Goal: Task Accomplishment & Management: Use online tool/utility

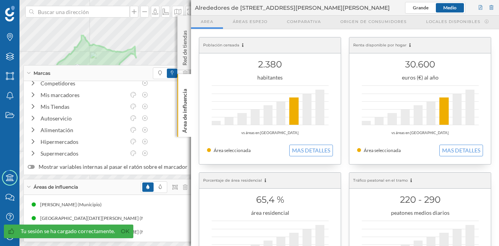
scroll to position [12, 0]
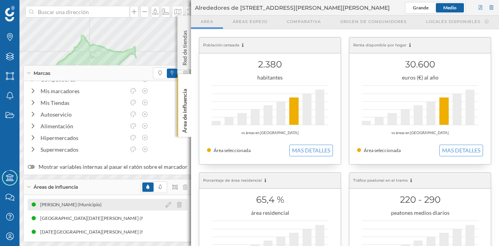
click at [89, 207] on div "[PERSON_NAME] (Municipio)" at bounding box center [108, 205] width 160 height 12
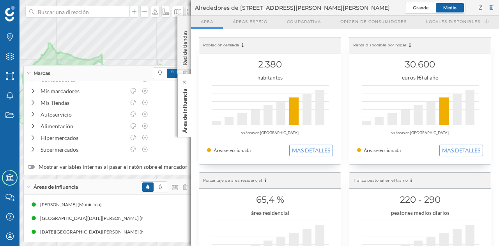
click at [182, 118] on p "Área de influencia" at bounding box center [185, 109] width 8 height 47
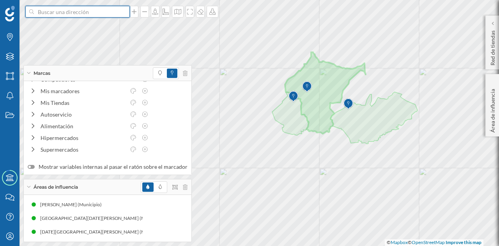
click at [69, 11] on input at bounding box center [77, 12] width 87 height 12
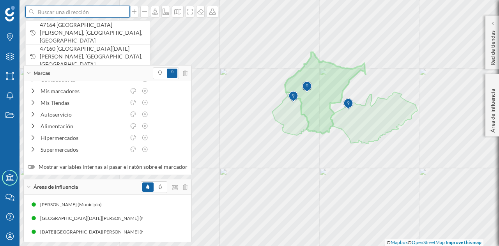
paste input "Pl. [STREET_ADDRESS][PERSON_NAME][PERSON_NAME]"
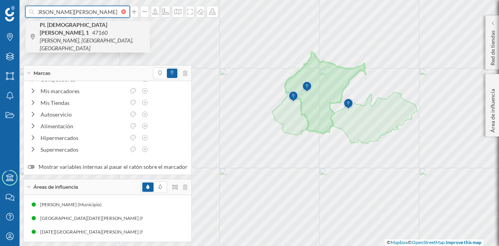
type input "Pl. [STREET_ADDRESS][PERSON_NAME][PERSON_NAME]"
click at [90, 30] on icon "47160 [PERSON_NAME], [GEOGRAPHIC_DATA], [GEOGRAPHIC_DATA]" at bounding box center [86, 40] width 93 height 22
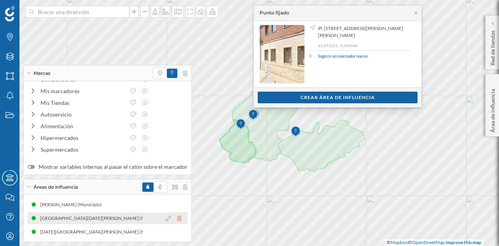
click at [177, 217] on icon at bounding box center [179, 217] width 5 height 5
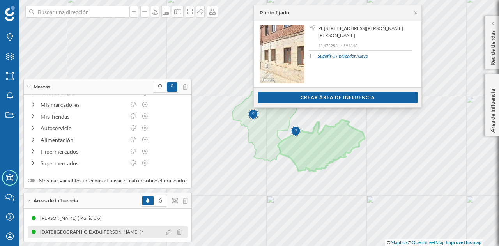
click at [177, 232] on icon at bounding box center [179, 231] width 5 height 5
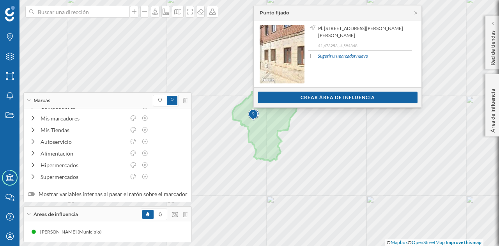
click at [336, 103] on div "Ver clientes Crear área de influencia" at bounding box center [338, 97] width 168 height 20
click at [338, 99] on div "Crear área de influencia" at bounding box center [337, 97] width 160 height 12
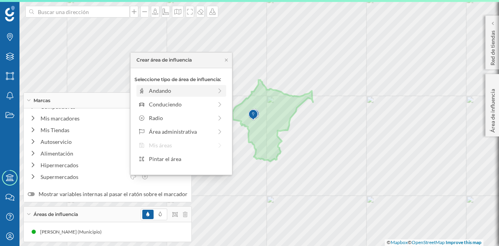
click at [187, 92] on div "Andando" at bounding box center [180, 90] width 63 height 8
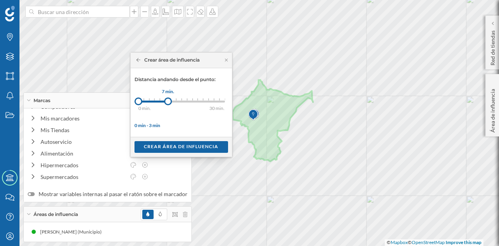
drag, startPoint x: 146, startPoint y: 101, endPoint x: 168, endPoint y: 101, distance: 21.8
click at [168, 101] on div at bounding box center [168, 101] width 8 height 8
click at [170, 101] on div at bounding box center [170, 101] width 8 height 8
click at [180, 145] on div "Crear área de influencia" at bounding box center [180, 147] width 93 height 12
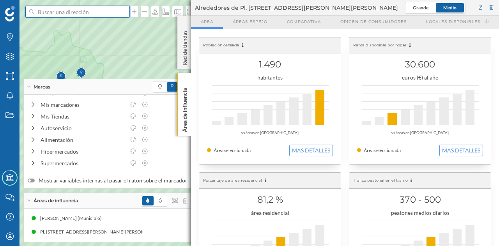
click at [87, 12] on input at bounding box center [77, 12] width 87 height 12
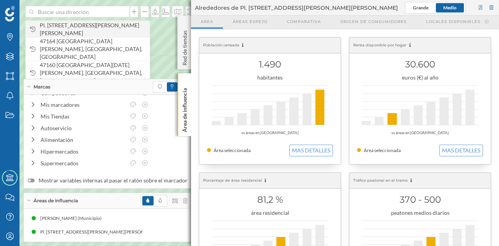
click at [87, 26] on span "Pl. [STREET_ADDRESS][PERSON_NAME][PERSON_NAME]" at bounding box center [93, 29] width 106 height 16
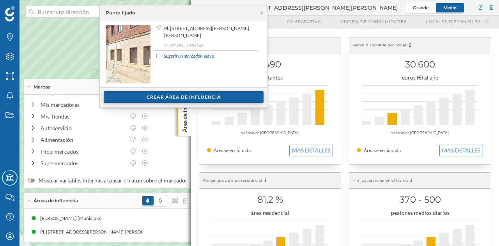
click at [168, 98] on div "Crear área de influencia" at bounding box center [184, 97] width 160 height 12
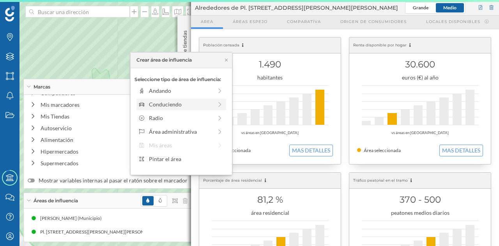
click at [164, 105] on div "Conduciendo" at bounding box center [180, 104] width 63 height 8
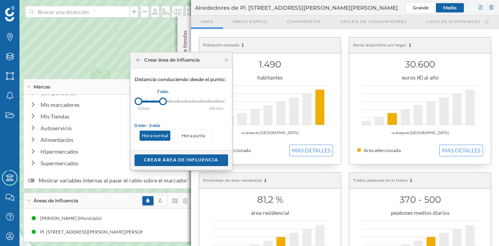
drag, startPoint x: 145, startPoint y: 100, endPoint x: 163, endPoint y: 99, distance: 18.3
click at [163, 99] on div at bounding box center [163, 101] width 8 height 8
click at [176, 156] on div "Crear área de influencia" at bounding box center [180, 160] width 93 height 12
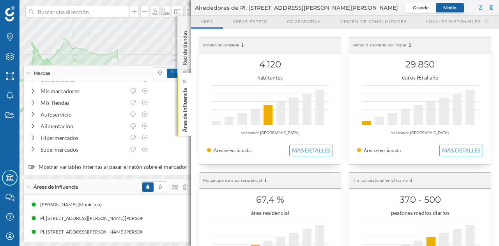
click at [186, 124] on p "Área de influencia" at bounding box center [185, 108] width 8 height 47
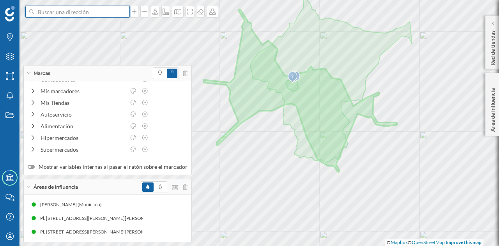
click at [64, 10] on input at bounding box center [77, 12] width 87 height 12
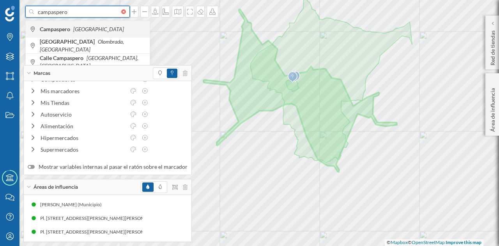
type input "campaspero"
click at [66, 24] on div "Campaspero [GEOGRAPHIC_DATA]" at bounding box center [88, 29] width 124 height 16
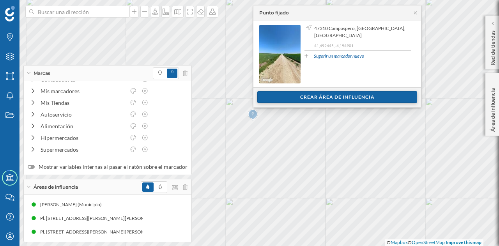
click at [328, 100] on div "Crear área de influencia" at bounding box center [337, 97] width 160 height 12
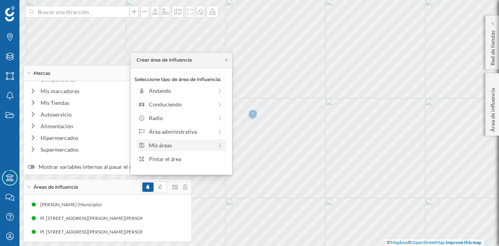
click at [173, 143] on div "Mis áreas" at bounding box center [180, 145] width 63 height 8
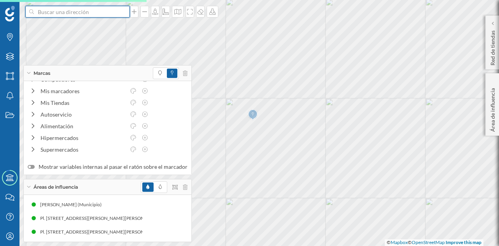
click at [100, 12] on input at bounding box center [77, 12] width 87 height 12
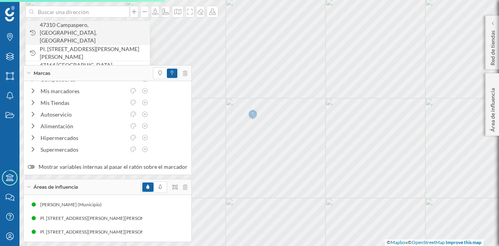
click at [97, 31] on span "47310 Campaspero, [GEOGRAPHIC_DATA], [GEOGRAPHIC_DATA]" at bounding box center [93, 32] width 106 height 23
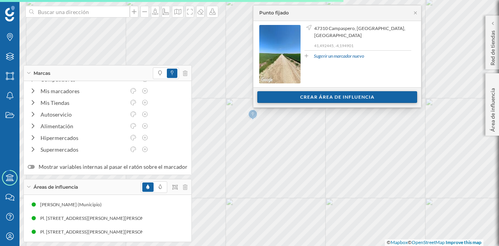
click at [288, 94] on div "Crear área de influencia" at bounding box center [337, 97] width 160 height 12
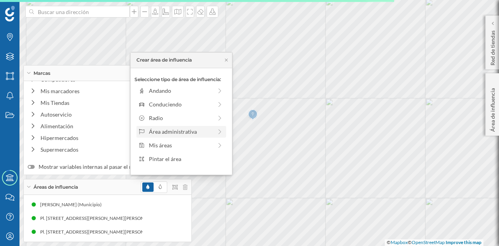
click at [185, 131] on div "Área administrativa" at bounding box center [180, 131] width 63 height 8
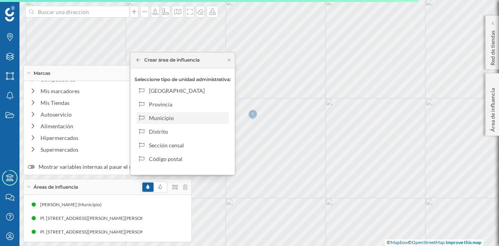
click at [173, 114] on div "Municipio" at bounding box center [187, 118] width 77 height 8
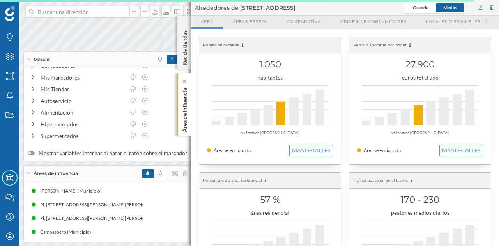
click at [182, 108] on p "Área de influencia" at bounding box center [185, 108] width 8 height 47
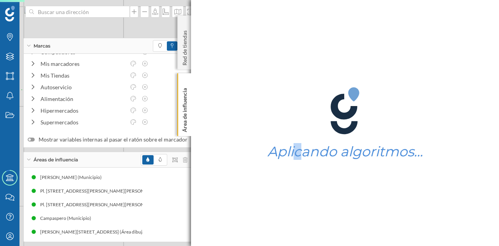
drag, startPoint x: 185, startPoint y: 108, endPoint x: 332, endPoint y: 131, distance: 147.9
click at [332, 131] on div "Aplicando algoritmos…" at bounding box center [345, 123] width 308 height 246
click at [184, 106] on p "Área de influencia" at bounding box center [185, 108] width 8 height 47
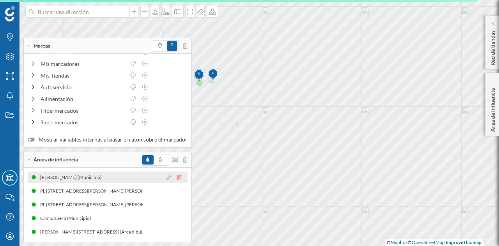
click at [178, 178] on icon at bounding box center [179, 177] width 5 height 5
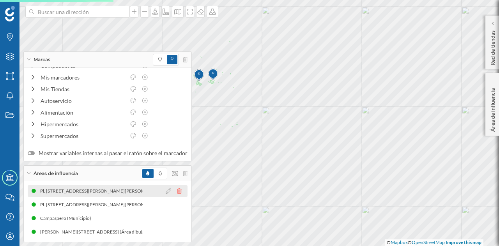
click at [177, 193] on icon at bounding box center [179, 190] width 5 height 5
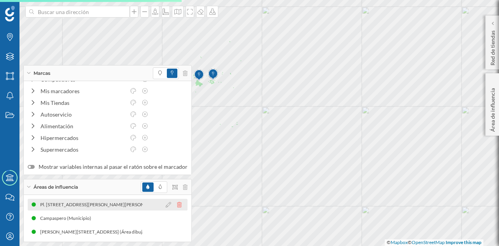
click at [177, 206] on icon at bounding box center [179, 204] width 5 height 5
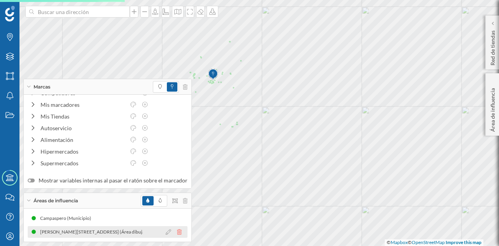
click at [177, 233] on icon at bounding box center [179, 231] width 5 height 5
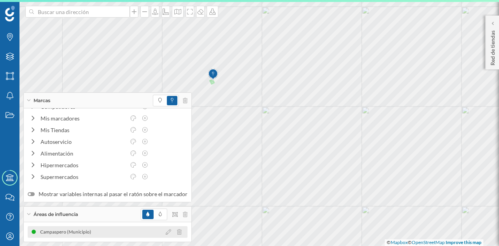
click at [113, 232] on div "Campaspero (Municipio)" at bounding box center [108, 232] width 160 height 12
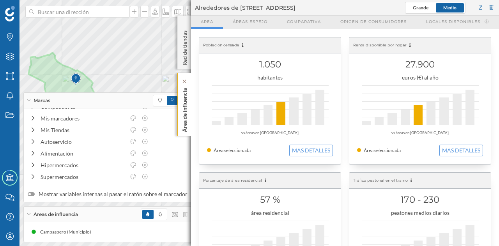
click at [183, 102] on p "Área de influencia" at bounding box center [185, 108] width 8 height 47
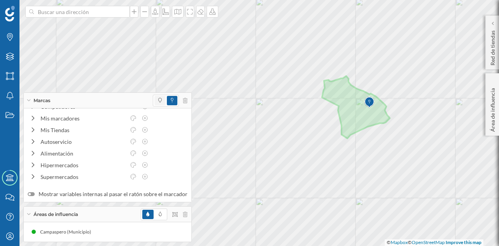
click at [154, 99] on span at bounding box center [159, 100] width 11 height 9
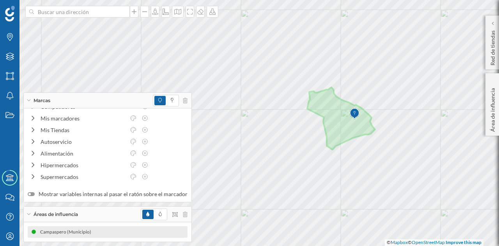
click at [98, 234] on div "Campaspero (Municipio)" at bounding box center [108, 232] width 160 height 12
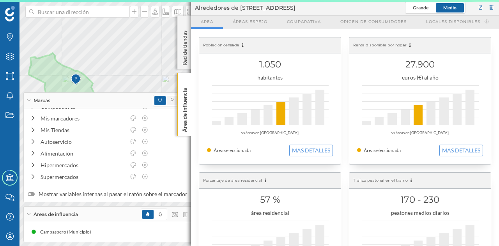
drag, startPoint x: 182, startPoint y: 100, endPoint x: 172, endPoint y: 98, distance: 10.3
click at [183, 100] on p "Área de influencia" at bounding box center [185, 108] width 8 height 47
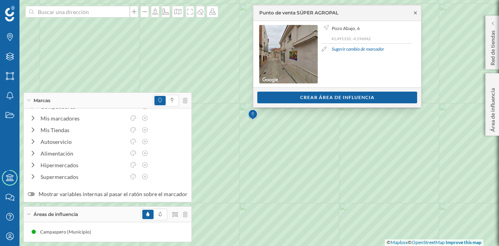
click at [414, 12] on icon at bounding box center [415, 13] width 6 height 5
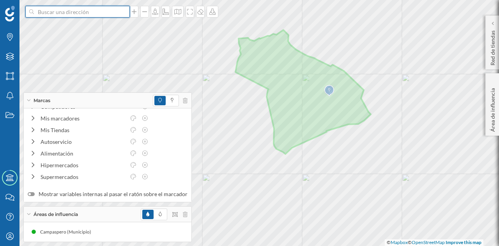
click at [84, 16] on input at bounding box center [77, 12] width 87 height 12
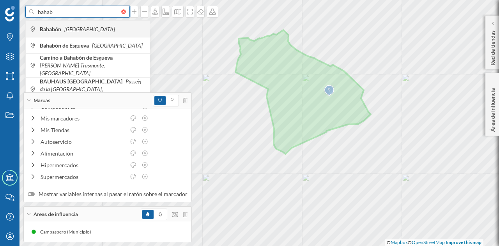
type input "bahab"
click at [71, 31] on icon "[GEOGRAPHIC_DATA]" at bounding box center [89, 29] width 51 height 7
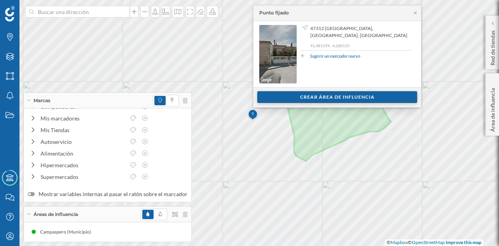
click at [289, 97] on div "Crear área de influencia" at bounding box center [337, 97] width 160 height 12
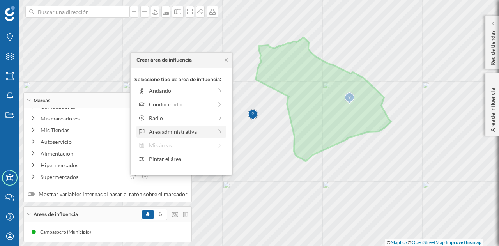
click at [171, 128] on div "Área administrativa" at bounding box center [180, 131] width 63 height 8
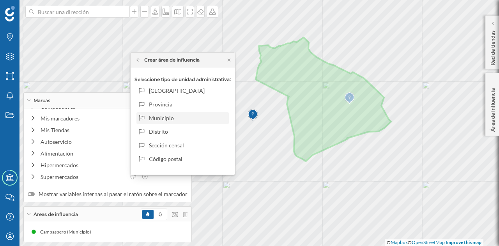
click at [175, 114] on div "Municipio" at bounding box center [187, 118] width 77 height 8
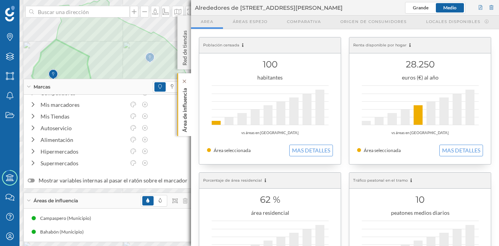
click at [182, 110] on p "Área de influencia" at bounding box center [185, 108] width 8 height 47
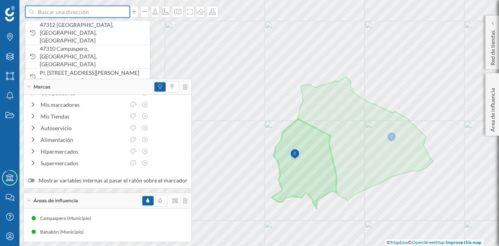
click at [95, 11] on input at bounding box center [77, 12] width 87 height 12
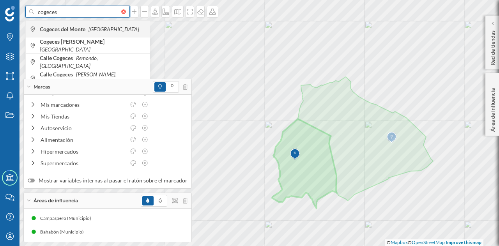
type input "cogeces"
click at [92, 27] on icon "[GEOGRAPHIC_DATA]" at bounding box center [113, 29] width 51 height 7
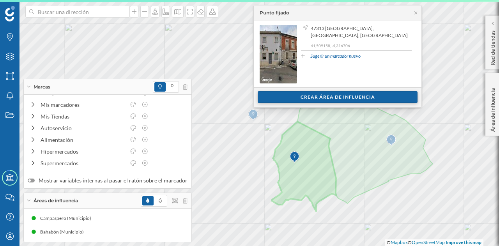
click at [280, 100] on div "Crear área de influencia" at bounding box center [337, 97] width 160 height 12
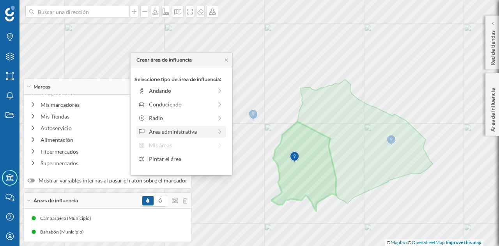
click at [174, 127] on div "Área administrativa" at bounding box center [181, 132] width 90 height 12
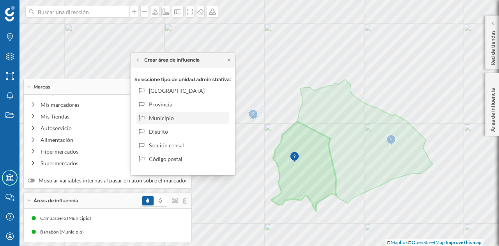
click at [170, 117] on div "Municipio" at bounding box center [187, 118] width 77 height 8
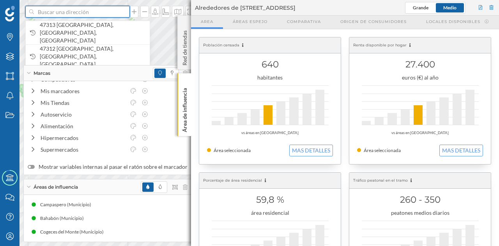
click at [83, 13] on input at bounding box center [77, 12] width 87 height 12
paste input "Pl. [STREET_ADDRESS]"
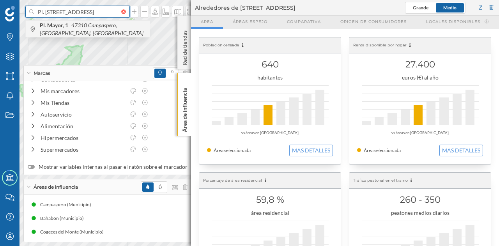
type input "Pl. [STREET_ADDRESS]"
click at [105, 28] on span "Pl. [STREET_ADDRESS]" at bounding box center [93, 29] width 106 height 16
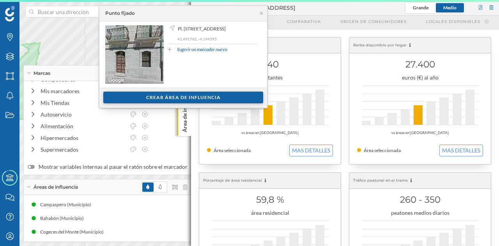
click at [183, 99] on div "Crear área de influencia" at bounding box center [183, 98] width 160 height 12
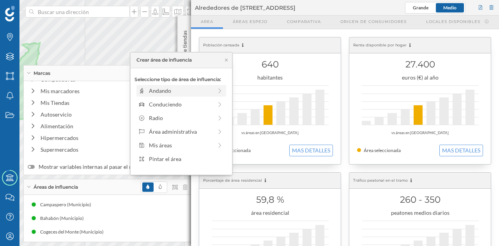
click at [175, 91] on div "Andando" at bounding box center [180, 90] width 63 height 8
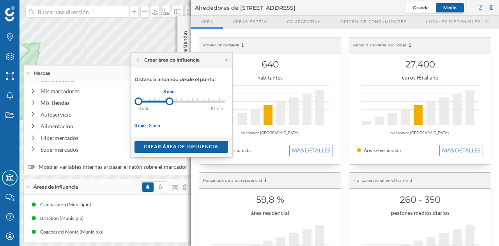
drag, startPoint x: 144, startPoint y: 103, endPoint x: 169, endPoint y: 103, distance: 24.9
click at [169, 103] on div at bounding box center [170, 101] width 8 height 8
click at [182, 148] on div "Crear área de influencia" at bounding box center [180, 147] width 93 height 12
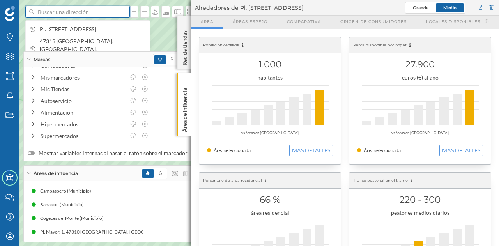
click at [74, 8] on input at bounding box center [77, 12] width 87 height 12
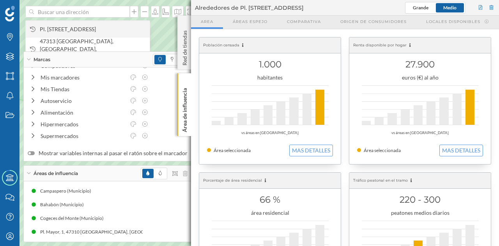
click at [74, 25] on span "Pl. [STREET_ADDRESS]" at bounding box center [93, 29] width 106 height 8
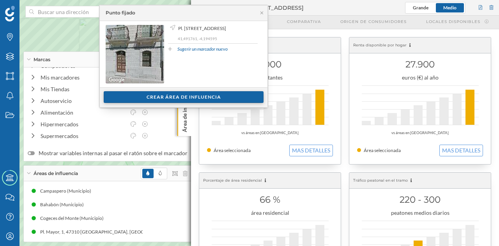
click at [165, 97] on div "Crear área de influencia" at bounding box center [184, 97] width 160 height 12
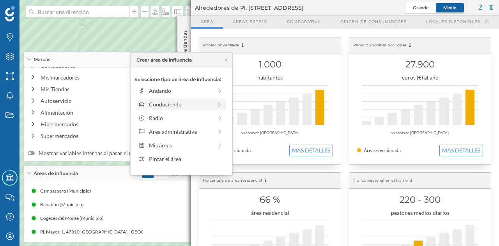
click at [162, 104] on div "Conduciendo" at bounding box center [180, 104] width 63 height 8
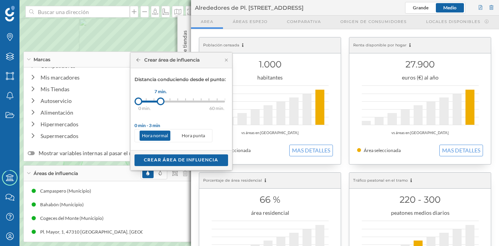
drag, startPoint x: 148, startPoint y: 102, endPoint x: 160, endPoint y: 104, distance: 12.5
click at [160, 104] on div at bounding box center [161, 101] width 8 height 8
click at [172, 156] on div "Crear área de influencia" at bounding box center [180, 160] width 93 height 12
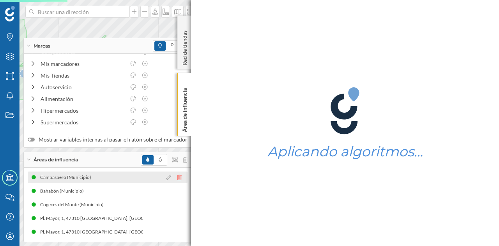
click at [177, 179] on icon at bounding box center [179, 177] width 5 height 5
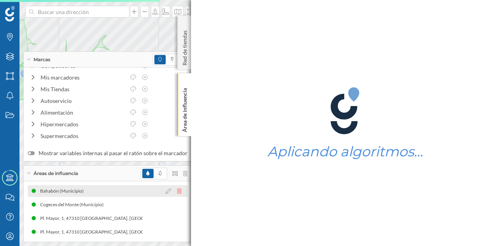
click at [177, 191] on icon at bounding box center [179, 190] width 5 height 5
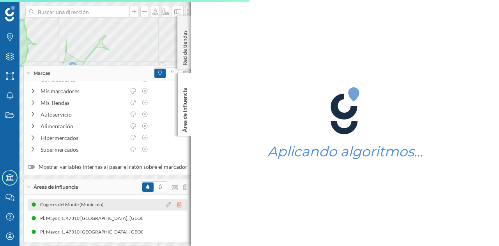
click at [177, 203] on icon at bounding box center [179, 204] width 5 height 5
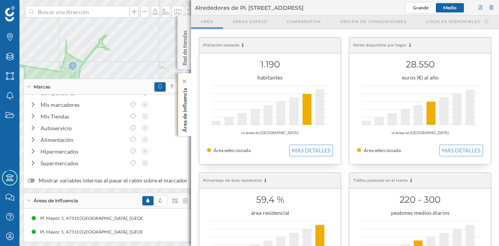
click at [182, 106] on p "Área de influencia" at bounding box center [185, 108] width 8 height 47
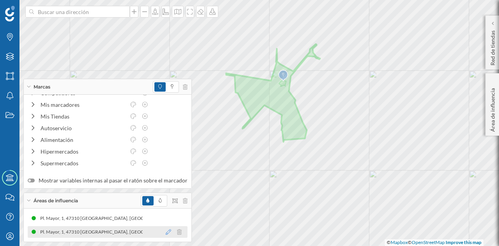
click at [166, 232] on icon at bounding box center [168, 231] width 5 height 5
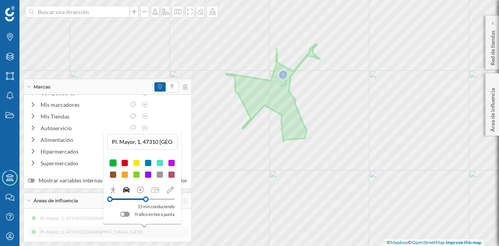
drag, startPoint x: 127, startPoint y: 200, endPoint x: 146, endPoint y: 200, distance: 19.1
click at [146, 200] on div at bounding box center [145, 198] width 5 height 5
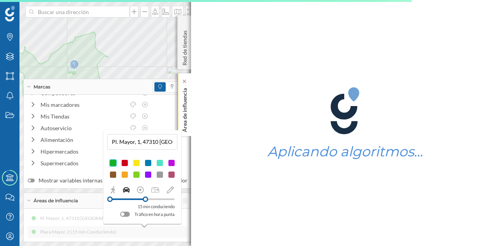
click at [180, 109] on div "Área de influencia" at bounding box center [184, 104] width 14 height 63
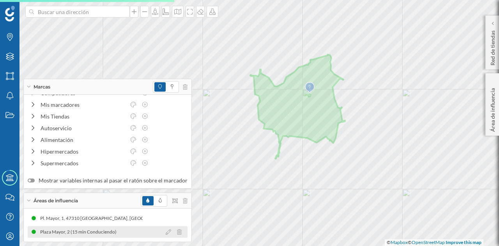
click at [132, 231] on div "Plaza Mayor, 2 (15 min Conduciendo)" at bounding box center [108, 232] width 160 height 12
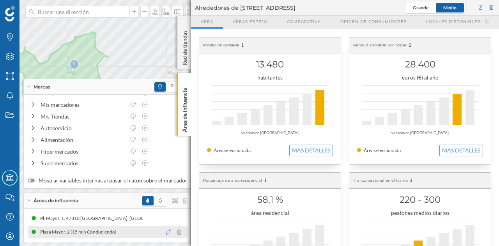
click at [166, 232] on icon at bounding box center [168, 231] width 5 height 5
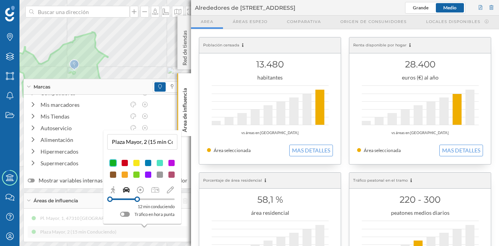
drag, startPoint x: 143, startPoint y: 198, endPoint x: 137, endPoint y: 198, distance: 6.2
click at [137, 198] on div at bounding box center [136, 198] width 5 height 5
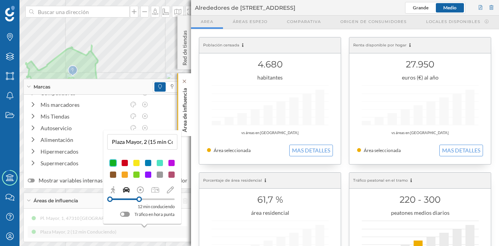
click at [187, 117] on p "Área de influencia" at bounding box center [185, 108] width 8 height 47
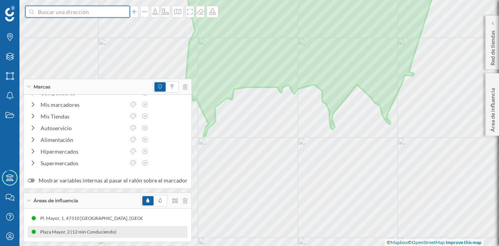
click at [102, 15] on input at bounding box center [77, 12] width 87 height 12
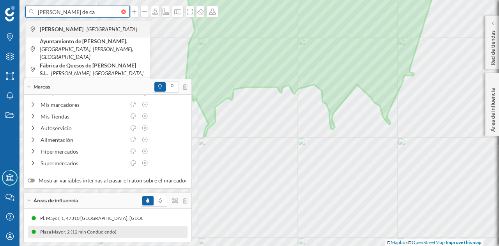
type input "[PERSON_NAME] de ca"
click at [103, 26] on icon "[GEOGRAPHIC_DATA]" at bounding box center [111, 29] width 51 height 7
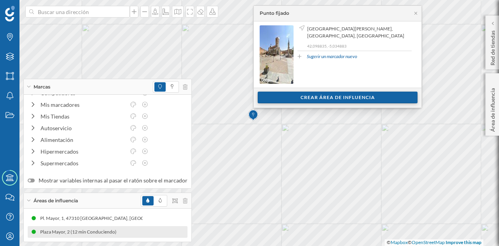
click at [297, 95] on div "Crear área de influencia" at bounding box center [337, 98] width 160 height 12
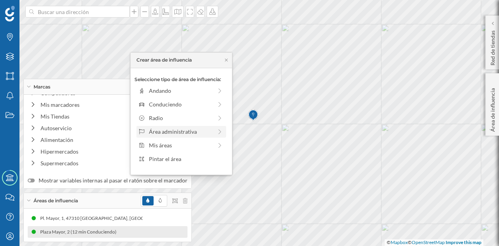
click at [179, 129] on div "Área administrativa" at bounding box center [180, 131] width 63 height 8
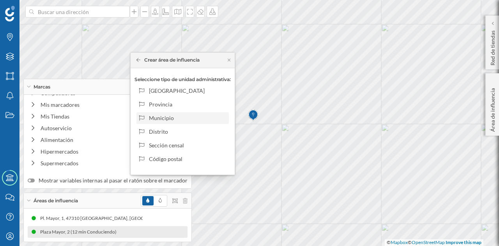
click at [170, 120] on div "Municipio" at bounding box center [187, 118] width 77 height 8
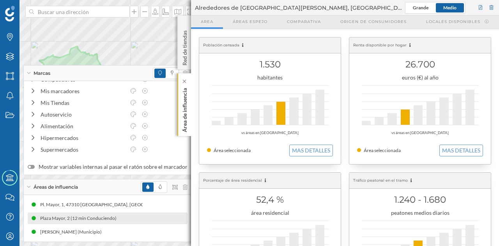
click at [184, 110] on p "Área de influencia" at bounding box center [185, 108] width 8 height 47
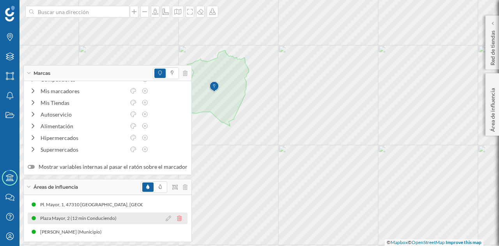
click at [177, 218] on icon at bounding box center [179, 217] width 5 height 5
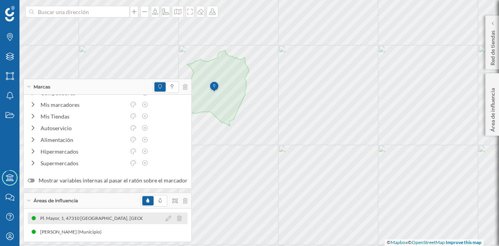
click at [177, 218] on icon at bounding box center [179, 217] width 5 height 5
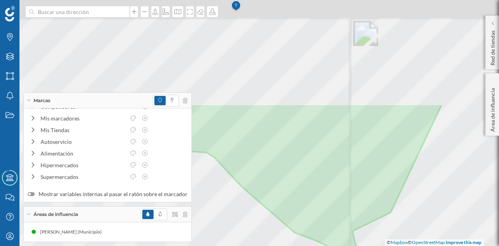
click at [418, 245] on html "Marcas Capas Áreas Notificaciones Estados Academy Contacta con nosotros Centro …" at bounding box center [249, 123] width 499 height 246
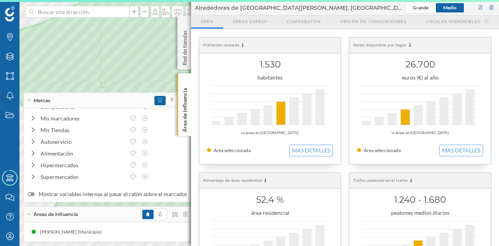
drag, startPoint x: 412, startPoint y: 244, endPoint x: 333, endPoint y: 88, distance: 174.6
click at [333, 88] on div "1.530 habitantes vs áreas en [GEOGRAPHIC_DATA] Área seleccionada MAS DETALLES" at bounding box center [269, 100] width 141 height 127
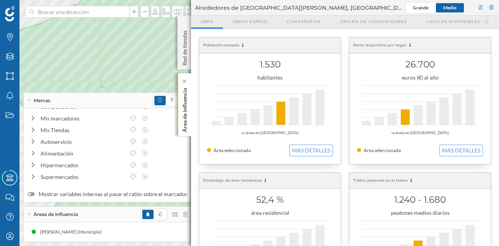
click at [184, 110] on p "Área de influencia" at bounding box center [185, 108] width 8 height 47
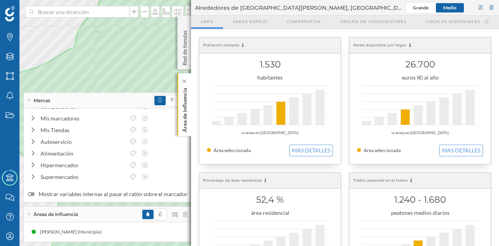
click at [186, 97] on p "Área de influencia" at bounding box center [185, 108] width 8 height 47
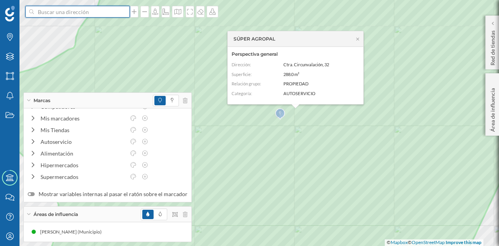
click at [69, 15] on input at bounding box center [77, 12] width 87 height 12
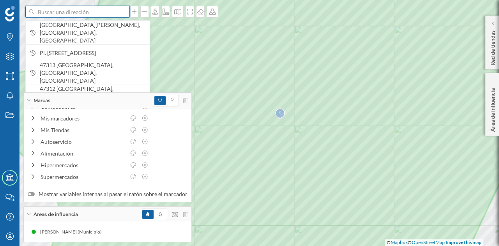
paste input "[STREET_ADDRESS][PERSON_NAME]"
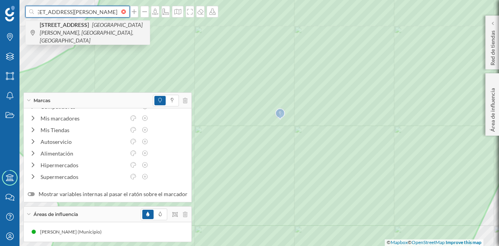
type input "[STREET_ADDRESS][PERSON_NAME]"
click at [88, 33] on span "[STREET_ADDRESS][PERSON_NAME]" at bounding box center [93, 32] width 106 height 23
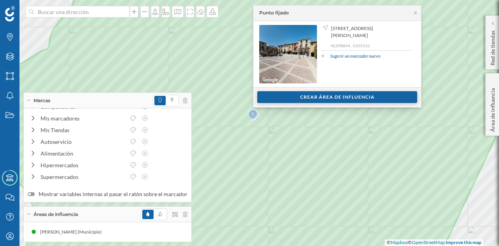
click at [283, 94] on div "Crear área de influencia" at bounding box center [337, 97] width 160 height 12
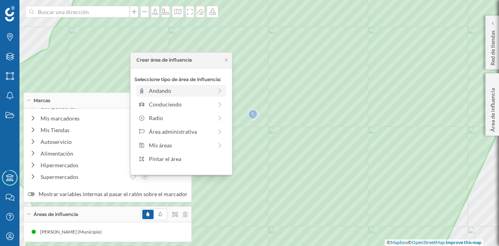
click at [169, 92] on div "Andando" at bounding box center [180, 90] width 63 height 8
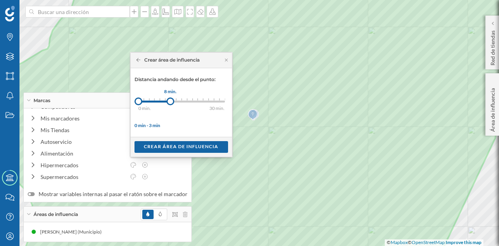
drag, startPoint x: 142, startPoint y: 101, endPoint x: 170, endPoint y: 99, distance: 28.1
click at [170, 99] on div at bounding box center [170, 101] width 8 height 8
click at [178, 141] on div "Crear área de influencia" at bounding box center [180, 147] width 93 height 12
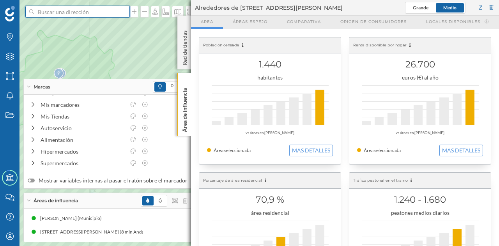
click at [92, 11] on input at bounding box center [77, 12] width 87 height 12
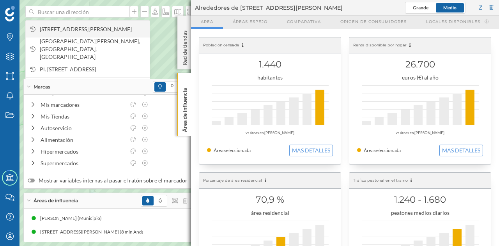
click at [92, 29] on span "[STREET_ADDRESS][PERSON_NAME]" at bounding box center [93, 29] width 106 height 8
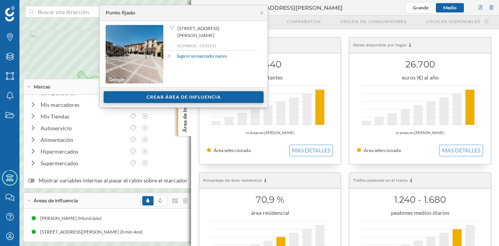
click at [176, 98] on div "Crear área de influencia" at bounding box center [184, 97] width 160 height 12
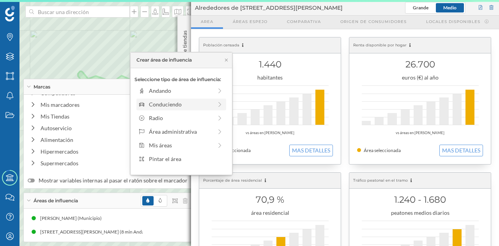
click at [173, 107] on div "Conduciendo" at bounding box center [180, 104] width 63 height 8
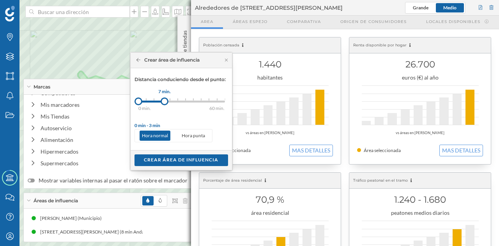
drag, startPoint x: 147, startPoint y: 100, endPoint x: 164, endPoint y: 103, distance: 17.4
click at [164, 103] on div at bounding box center [164, 101] width 8 height 8
click at [182, 154] on div "Crear área de influencia" at bounding box center [180, 160] width 93 height 12
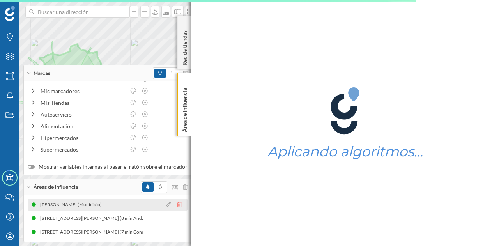
click at [177, 206] on icon at bounding box center [179, 204] width 5 height 5
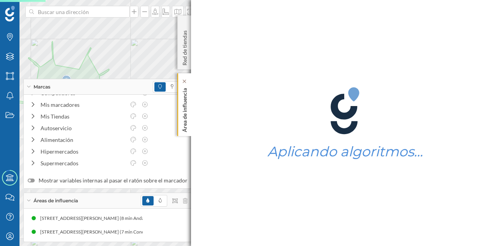
click at [186, 99] on p "Área de influencia" at bounding box center [185, 108] width 8 height 47
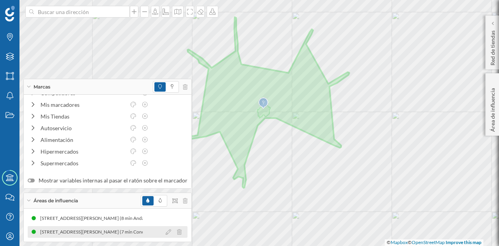
click at [132, 229] on div "[STREET_ADDRESS][PERSON_NAME] (7 min Conduciendo)" at bounding box center [103, 232] width 127 height 8
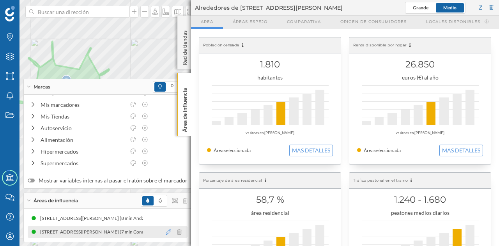
click at [166, 231] on icon at bounding box center [168, 231] width 5 height 5
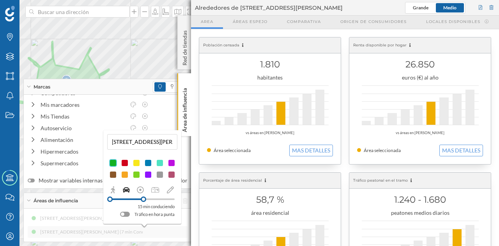
drag, startPoint x: 127, startPoint y: 200, endPoint x: 143, endPoint y: 200, distance: 16.4
click at [143, 200] on div at bounding box center [143, 198] width 5 height 5
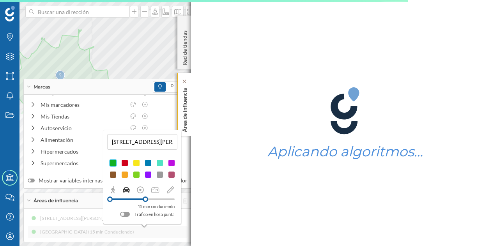
click at [182, 101] on p "Área de influencia" at bounding box center [185, 108] width 8 height 47
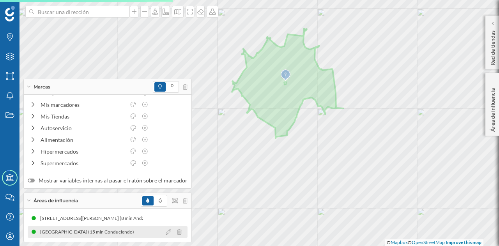
click at [126, 235] on div "[GEOGRAPHIC_DATA] (15 min Conduciendo)" at bounding box center [86, 232] width 112 height 8
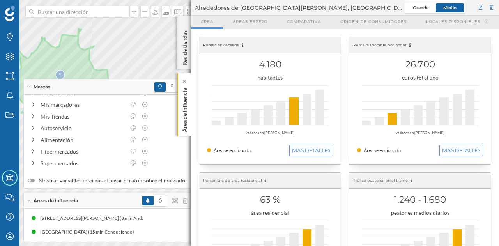
click at [187, 118] on p "Área de influencia" at bounding box center [185, 108] width 8 height 47
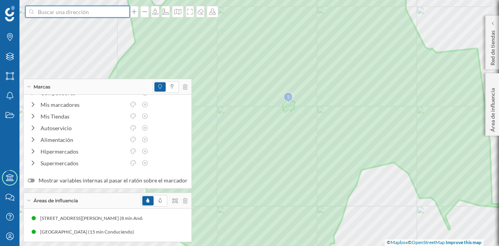
click at [109, 15] on input at bounding box center [77, 12] width 87 height 12
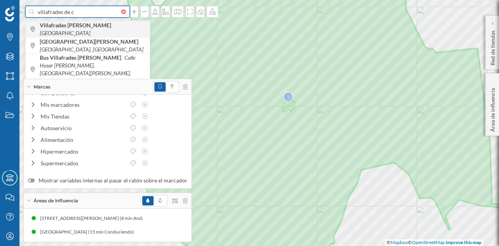
type input "villafrades de c"
click at [90, 30] on icon "[GEOGRAPHIC_DATA]" at bounding box center [65, 33] width 51 height 7
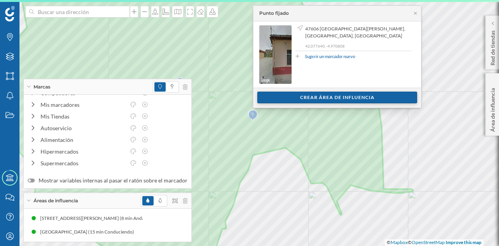
click at [302, 94] on div "Crear área de influencia" at bounding box center [337, 98] width 160 height 12
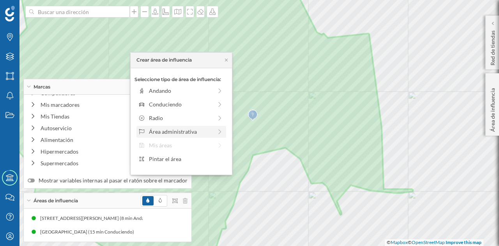
click at [180, 128] on div "Área administrativa" at bounding box center [180, 131] width 63 height 8
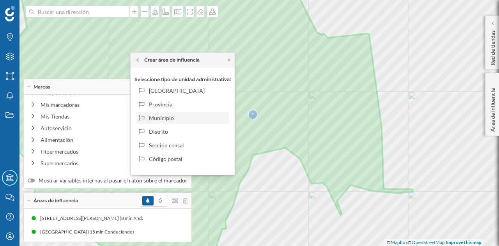
click at [168, 121] on div "Municipio" at bounding box center [187, 118] width 77 height 8
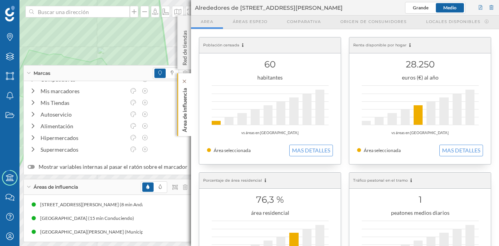
click at [186, 99] on p "Área de influencia" at bounding box center [185, 108] width 8 height 47
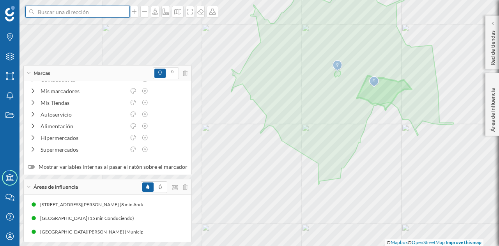
click at [77, 9] on input at bounding box center [77, 12] width 87 height 12
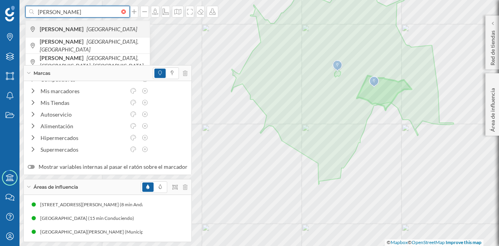
type input "[PERSON_NAME]"
click at [111, 27] on span "[PERSON_NAME] [GEOGRAPHIC_DATA]" at bounding box center [93, 29] width 106 height 8
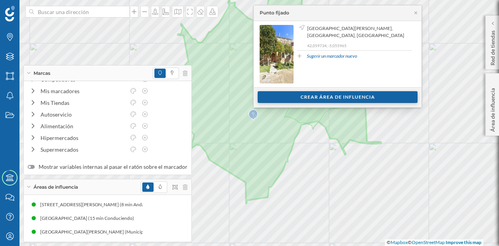
click at [283, 101] on div "Crear área de influencia" at bounding box center [337, 97] width 160 height 12
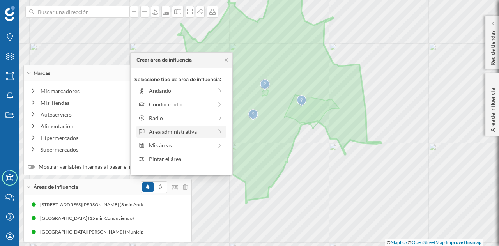
click at [174, 136] on div "Área administrativa" at bounding box center [181, 132] width 90 height 12
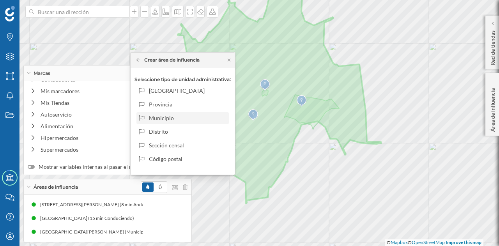
click at [176, 119] on div "Municipio" at bounding box center [187, 118] width 77 height 8
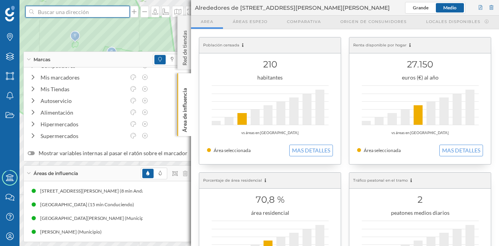
click at [87, 14] on input at bounding box center [77, 12] width 87 height 12
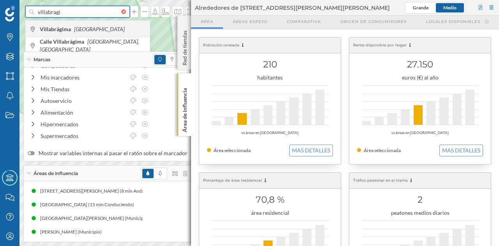
type input "villabragi"
click at [92, 30] on span "Villabrágima [GEOGRAPHIC_DATA]" at bounding box center [93, 29] width 106 height 8
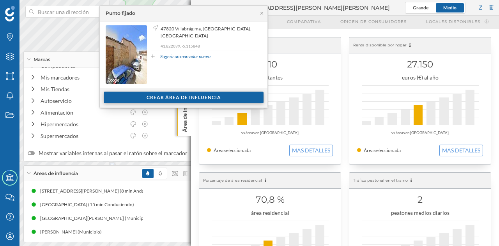
click at [186, 94] on div "Crear área de influencia" at bounding box center [184, 98] width 160 height 12
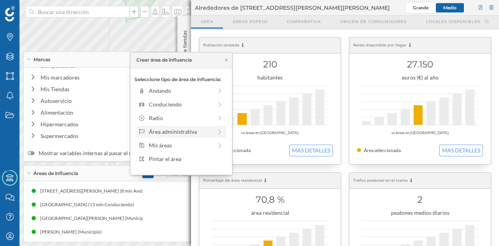
click at [179, 130] on div "Área administrativa" at bounding box center [180, 131] width 63 height 8
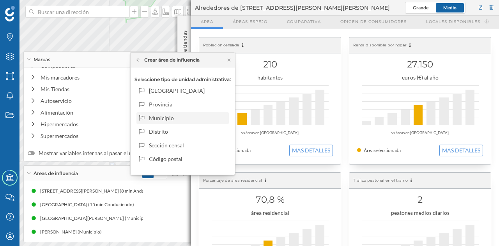
click at [178, 116] on div "Municipio" at bounding box center [187, 118] width 77 height 8
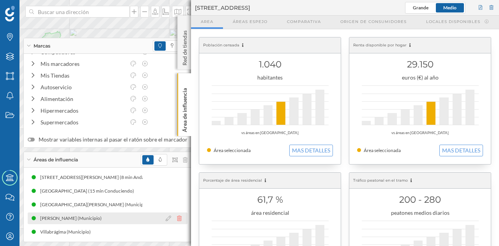
click at [177, 218] on icon at bounding box center [179, 217] width 5 height 5
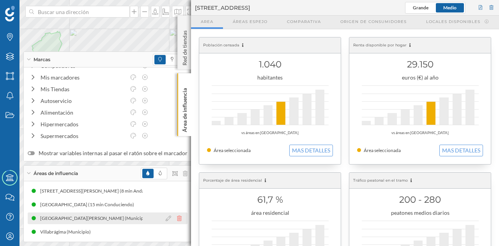
click at [177, 220] on icon at bounding box center [179, 217] width 5 height 5
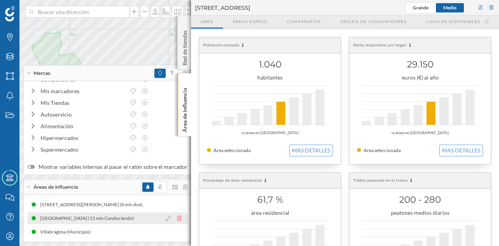
click at [177, 219] on icon at bounding box center [179, 217] width 5 height 5
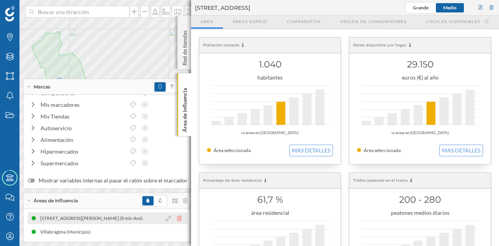
click at [177, 219] on icon at bounding box center [179, 217] width 5 height 5
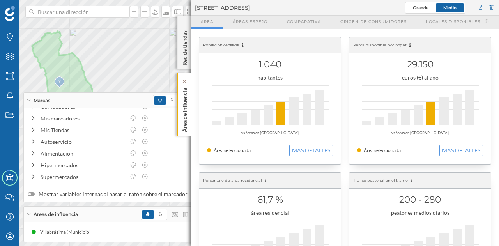
click at [181, 123] on p "Área de influencia" at bounding box center [185, 108] width 8 height 47
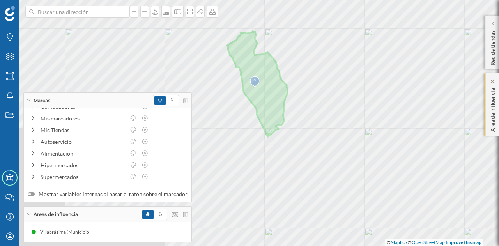
click at [490, 115] on div "Marcas Capas Áreas Notificaciones Estados Academy Contacta con nosotros Centro …" at bounding box center [249, 123] width 499 height 246
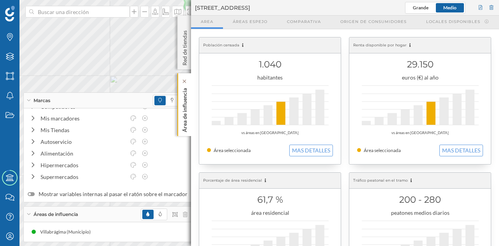
click at [187, 108] on p "Área de influencia" at bounding box center [185, 108] width 8 height 47
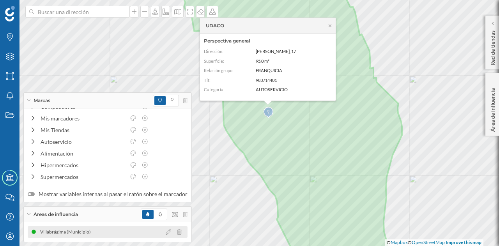
click at [131, 233] on div "Villabrágima (Municipio)" at bounding box center [108, 232] width 160 height 12
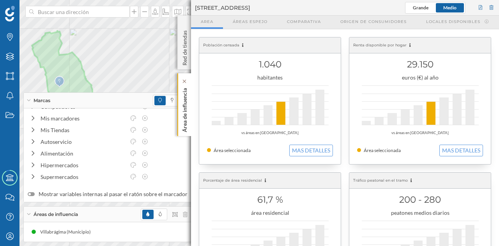
click at [187, 117] on p "Área de influencia" at bounding box center [185, 108] width 8 height 47
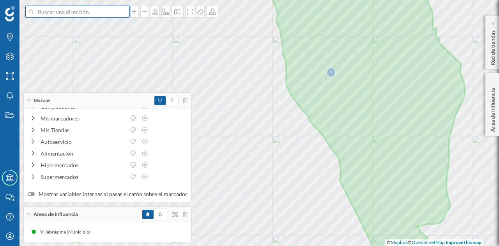
click at [97, 16] on input at bounding box center [77, 12] width 87 height 12
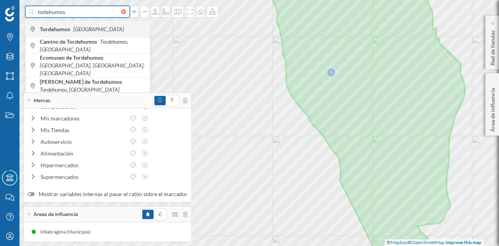
type input "todehumos"
click at [94, 26] on span "[DEMOGRAPHIC_DATA] [GEOGRAPHIC_DATA]" at bounding box center [93, 29] width 106 height 8
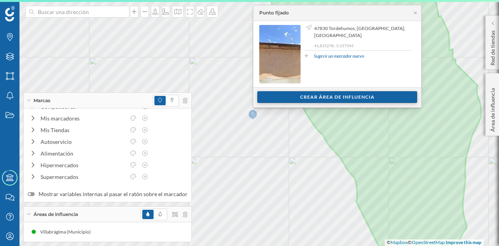
click at [285, 93] on div "Crear área de influencia" at bounding box center [337, 97] width 160 height 12
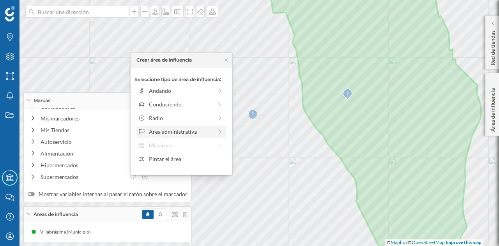
click at [186, 133] on div "Área administrativa" at bounding box center [180, 131] width 63 height 8
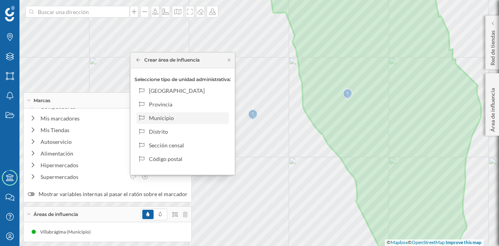
click at [171, 117] on div "Municipio" at bounding box center [187, 118] width 77 height 8
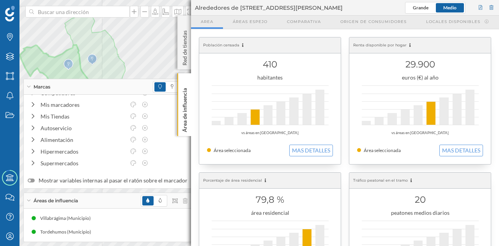
click at [189, 107] on div "Área de influencia" at bounding box center [184, 104] width 14 height 63
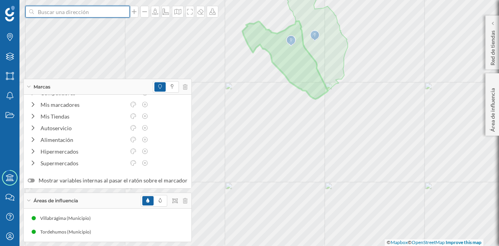
click at [90, 11] on input at bounding box center [77, 12] width 87 height 12
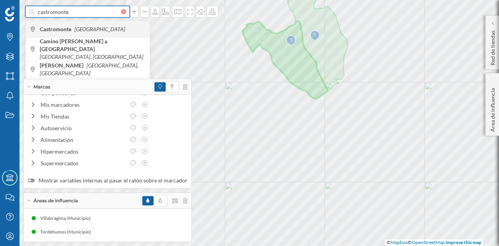
type input "castromonte"
click at [86, 30] on icon "[GEOGRAPHIC_DATA]" at bounding box center [99, 29] width 51 height 7
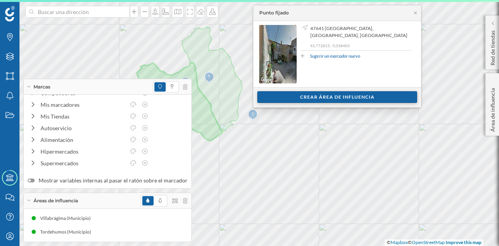
click at [314, 98] on div "Crear área de influencia" at bounding box center [337, 97] width 160 height 12
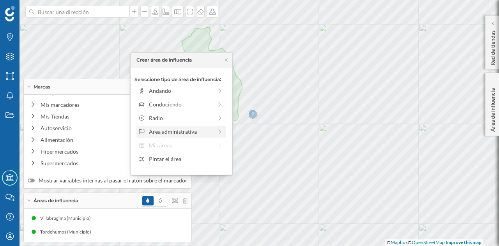
click at [182, 133] on div "Área administrativa" at bounding box center [180, 131] width 63 height 8
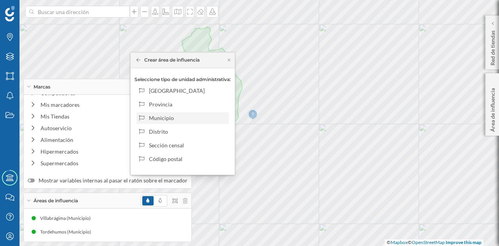
click at [182, 117] on div "Municipio" at bounding box center [187, 118] width 77 height 8
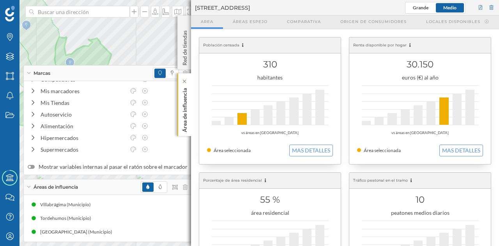
click at [187, 95] on p "Área de influencia" at bounding box center [185, 108] width 8 height 47
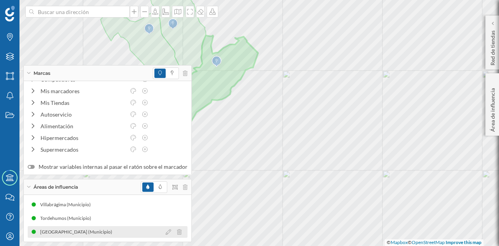
click at [109, 232] on div "[GEOGRAPHIC_DATA] (Municipio)" at bounding box center [108, 232] width 160 height 12
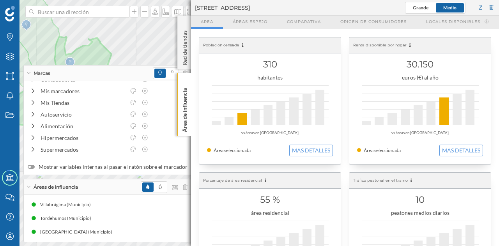
click at [178, 101] on div "Área de influencia" at bounding box center [184, 104] width 14 height 63
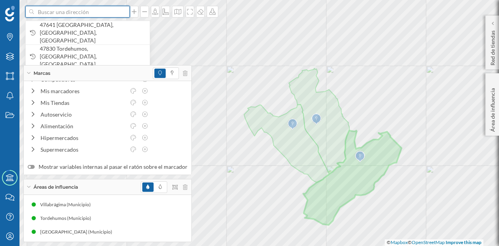
click at [102, 14] on input at bounding box center [77, 12] width 87 height 12
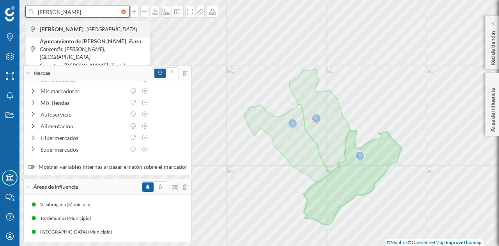
type input "[PERSON_NAME]"
click at [105, 26] on icon "[GEOGRAPHIC_DATA]" at bounding box center [111, 29] width 51 height 7
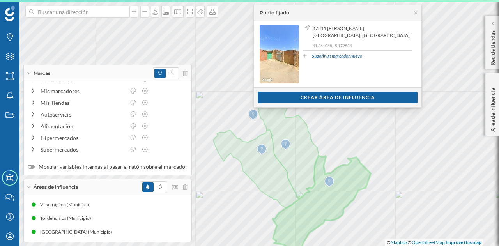
click at [308, 102] on div "Ver clientes Crear área de influencia" at bounding box center [338, 97] width 168 height 20
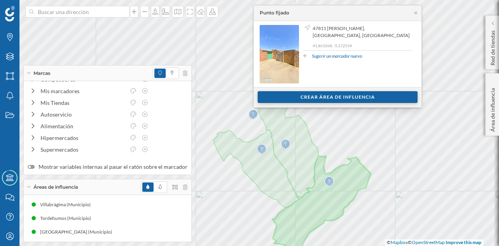
click at [310, 96] on div "Crear área de influencia" at bounding box center [337, 97] width 160 height 12
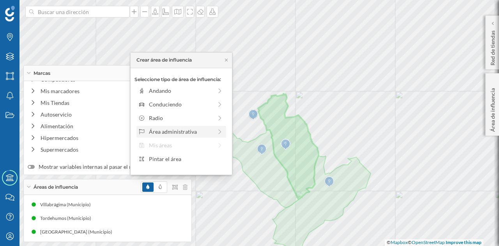
click at [181, 131] on div "Área administrativa" at bounding box center [180, 131] width 63 height 8
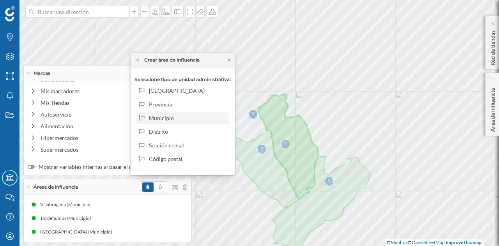
click at [175, 120] on div "Municipio" at bounding box center [187, 118] width 77 height 8
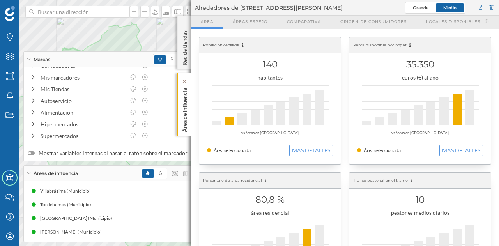
click at [187, 120] on p "Área de influencia" at bounding box center [185, 108] width 8 height 47
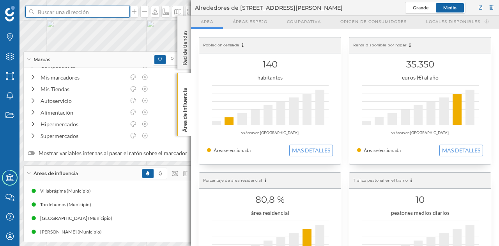
click at [103, 12] on input at bounding box center [77, 12] width 87 height 12
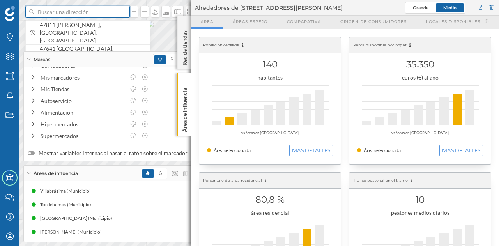
paste input "[STREET_ADDRESS][PERSON_NAME]"
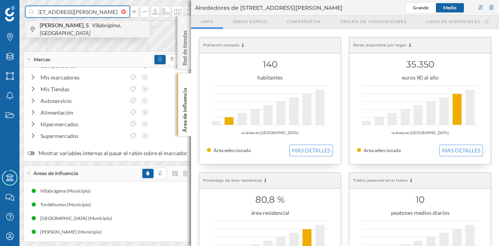
type input "[STREET_ADDRESS][PERSON_NAME]"
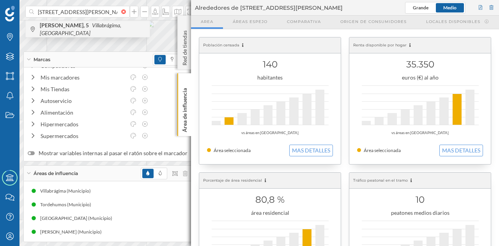
click at [107, 34] on div "C. [STREET_ADDRESS]" at bounding box center [88, 29] width 124 height 16
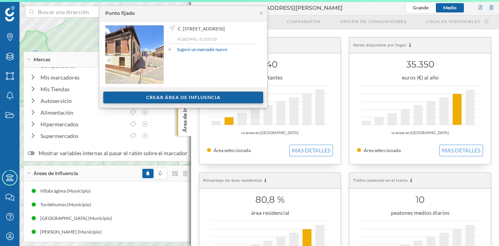
click at [234, 97] on div "Crear área de influencia" at bounding box center [183, 98] width 160 height 12
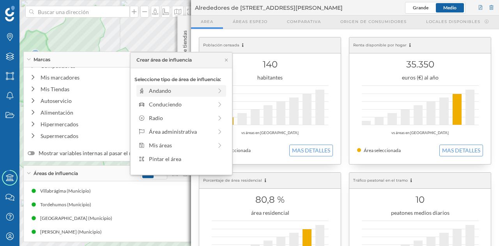
click at [193, 91] on div "Andando" at bounding box center [180, 90] width 63 height 8
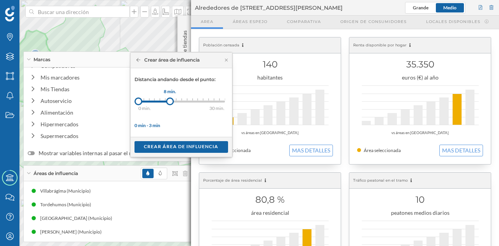
drag, startPoint x: 143, startPoint y: 99, endPoint x: 170, endPoint y: 99, distance: 26.5
click at [170, 99] on div at bounding box center [170, 101] width 8 height 8
click at [177, 150] on div "Crear área de influencia" at bounding box center [180, 147] width 93 height 12
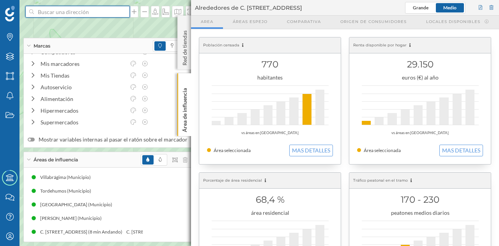
click at [51, 12] on input at bounding box center [77, 12] width 87 height 12
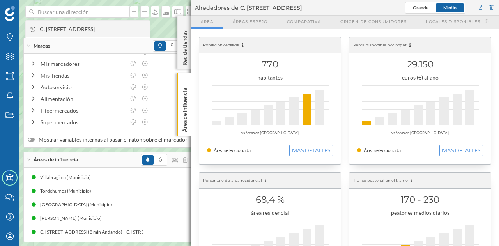
drag, startPoint x: 51, startPoint y: 12, endPoint x: 42, endPoint y: 25, distance: 16.1
click at [42, 25] on span "C. [STREET_ADDRESS]" at bounding box center [93, 29] width 106 height 8
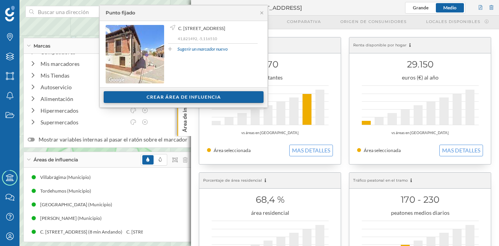
click at [163, 93] on div "Crear área de influencia" at bounding box center [184, 97] width 160 height 12
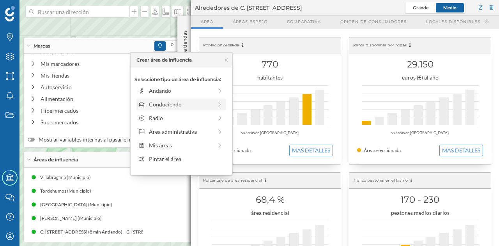
click at [180, 104] on div "Conduciendo" at bounding box center [180, 104] width 63 height 8
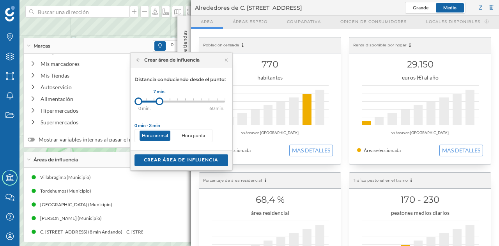
drag, startPoint x: 146, startPoint y: 100, endPoint x: 159, endPoint y: 104, distance: 13.3
click at [159, 104] on div at bounding box center [159, 101] width 8 height 8
click at [176, 159] on div "Crear área de influencia" at bounding box center [180, 160] width 93 height 12
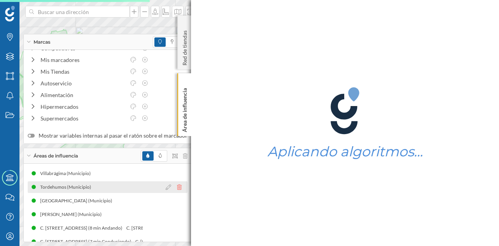
click at [177, 188] on icon at bounding box center [179, 186] width 5 height 5
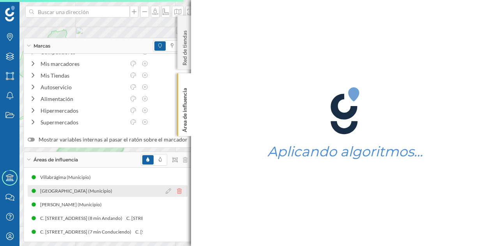
click at [177, 191] on icon at bounding box center [179, 190] width 5 height 5
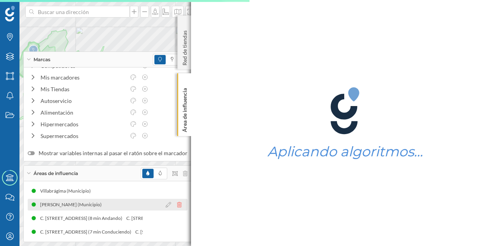
click at [177, 204] on icon at bounding box center [179, 204] width 5 height 5
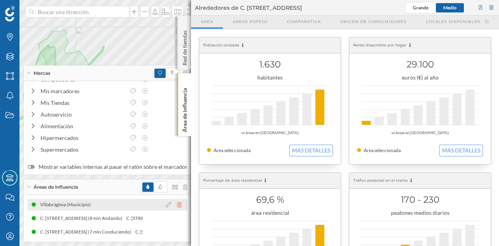
click at [177, 205] on icon at bounding box center [179, 204] width 5 height 5
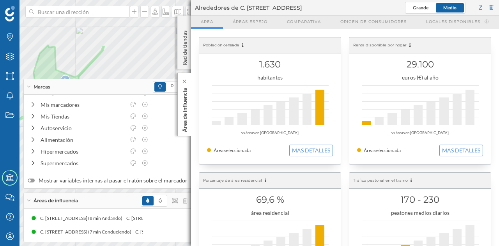
click at [189, 121] on div "Área de influencia" at bounding box center [184, 104] width 14 height 63
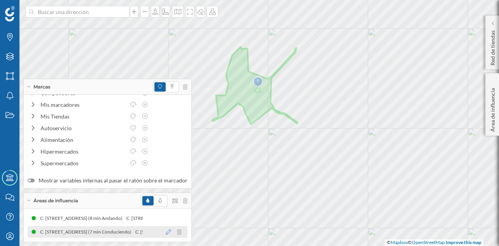
click at [166, 231] on icon at bounding box center [168, 231] width 5 height 5
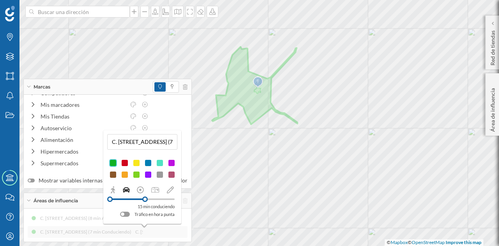
drag, startPoint x: 125, startPoint y: 198, endPoint x: 145, endPoint y: 199, distance: 19.5
click at [145, 199] on div at bounding box center [144, 198] width 5 height 5
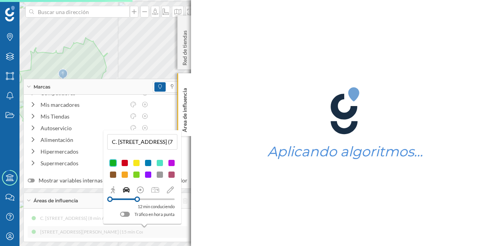
drag, startPoint x: 145, startPoint y: 199, endPoint x: 137, endPoint y: 199, distance: 7.8
click at [137, 199] on div at bounding box center [136, 198] width 5 height 5
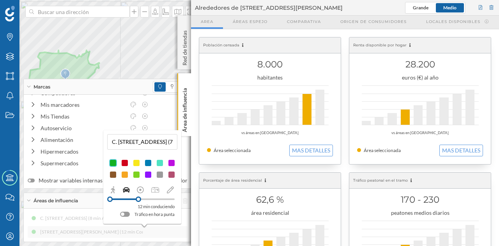
click at [138, 199] on div at bounding box center [138, 198] width 5 height 5
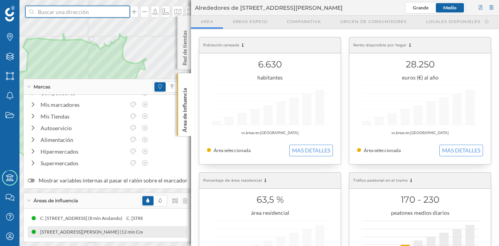
click at [96, 15] on input at bounding box center [77, 12] width 87 height 12
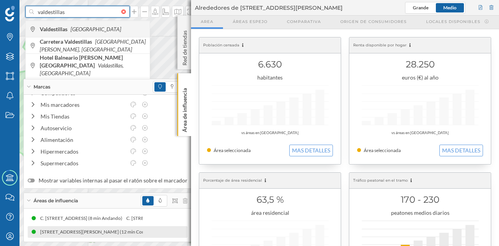
type input "valdestillas"
click at [91, 24] on div "Valdestillas [GEOGRAPHIC_DATA]" at bounding box center [88, 29] width 124 height 16
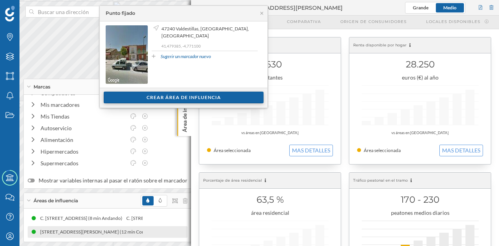
click at [181, 96] on div "Crear área de influencia" at bounding box center [184, 98] width 160 height 12
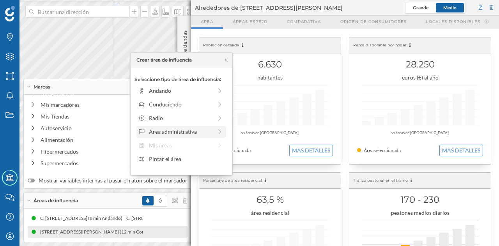
click at [169, 129] on div "Área administrativa" at bounding box center [180, 131] width 63 height 8
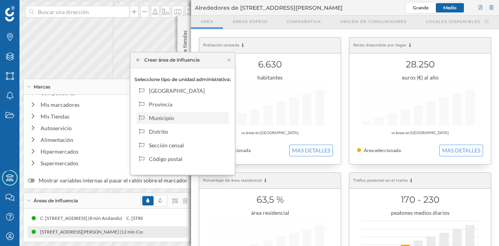
click at [164, 117] on div "Municipio" at bounding box center [187, 118] width 77 height 8
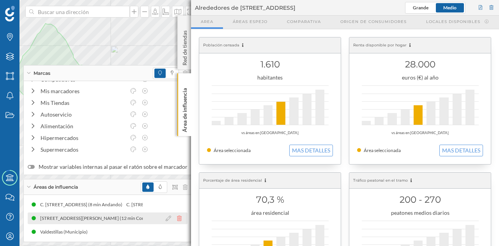
click at [177, 217] on icon at bounding box center [179, 217] width 5 height 5
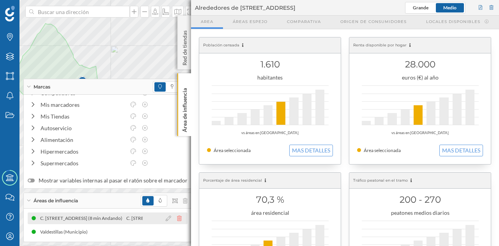
click at [177, 219] on icon at bounding box center [179, 217] width 5 height 5
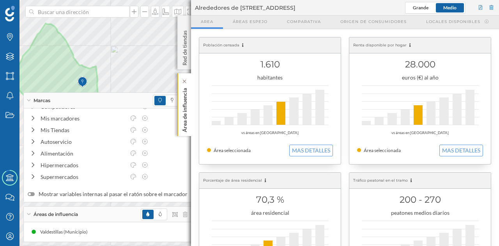
click at [188, 123] on p "Área de influencia" at bounding box center [185, 108] width 8 height 47
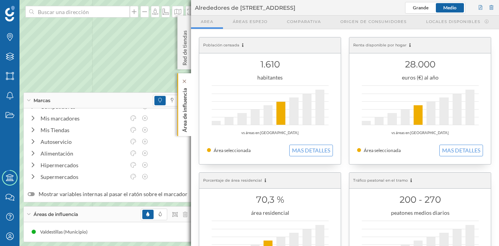
click at [182, 102] on p "Área de influencia" at bounding box center [185, 108] width 8 height 47
click at [180, 106] on div "Área de influencia" at bounding box center [184, 104] width 14 height 63
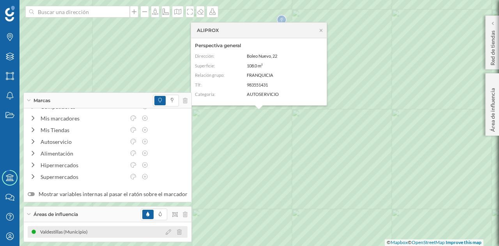
click at [141, 236] on div "Valdestillas (Municipio)" at bounding box center [108, 232] width 160 height 12
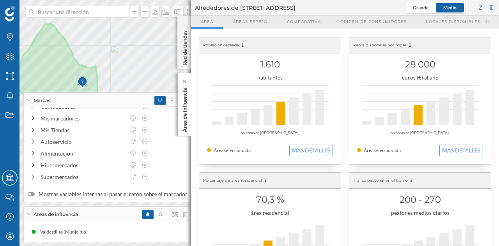
click at [188, 116] on p "Área de influencia" at bounding box center [185, 108] width 8 height 47
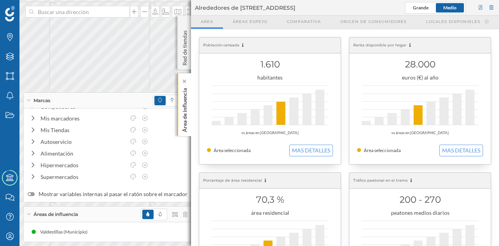
click at [189, 118] on div "Área de influencia" at bounding box center [184, 104] width 14 height 63
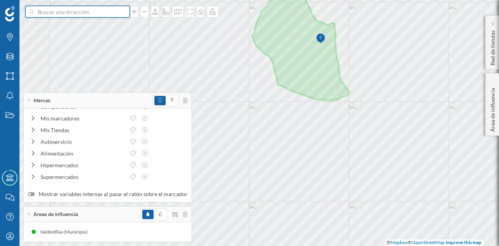
click at [89, 9] on input at bounding box center [77, 12] width 87 height 12
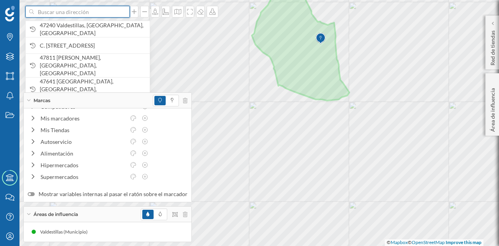
paste input "Pl. [STREET_ADDRESS]"
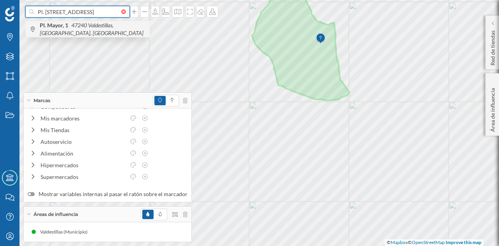
type input "Pl. [STREET_ADDRESS]"
click at [108, 32] on span "Pl. Mayor, 1 47240 [GEOGRAPHIC_DATA], [GEOGRAPHIC_DATA], [GEOGRAPHIC_DATA]" at bounding box center [93, 29] width 106 height 16
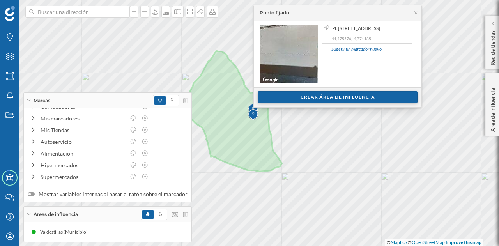
click at [306, 94] on div "Crear área de influencia" at bounding box center [337, 97] width 160 height 12
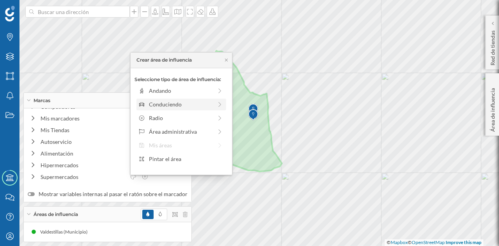
click at [157, 105] on div "Conduciendo" at bounding box center [180, 104] width 63 height 8
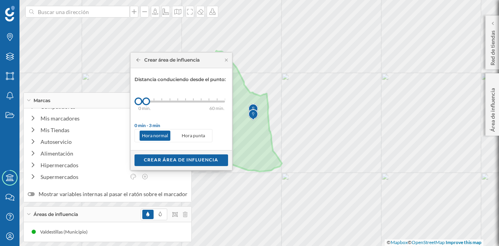
click at [138, 62] on div "Crear área de influencia" at bounding box center [167, 59] width 63 height 7
click at [134, 60] on div "Crear área de influencia" at bounding box center [165, 59] width 67 height 7
click at [136, 60] on icon at bounding box center [138, 60] width 4 height 5
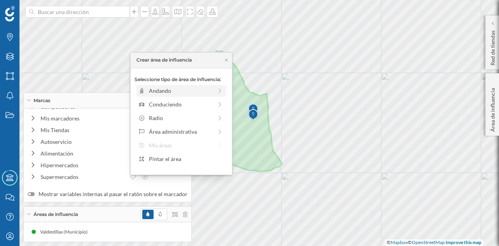
click at [150, 88] on div "Andando" at bounding box center [180, 90] width 63 height 8
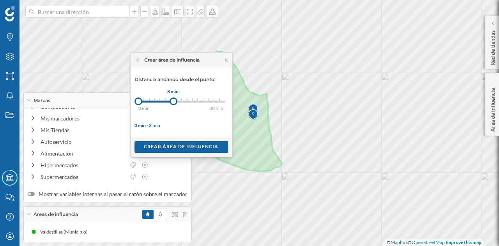
drag, startPoint x: 143, startPoint y: 99, endPoint x: 173, endPoint y: 99, distance: 30.4
click at [173, 99] on div at bounding box center [173, 101] width 8 height 8
click at [181, 143] on div "Crear área de influencia" at bounding box center [180, 147] width 93 height 12
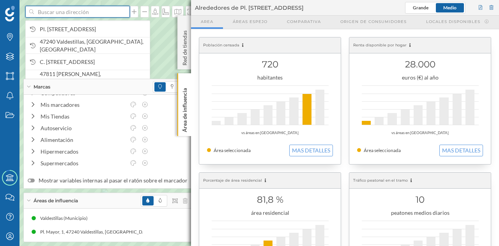
click at [69, 14] on input at bounding box center [77, 12] width 87 height 12
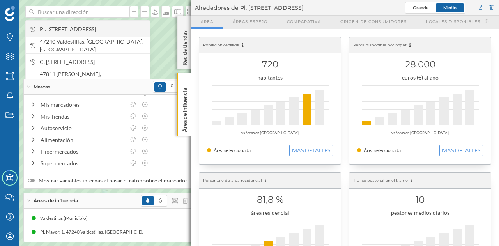
click at [74, 33] on span "Pl. [STREET_ADDRESS]" at bounding box center [93, 29] width 106 height 8
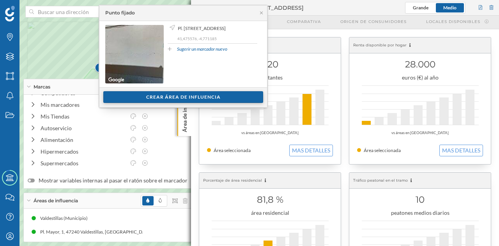
click at [178, 101] on div "Crear área de influencia" at bounding box center [183, 97] width 160 height 12
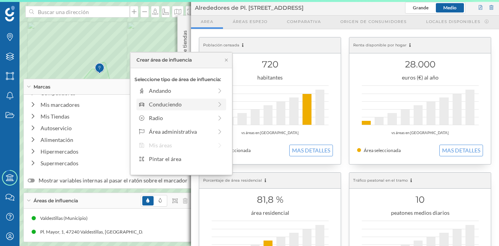
click at [174, 106] on div "Conduciendo" at bounding box center [180, 104] width 63 height 8
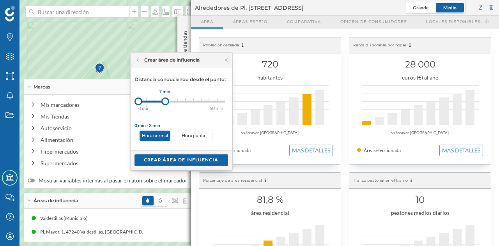
drag, startPoint x: 146, startPoint y: 101, endPoint x: 164, endPoint y: 101, distance: 17.9
click at [164, 101] on div at bounding box center [165, 101] width 8 height 8
click at [194, 156] on div "Crear área de influencia" at bounding box center [180, 160] width 93 height 12
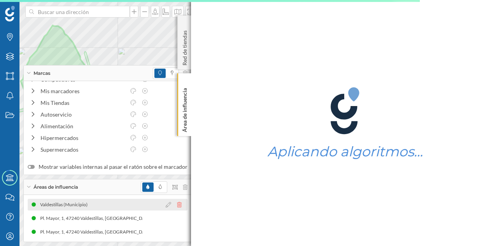
click at [177, 204] on icon at bounding box center [179, 204] width 5 height 5
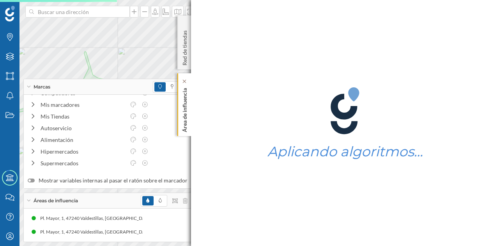
click at [185, 107] on p "Área de influencia" at bounding box center [185, 108] width 8 height 47
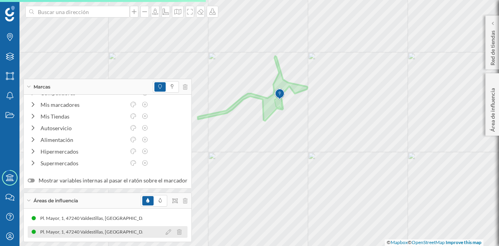
click at [104, 228] on div "Pl. Mayor, 1, 47240 Valdestillas, [GEOGRAPHIC_DATA], [GEOGRAPHIC_DATA] (7 min C…" at bounding box center [143, 232] width 209 height 8
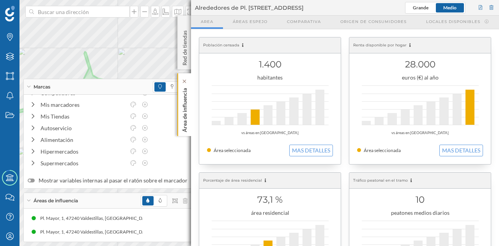
click at [190, 121] on div "Área de influencia" at bounding box center [184, 104] width 14 height 63
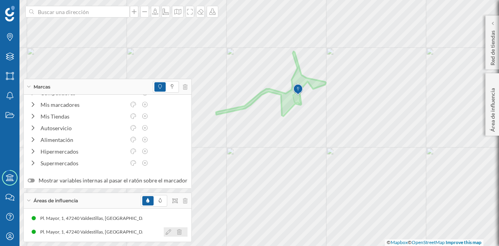
click at [166, 232] on icon at bounding box center [168, 231] width 5 height 5
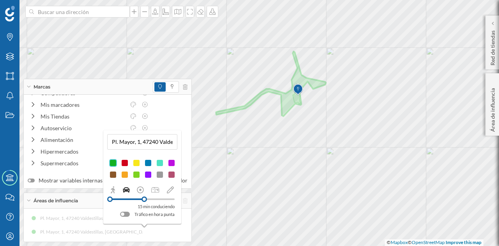
drag, startPoint x: 126, startPoint y: 199, endPoint x: 144, endPoint y: 201, distance: 18.0
click at [144, 201] on div at bounding box center [143, 198] width 5 height 5
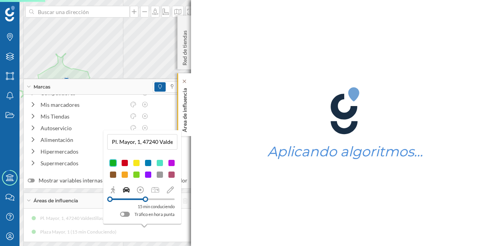
click at [185, 116] on p "Área de influencia" at bounding box center [185, 108] width 8 height 47
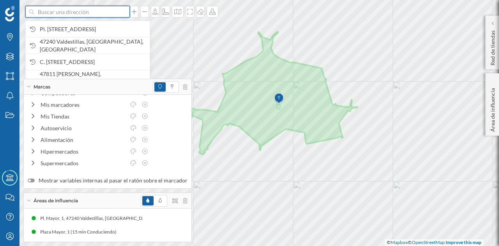
click at [62, 14] on input at bounding box center [77, 12] width 87 height 12
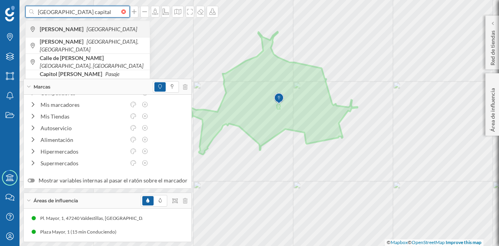
type input "[GEOGRAPHIC_DATA] capital"
click at [82, 27] on span "[PERSON_NAME] [GEOGRAPHIC_DATA]" at bounding box center [93, 29] width 106 height 8
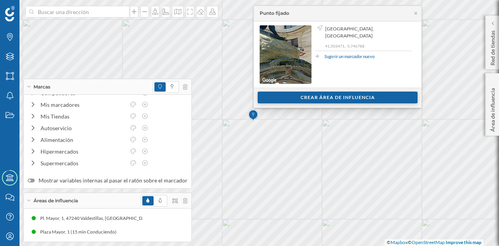
click at [286, 97] on div "Crear área de influencia" at bounding box center [337, 98] width 160 height 12
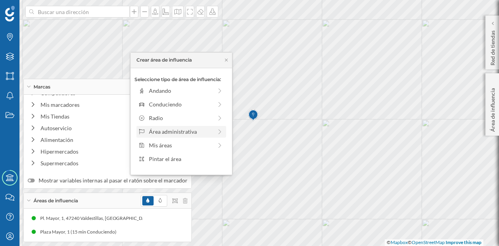
click at [164, 130] on div "Área administrativa" at bounding box center [180, 131] width 63 height 8
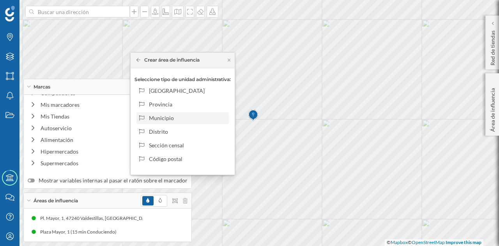
click at [184, 116] on div "Municipio" at bounding box center [187, 118] width 77 height 8
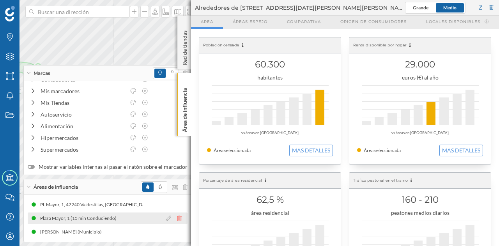
click at [177, 219] on icon at bounding box center [179, 217] width 5 height 5
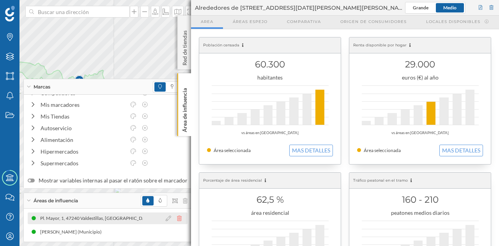
click at [177, 219] on icon at bounding box center [179, 217] width 5 height 5
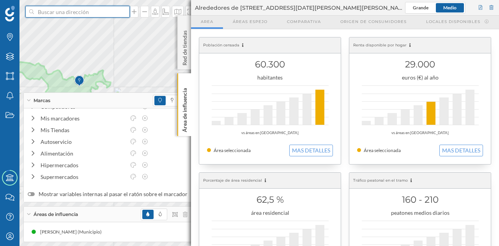
click at [81, 14] on input at bounding box center [77, 12] width 87 height 12
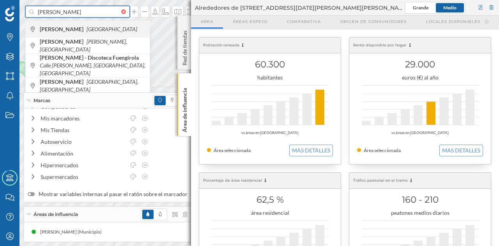
type input "[PERSON_NAME]"
click at [80, 24] on div "[PERSON_NAME] [GEOGRAPHIC_DATA]" at bounding box center [88, 29] width 124 height 16
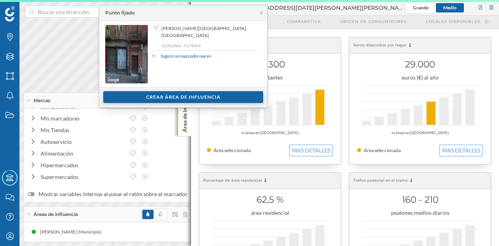
click at [198, 97] on div "Crear área de influencia" at bounding box center [183, 97] width 160 height 12
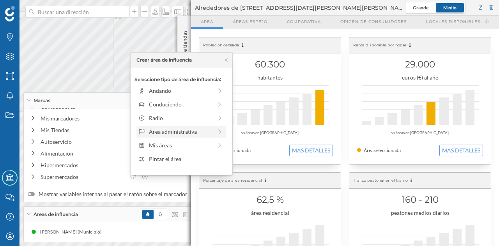
click at [169, 131] on div "Área administrativa" at bounding box center [180, 131] width 63 height 8
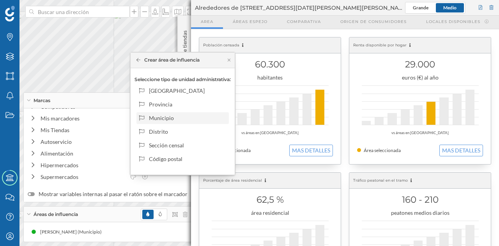
click at [165, 115] on div "Municipio" at bounding box center [187, 118] width 77 height 8
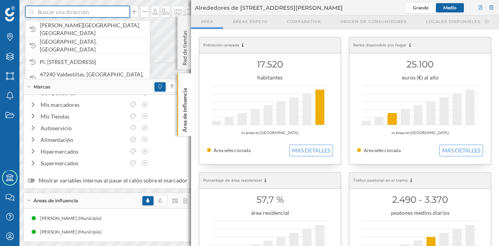
click at [80, 12] on input at bounding box center [77, 12] width 87 height 12
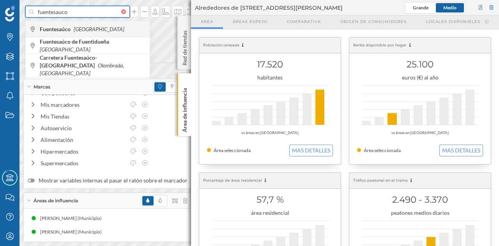
type input "fuentesauco"
click at [82, 23] on div "Fuentesaúco [GEOGRAPHIC_DATA]" at bounding box center [88, 29] width 124 height 16
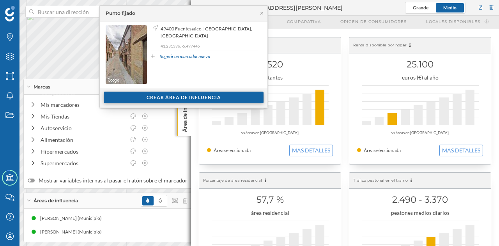
click at [173, 94] on div "Crear área de influencia" at bounding box center [184, 98] width 160 height 12
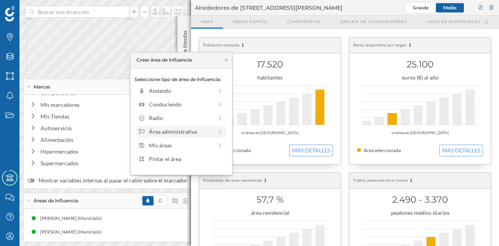
click at [177, 132] on div "Área administrativa" at bounding box center [180, 131] width 63 height 8
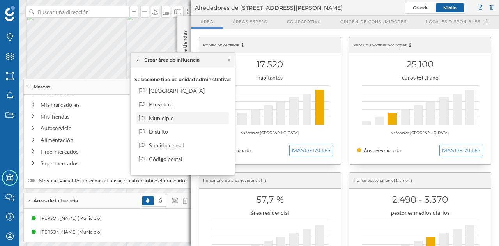
click at [177, 116] on div "Municipio" at bounding box center [187, 118] width 77 height 8
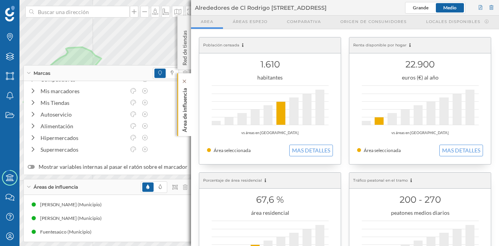
click at [181, 106] on p "Área de influencia" at bounding box center [185, 108] width 8 height 47
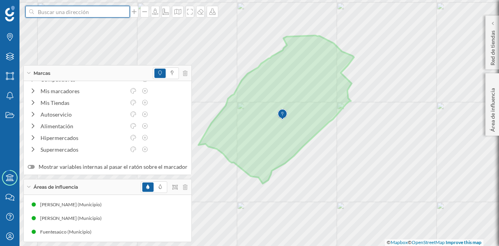
click at [81, 12] on input at bounding box center [77, 12] width 87 height 12
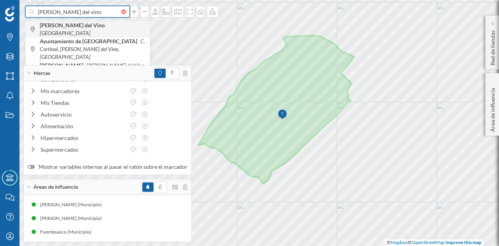
type input "[PERSON_NAME] del vino"
click at [84, 24] on div "[PERSON_NAME] del Vino [GEOGRAPHIC_DATA]" at bounding box center [88, 29] width 124 height 16
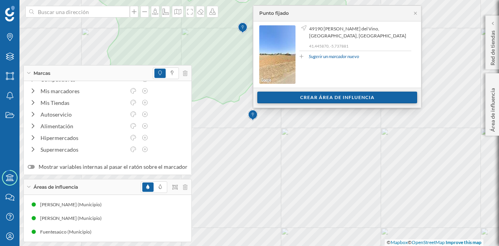
click at [302, 96] on div "Crear área de influencia" at bounding box center [337, 98] width 160 height 12
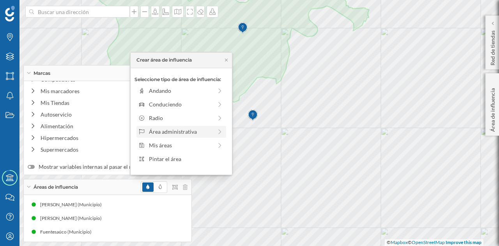
click at [189, 128] on div "Área administrativa" at bounding box center [180, 131] width 63 height 8
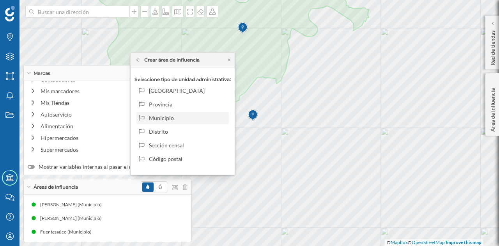
click at [170, 117] on div "Municipio" at bounding box center [187, 118] width 77 height 8
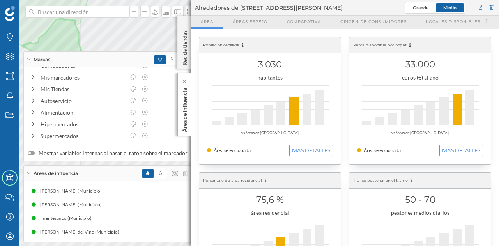
click at [182, 105] on p "Área de influencia" at bounding box center [185, 108] width 8 height 47
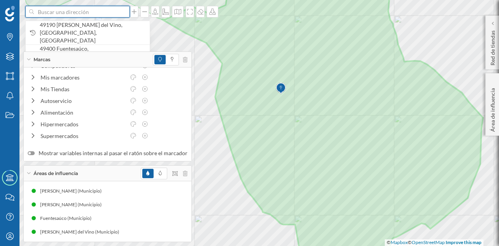
click at [61, 13] on input at bounding box center [77, 12] width 87 height 12
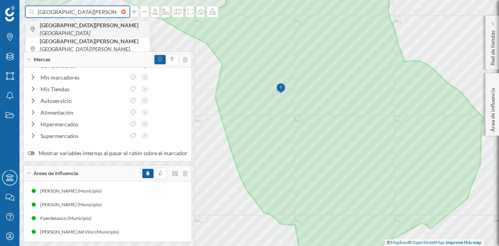
type input "[GEOGRAPHIC_DATA][PERSON_NAME]"
click at [73, 28] on b "[GEOGRAPHIC_DATA][PERSON_NAME]" at bounding box center [90, 25] width 101 height 7
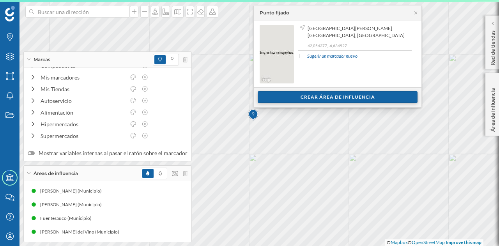
click at [304, 97] on div "Crear área de influencia" at bounding box center [337, 97] width 160 height 12
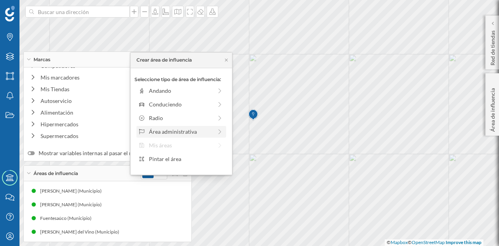
click at [176, 131] on div "Área administrativa" at bounding box center [180, 131] width 63 height 8
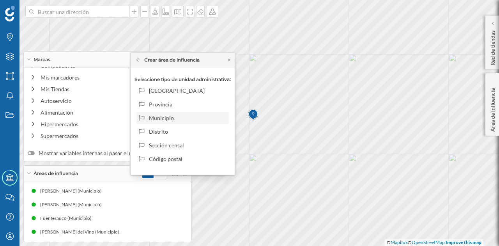
click at [174, 120] on div "Municipio" at bounding box center [187, 118] width 77 height 8
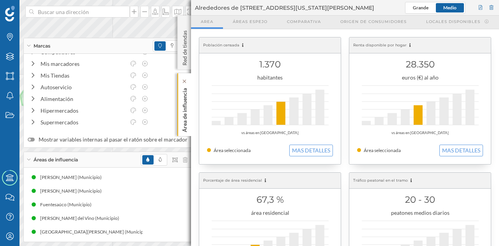
click at [188, 113] on p "Área de influencia" at bounding box center [185, 108] width 8 height 47
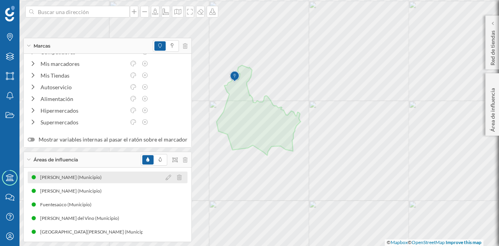
click at [95, 180] on div "[PERSON_NAME] (Municipio)" at bounding box center [108, 177] width 160 height 12
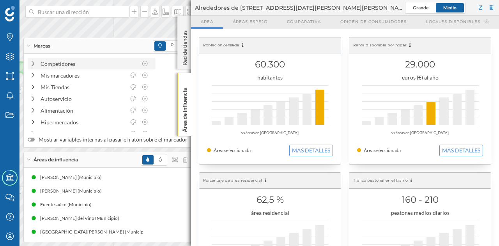
click at [34, 65] on icon at bounding box center [33, 63] width 7 height 5
click at [146, 65] on icon at bounding box center [144, 63] width 7 height 5
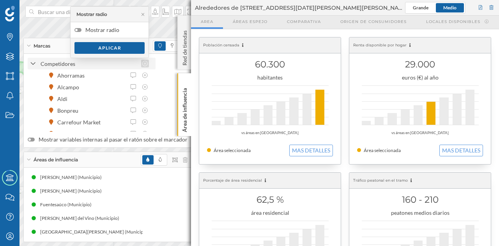
click at [146, 65] on icon at bounding box center [144, 63] width 7 height 5
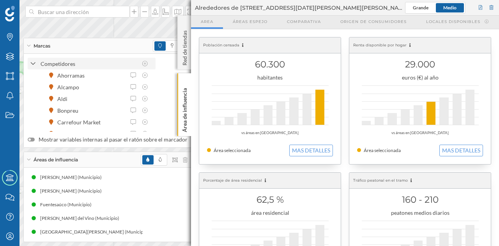
click at [33, 63] on icon at bounding box center [32, 63] width 5 height 7
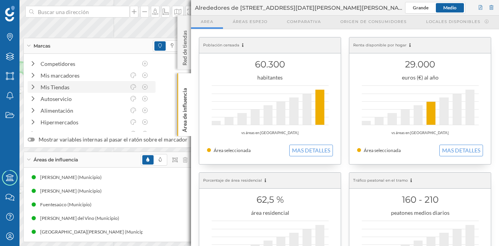
click at [49, 88] on div "Mis Tiendas" at bounding box center [83, 87] width 85 height 8
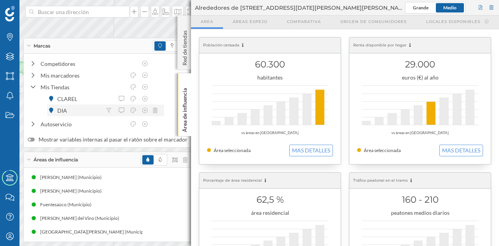
click at [75, 108] on div "DIA" at bounding box center [79, 110] width 44 height 8
click at [182, 101] on p "Área de influencia" at bounding box center [185, 108] width 8 height 47
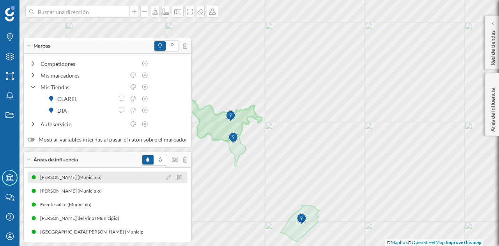
click at [98, 179] on div "[PERSON_NAME] (Municipio)" at bounding box center [108, 177] width 160 height 12
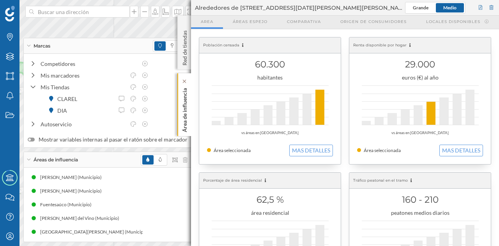
click at [182, 124] on p "Área de influencia" at bounding box center [185, 108] width 8 height 47
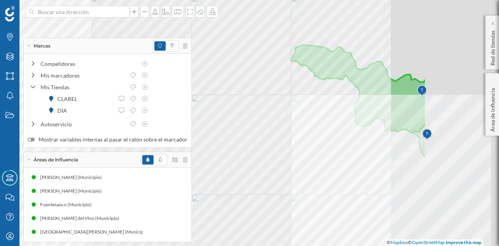
click at [171, 120] on div "Marcas Capas Áreas Notificaciones Estados Academy Contacta con nosotros Centro …" at bounding box center [249, 123] width 499 height 246
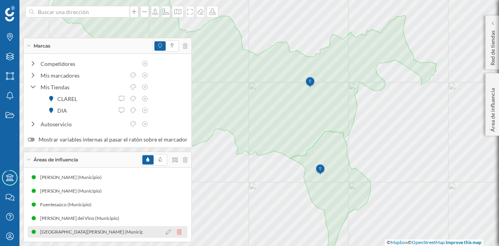
click at [177, 231] on icon at bounding box center [179, 231] width 5 height 5
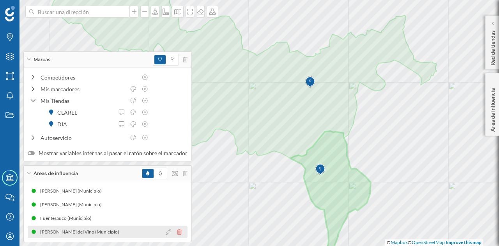
click at [177, 233] on icon at bounding box center [179, 231] width 5 height 5
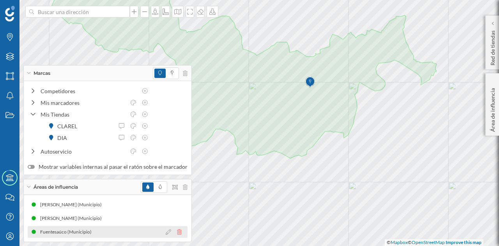
click at [177, 235] on icon at bounding box center [179, 231] width 5 height 5
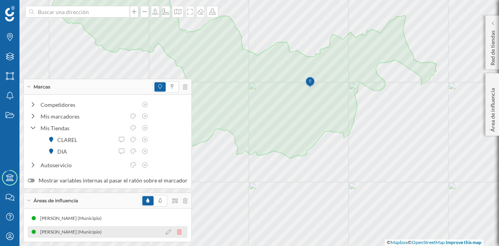
click at [177, 232] on icon at bounding box center [179, 231] width 5 height 5
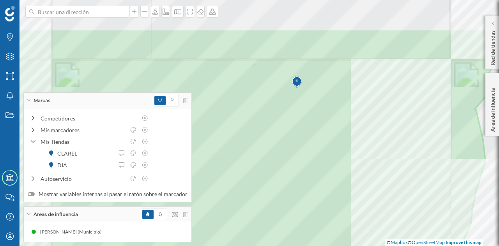
click at [32, 38] on div at bounding box center [32, 38] width 0 height 0
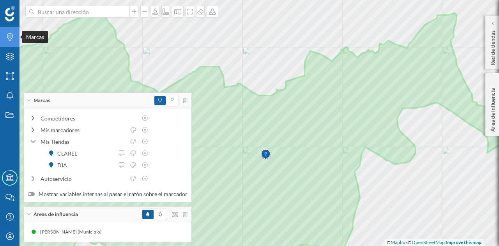
click at [7, 41] on icon "Marcas" at bounding box center [10, 37] width 10 height 8
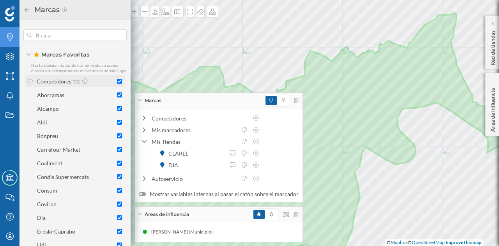
click at [117, 84] on input "checkbox" at bounding box center [119, 81] width 5 height 5
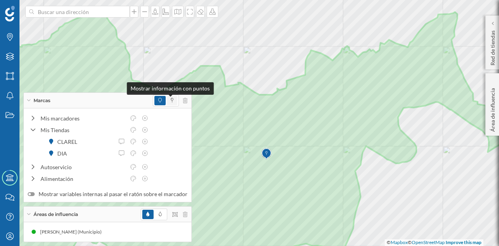
click at [171, 99] on icon at bounding box center [172, 100] width 3 height 5
click at [158, 100] on icon at bounding box center [160, 100] width 4 height 5
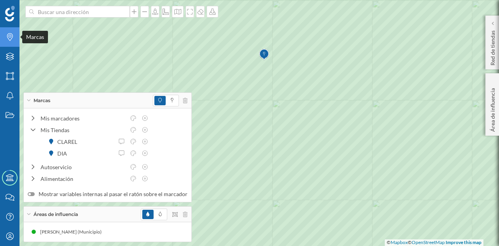
click at [9, 41] on div "Marcas" at bounding box center [9, 36] width 19 height 19
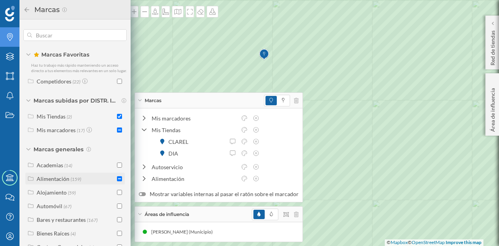
click at [119, 181] on input "checkbox" at bounding box center [119, 178] width 5 height 5
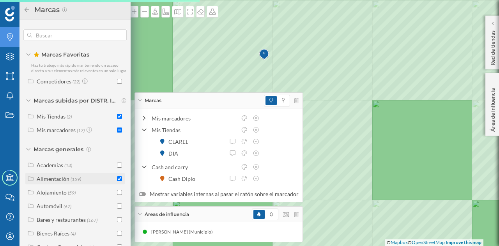
click at [117, 181] on input "checkbox" at bounding box center [119, 178] width 5 height 5
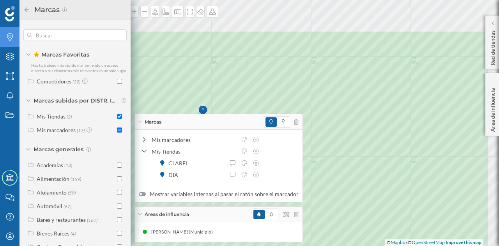
click at [232, 126] on div "Marcas Capas Áreas Notificaciones Estados Academy Contacta con nosotros Centro …" at bounding box center [249, 123] width 499 height 246
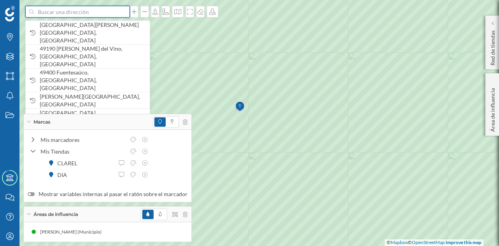
click at [100, 11] on input at bounding box center [77, 12] width 87 height 12
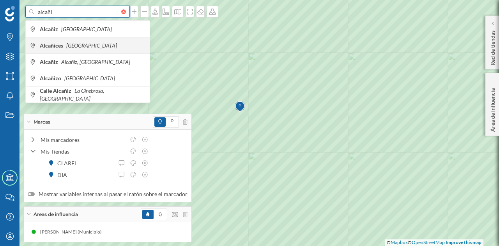
type input "alcañi"
click at [86, 42] on span "Alcañices [GEOGRAPHIC_DATA]" at bounding box center [93, 46] width 106 height 8
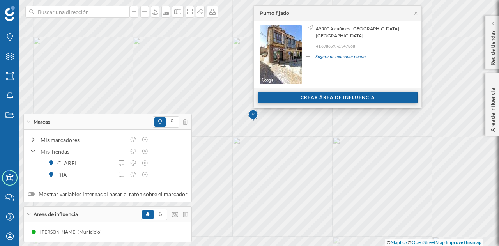
click at [327, 97] on div "Crear área de influencia" at bounding box center [337, 98] width 160 height 12
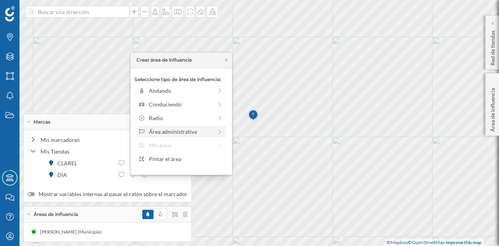
click at [176, 131] on div "Área administrativa" at bounding box center [180, 131] width 63 height 8
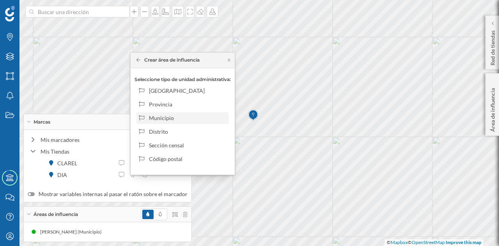
click at [168, 118] on div "Municipio" at bounding box center [187, 118] width 77 height 8
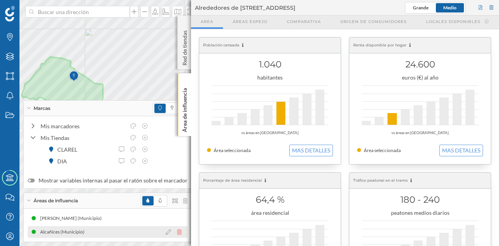
click at [177, 231] on icon at bounding box center [179, 231] width 5 height 5
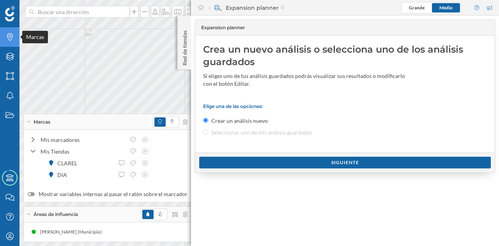
click at [10, 34] on icon "Marcas" at bounding box center [10, 37] width 10 height 8
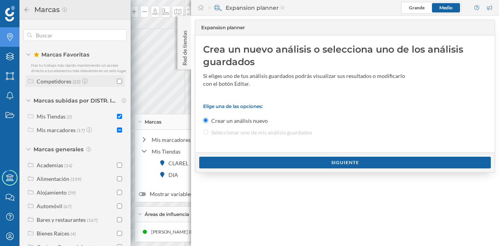
click at [117, 84] on input "checkbox" at bounding box center [119, 81] width 5 height 5
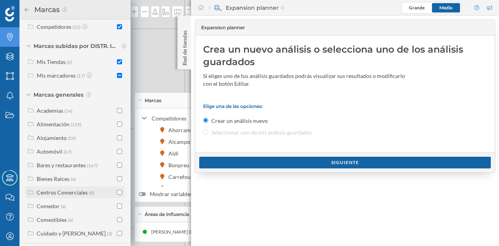
scroll to position [78, 0]
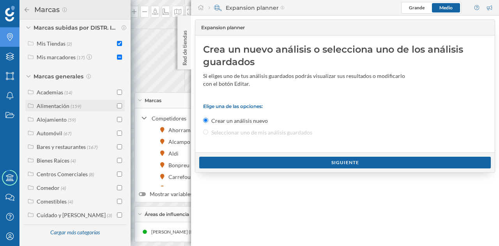
click at [117, 105] on input "checkbox" at bounding box center [119, 105] width 5 height 5
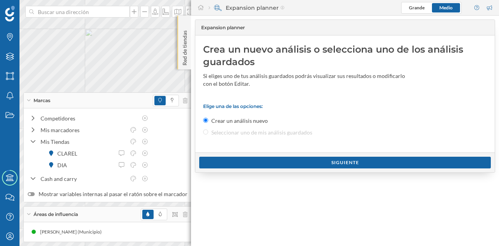
click at [183, 62] on p "Red de tiendas" at bounding box center [185, 46] width 8 height 38
click at [189, 55] on div "Red de tiendas" at bounding box center [184, 43] width 14 height 54
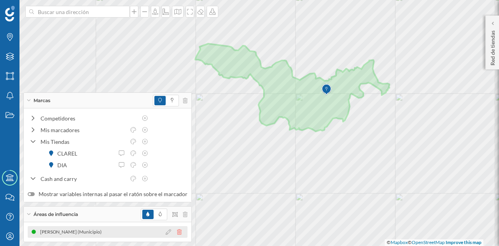
click at [177, 231] on icon at bounding box center [179, 231] width 5 height 5
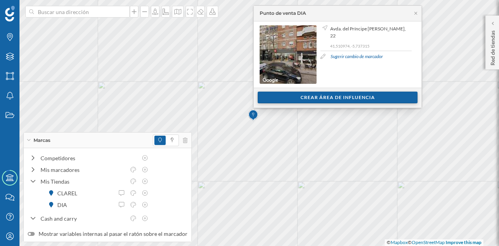
click at [284, 98] on div "Crear área de influencia" at bounding box center [337, 98] width 160 height 12
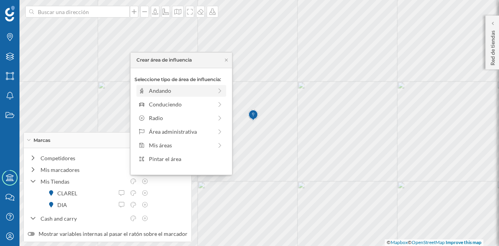
click at [170, 93] on div "Andando" at bounding box center [180, 90] width 63 height 8
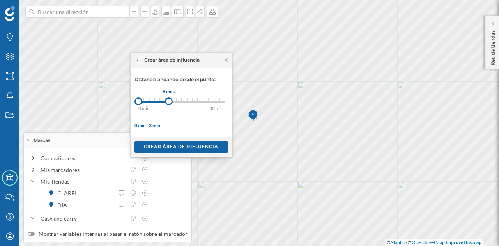
drag, startPoint x: 145, startPoint y: 100, endPoint x: 168, endPoint y: 101, distance: 23.4
click at [168, 101] on div at bounding box center [169, 101] width 8 height 8
click at [183, 145] on div "Crear área de influencia" at bounding box center [180, 147] width 93 height 12
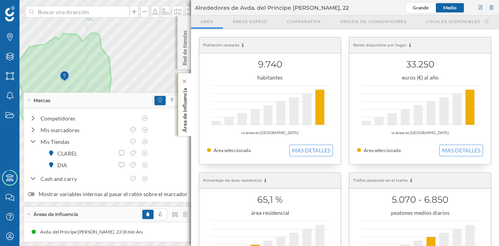
click at [185, 117] on p "Área de influencia" at bounding box center [185, 108] width 8 height 47
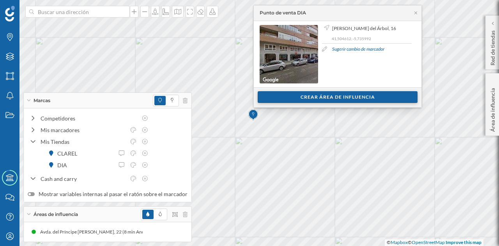
click at [287, 99] on div "Crear área de influencia" at bounding box center [337, 97] width 160 height 12
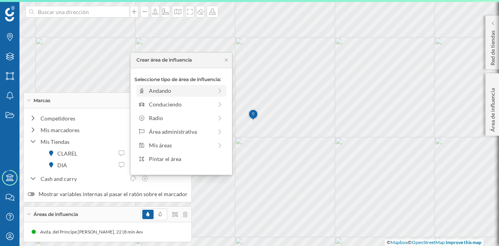
click at [198, 94] on div "Andando" at bounding box center [180, 90] width 63 height 8
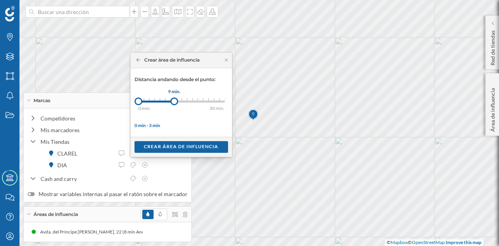
drag, startPoint x: 142, startPoint y: 101, endPoint x: 174, endPoint y: 102, distance: 31.6
click at [174, 102] on div at bounding box center [174, 101] width 8 height 8
click at [171, 102] on div at bounding box center [172, 101] width 8 height 8
click at [176, 144] on div "Crear área de influencia" at bounding box center [180, 147] width 93 height 12
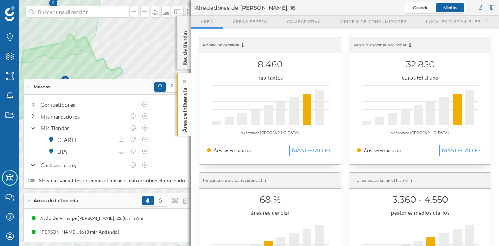
click at [187, 113] on p "Área de influencia" at bounding box center [185, 108] width 8 height 47
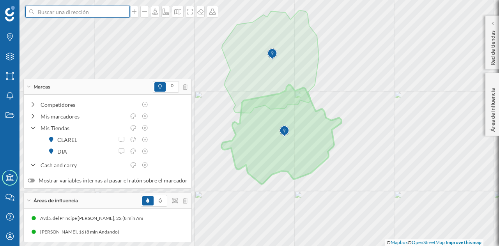
click at [83, 12] on input at bounding box center [77, 12] width 87 height 12
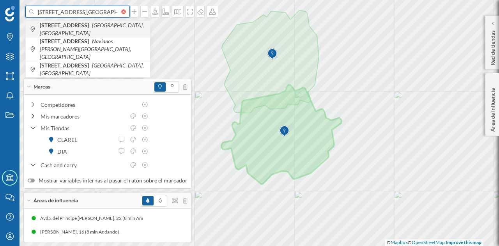
type input "[STREET_ADDRESS][GEOGRAPHIC_DATA][PERSON_NAME]"
click at [99, 23] on div "[STREET_ADDRESS][PERSON_NAME]" at bounding box center [88, 29] width 124 height 16
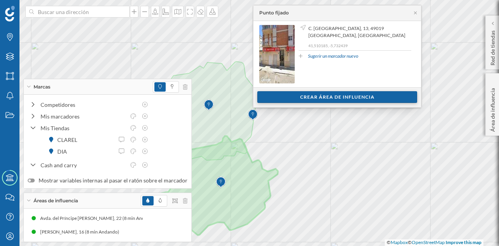
click at [316, 95] on div "Crear área de influencia" at bounding box center [337, 97] width 160 height 12
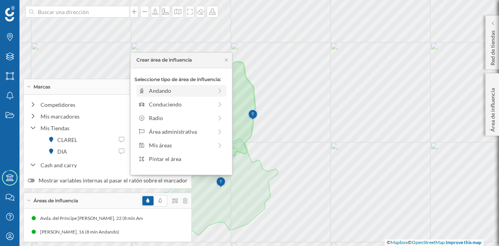
click at [182, 86] on div "Andando" at bounding box center [181, 91] width 90 height 12
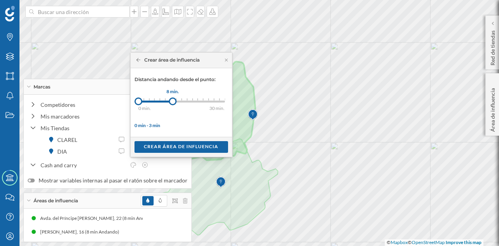
drag, startPoint x: 149, startPoint y: 101, endPoint x: 172, endPoint y: 102, distance: 23.4
click at [172, 102] on div at bounding box center [173, 101] width 8 height 8
click at [187, 147] on div "Crear área de influencia" at bounding box center [180, 147] width 93 height 12
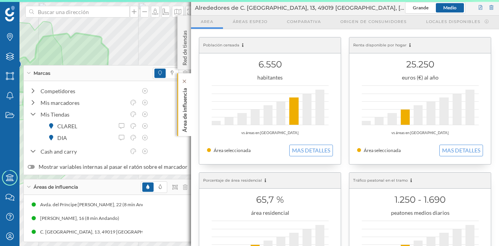
click at [185, 103] on p "Área de influencia" at bounding box center [185, 108] width 8 height 47
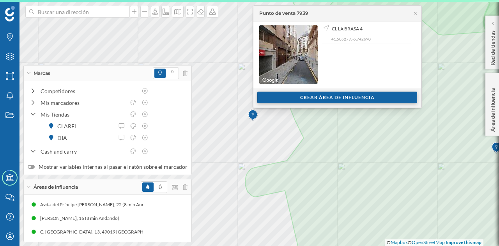
click at [292, 102] on div "Crear área de influencia" at bounding box center [337, 98] width 160 height 12
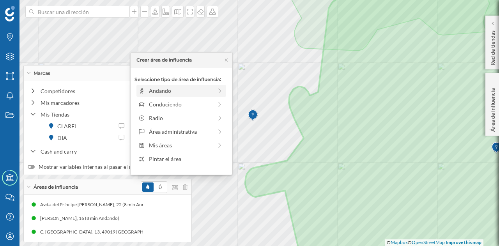
click at [189, 88] on div "Andando" at bounding box center [180, 90] width 63 height 8
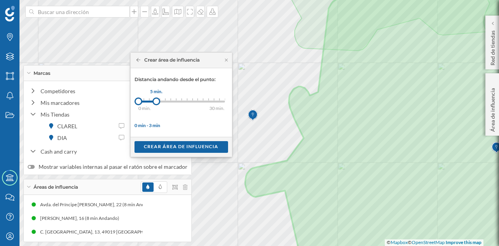
drag, startPoint x: 145, startPoint y: 98, endPoint x: 156, endPoint y: 100, distance: 11.1
click at [156, 100] on div at bounding box center [156, 101] width 8 height 8
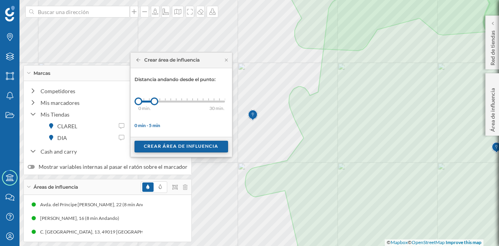
click at [194, 145] on div "Crear área de influencia" at bounding box center [180, 147] width 93 height 12
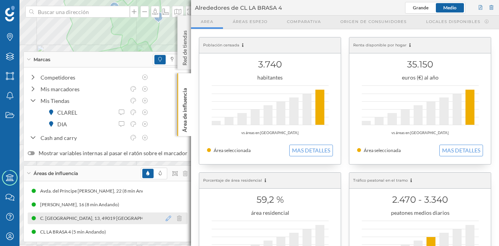
click at [166, 219] on icon at bounding box center [168, 217] width 5 height 5
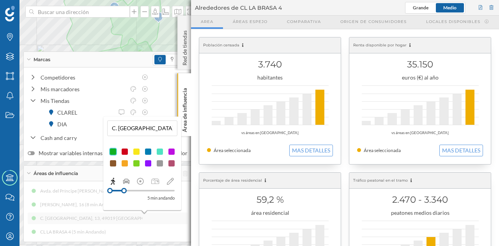
drag, startPoint x: 133, startPoint y: 191, endPoint x: 124, endPoint y: 192, distance: 9.4
click at [124, 192] on div at bounding box center [123, 190] width 5 height 5
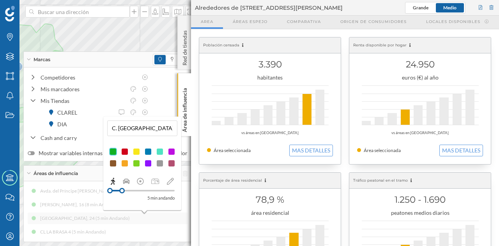
click at [81, 206] on div "Avda. del Príncipe [PERSON_NAME], 22 (8 min Andando) Avda. del Príncipe [PERSON…" at bounding box center [108, 211] width 160 height 53
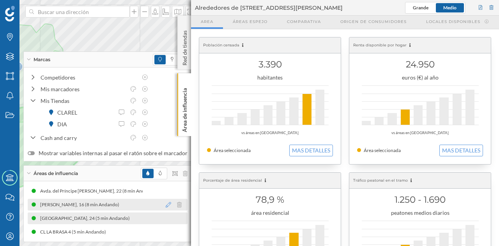
click at [166, 204] on icon at bounding box center [168, 204] width 5 height 5
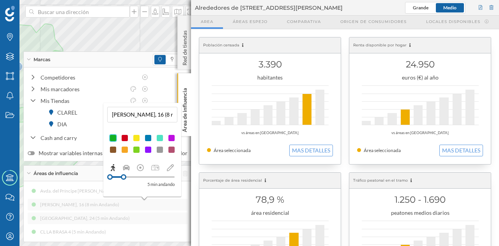
drag, startPoint x: 132, startPoint y: 175, endPoint x: 123, endPoint y: 177, distance: 9.3
click at [123, 177] on div at bounding box center [123, 176] width 5 height 5
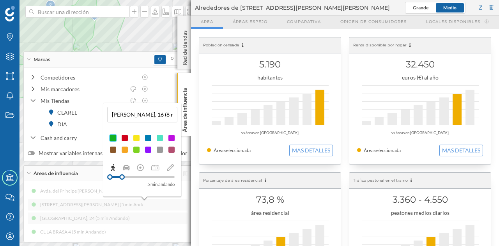
click at [93, 191] on div "Avda. del Príncipe [PERSON_NAME], 22 (8 min Andando) Avda. del [GEOGRAPHIC_DATA…" at bounding box center [108, 211] width 160 height 53
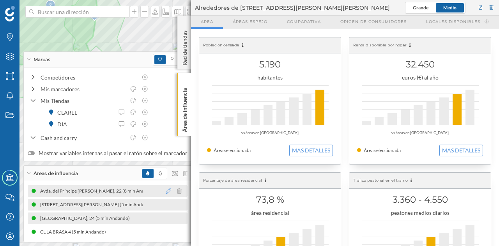
click at [166, 191] on icon at bounding box center [168, 190] width 5 height 5
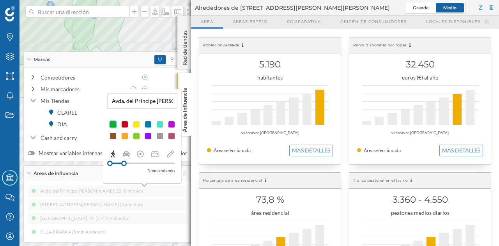
drag, startPoint x: 134, startPoint y: 164, endPoint x: 124, endPoint y: 167, distance: 10.6
click at [124, 167] on div "5 min andando" at bounding box center [142, 167] width 65 height 15
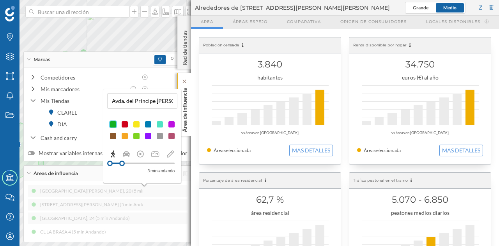
click at [188, 115] on p "Área de influencia" at bounding box center [185, 108] width 8 height 47
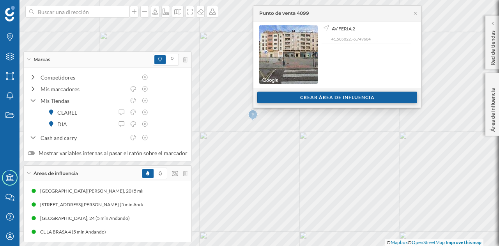
click at [275, 95] on div "Crear área de influencia" at bounding box center [337, 98] width 160 height 12
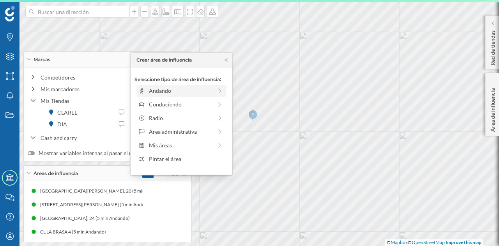
click at [197, 88] on div "Andando" at bounding box center [180, 90] width 63 height 8
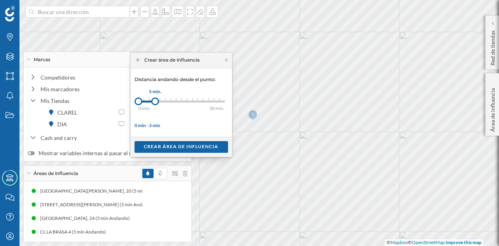
drag, startPoint x: 141, startPoint y: 99, endPoint x: 155, endPoint y: 102, distance: 13.9
click at [155, 102] on div at bounding box center [155, 101] width 8 height 8
click at [168, 146] on div "Crear área de influencia" at bounding box center [180, 147] width 93 height 12
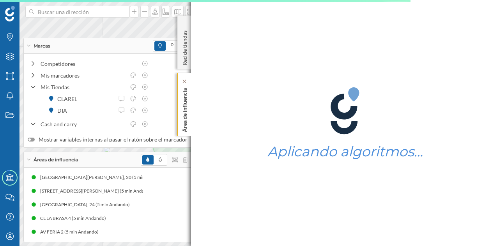
click at [182, 111] on p "Área de influencia" at bounding box center [185, 108] width 8 height 47
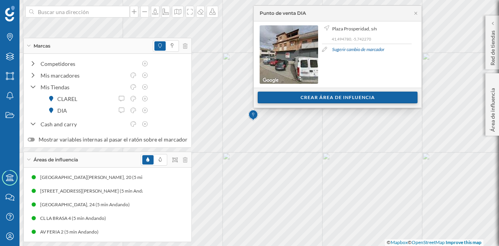
click at [289, 99] on div "Crear área de influencia" at bounding box center [337, 98] width 160 height 12
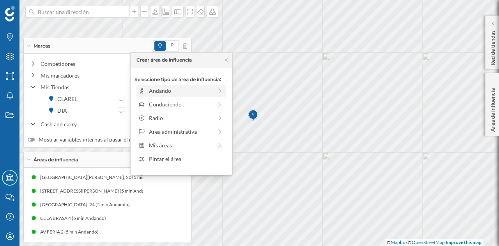
click at [175, 89] on div "Andando" at bounding box center [180, 90] width 63 height 8
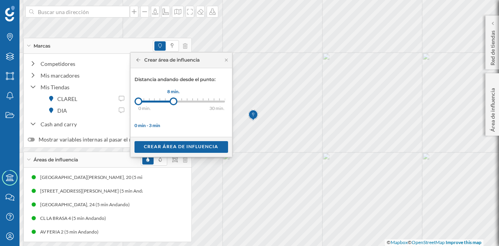
drag, startPoint x: 145, startPoint y: 99, endPoint x: 173, endPoint y: 102, distance: 28.1
click at [173, 102] on div at bounding box center [173, 101] width 8 height 8
click at [189, 148] on div "Crear área de influencia" at bounding box center [180, 147] width 93 height 12
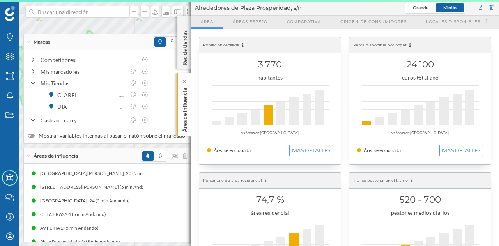
click at [185, 116] on p "Área de influencia" at bounding box center [185, 108] width 8 height 47
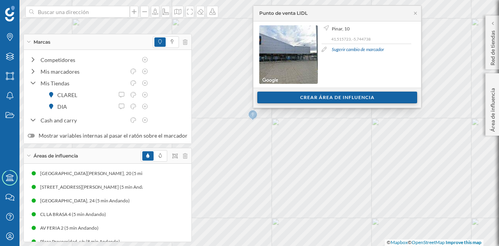
click at [291, 99] on div "Crear área de influencia" at bounding box center [337, 98] width 160 height 12
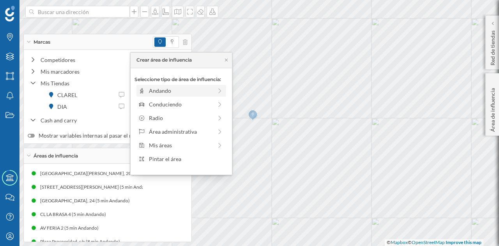
click at [197, 86] on div "Andando" at bounding box center [180, 90] width 63 height 8
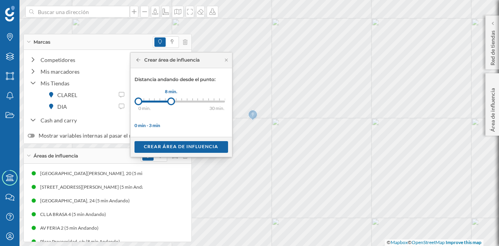
drag, startPoint x: 146, startPoint y: 101, endPoint x: 171, endPoint y: 102, distance: 24.6
click at [171, 102] on div at bounding box center [171, 101] width 8 height 8
click at [183, 148] on div "Crear área de influencia" at bounding box center [180, 147] width 93 height 12
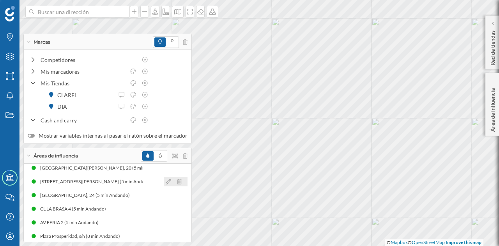
scroll to position [10, 0]
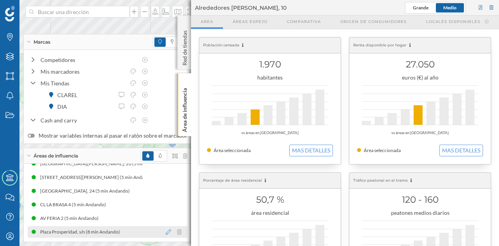
click at [166, 232] on icon at bounding box center [168, 231] width 5 height 5
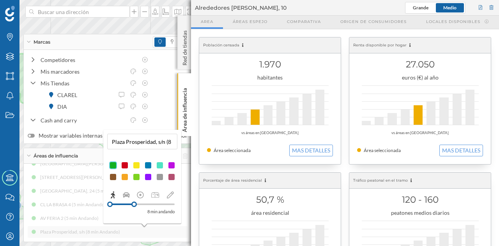
click at [122, 165] on div at bounding box center [125, 165] width 8 height 8
click at [186, 113] on p "Área de influencia" at bounding box center [185, 108] width 8 height 47
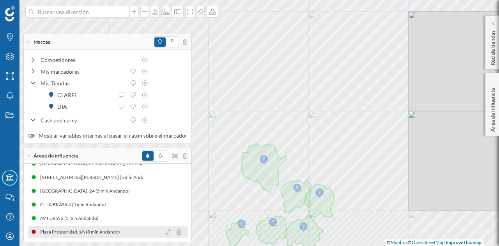
click at [112, 232] on div "Plaza Prosperidad, s/n (8 min Andando)" at bounding box center [82, 232] width 84 height 8
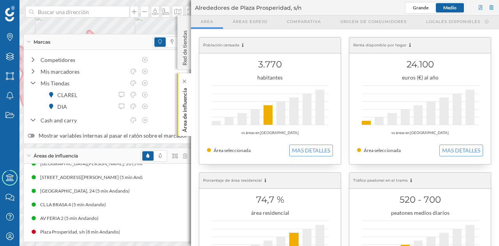
click at [185, 110] on p "Área de influencia" at bounding box center [185, 108] width 8 height 47
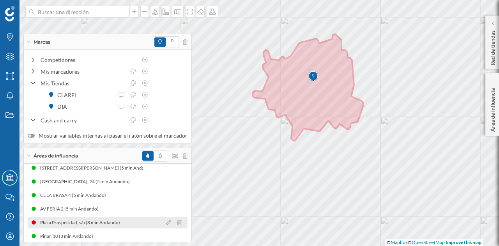
scroll to position [23, 0]
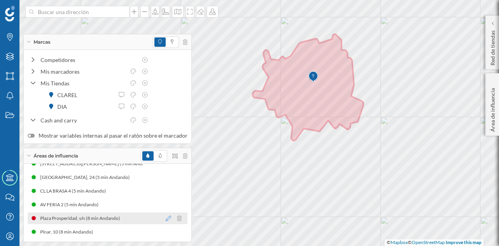
click at [166, 219] on icon at bounding box center [168, 217] width 5 height 5
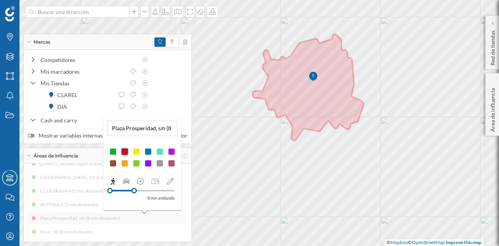
click at [116, 152] on div at bounding box center [113, 152] width 8 height 8
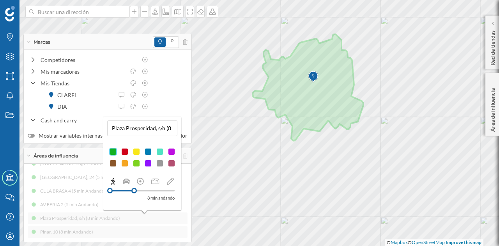
click at [141, 233] on div "Avenida Del Príncipe De Asturias, 20 (5 min Andando) Avenida Del Príncipe De As…" at bounding box center [108, 190] width 160 height 93
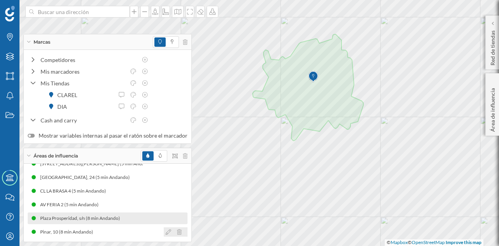
click at [166, 231] on icon at bounding box center [168, 231] width 5 height 5
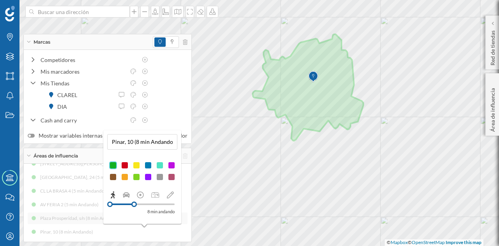
click at [127, 166] on div at bounding box center [125, 165] width 8 height 8
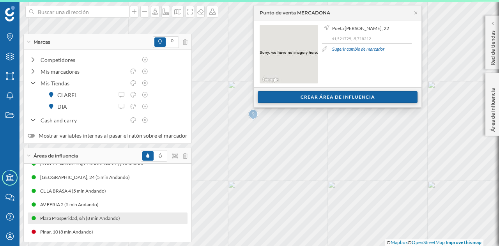
click at [278, 96] on div "Crear área de influencia" at bounding box center [337, 97] width 160 height 12
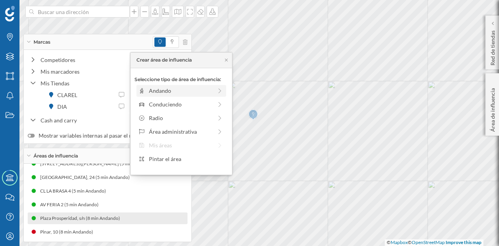
click at [185, 91] on div "Andando" at bounding box center [180, 90] width 63 height 8
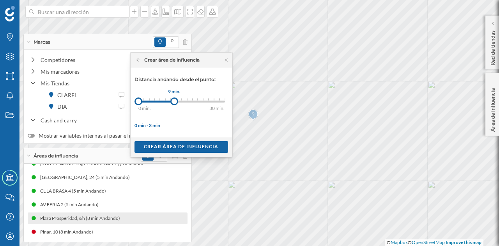
drag, startPoint x: 145, startPoint y: 101, endPoint x: 175, endPoint y: 100, distance: 30.0
click at [175, 100] on div at bounding box center [174, 101] width 8 height 8
click at [172, 100] on div at bounding box center [173, 101] width 8 height 8
click at [177, 142] on div "Crear área de influencia" at bounding box center [180, 147] width 93 height 12
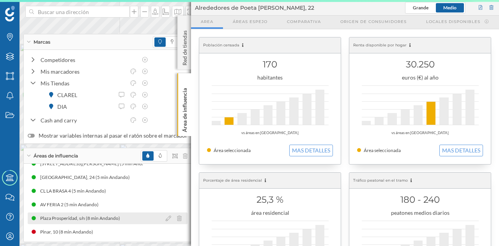
scroll to position [37, 0]
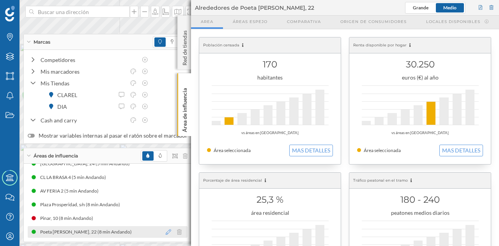
click at [166, 232] on icon at bounding box center [168, 231] width 5 height 5
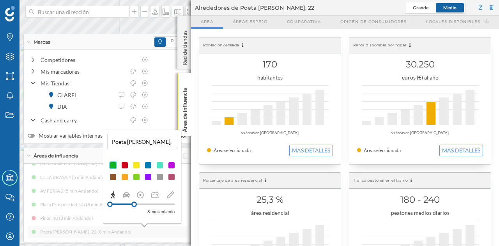
click at [126, 162] on div at bounding box center [125, 165] width 8 height 8
click at [189, 110] on div "Área de influencia" at bounding box center [184, 104] width 14 height 63
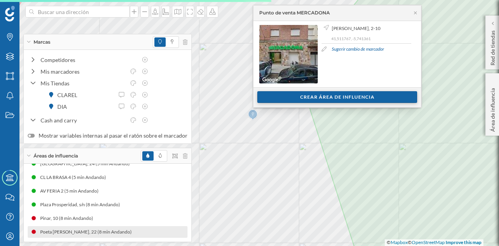
click at [285, 97] on div "Crear área de influencia" at bounding box center [337, 97] width 160 height 12
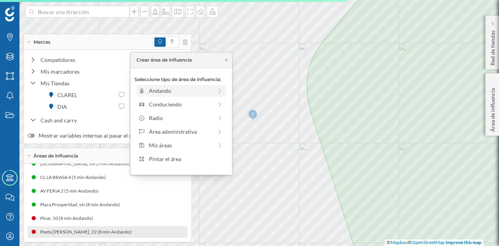
click at [182, 88] on div "Andando" at bounding box center [180, 90] width 63 height 8
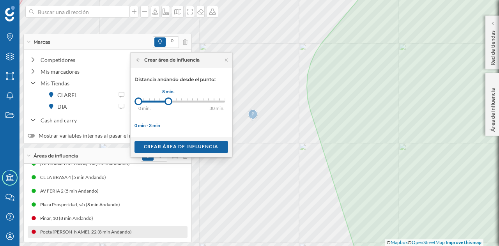
drag, startPoint x: 145, startPoint y: 102, endPoint x: 168, endPoint y: 103, distance: 23.4
click at [168, 103] on div at bounding box center [168, 101] width 8 height 8
click at [173, 144] on div "Crear área de influencia" at bounding box center [180, 147] width 93 height 12
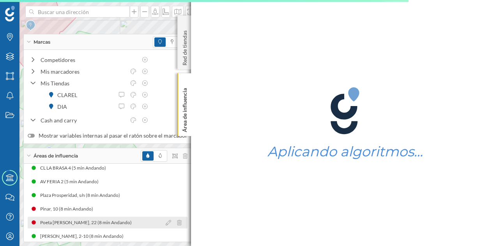
scroll to position [51, 0]
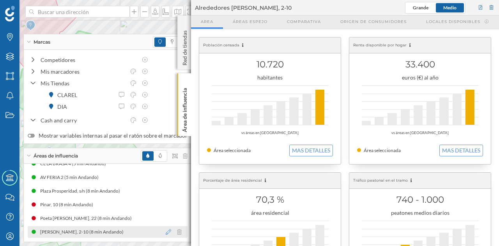
click at [166, 232] on icon at bounding box center [168, 231] width 5 height 5
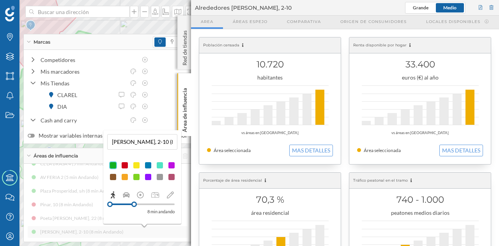
click at [125, 165] on div at bounding box center [125, 165] width 8 height 8
click at [183, 116] on p "Área de influencia" at bounding box center [185, 108] width 8 height 47
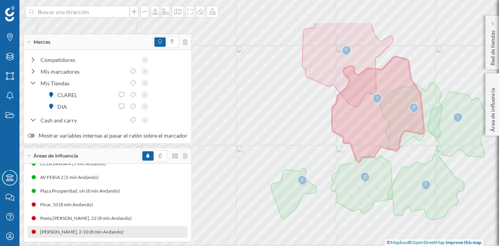
click at [346, 245] on html "Marcas Capas Áreas Notificaciones Estados Academy Contacta con nosotros Centro …" at bounding box center [249, 123] width 499 height 246
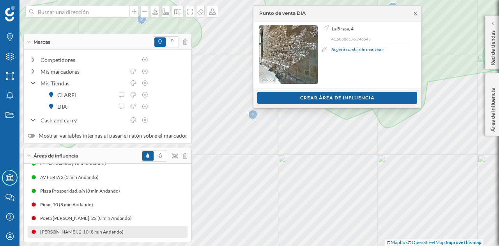
click at [413, 11] on icon at bounding box center [415, 13] width 6 height 5
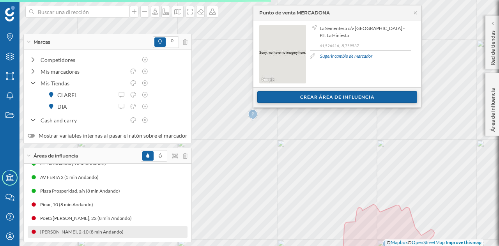
click at [267, 95] on div "Crear área de influencia" at bounding box center [337, 97] width 160 height 12
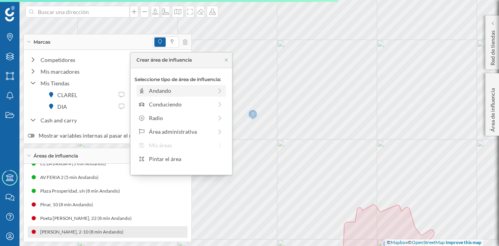
click at [175, 91] on div "Andando" at bounding box center [180, 90] width 63 height 8
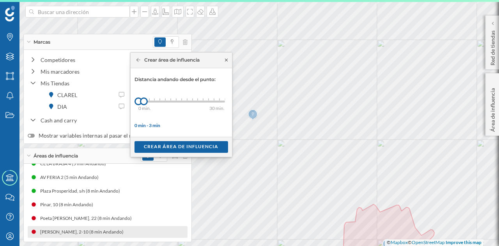
click at [226, 60] on icon at bounding box center [226, 59] width 3 height 3
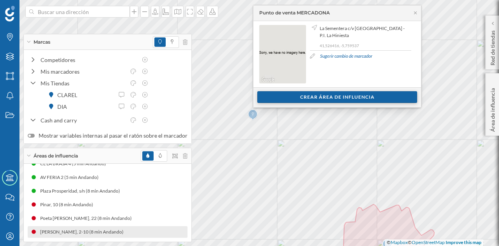
click at [270, 96] on div "Crear área de influencia" at bounding box center [337, 97] width 160 height 12
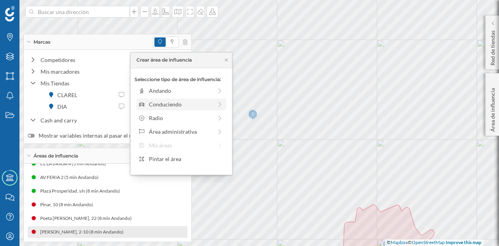
click at [203, 101] on div "Conduciendo" at bounding box center [180, 104] width 63 height 8
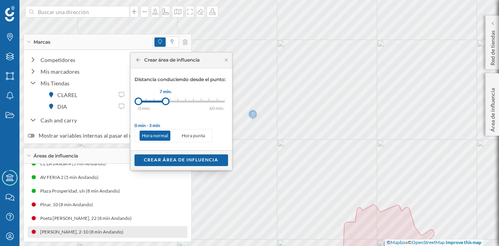
drag, startPoint x: 146, startPoint y: 99, endPoint x: 166, endPoint y: 101, distance: 19.2
click at [166, 101] on div at bounding box center [166, 101] width 8 height 8
click at [198, 161] on div "Crear área de influencia" at bounding box center [180, 160] width 93 height 12
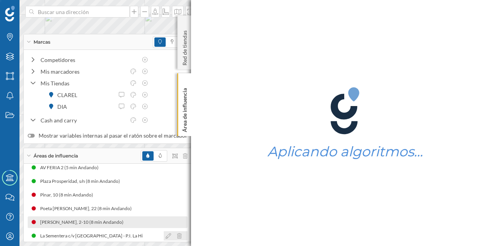
scroll to position [64, 0]
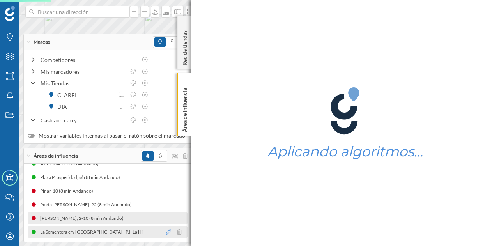
click at [166, 232] on icon at bounding box center [168, 231] width 5 height 5
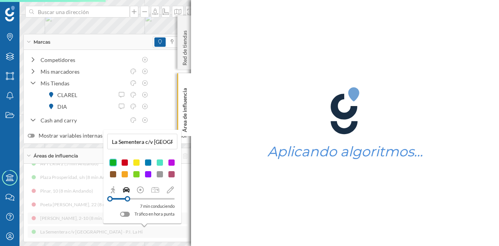
click at [125, 162] on div at bounding box center [125, 163] width 8 height 8
click at [185, 116] on p "Área de influencia" at bounding box center [185, 108] width 8 height 47
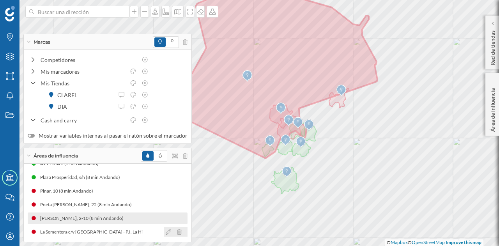
click at [166, 232] on icon at bounding box center [168, 231] width 5 height 5
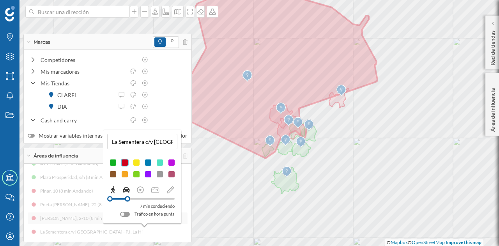
click at [111, 188] on icon at bounding box center [113, 189] width 4 height 7
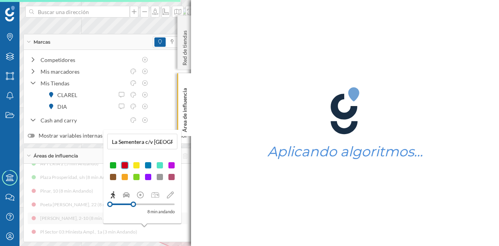
drag, startPoint x: 115, startPoint y: 205, endPoint x: 134, endPoint y: 204, distance: 19.2
click at [134, 204] on div at bounding box center [133, 203] width 5 height 5
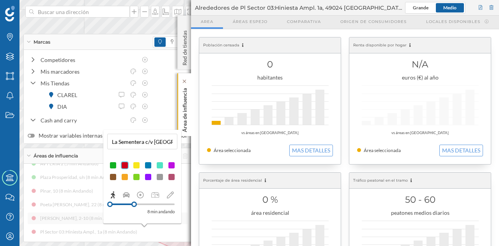
click at [186, 113] on p "Área de influencia" at bounding box center [185, 108] width 8 height 47
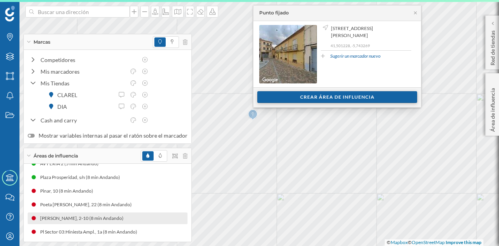
click at [282, 99] on div "Crear área de influencia" at bounding box center [337, 97] width 160 height 12
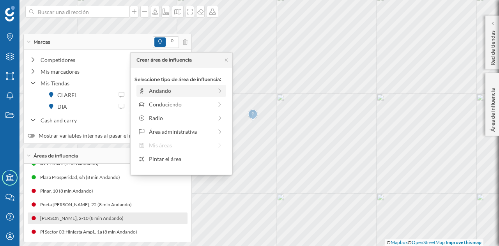
click at [198, 92] on div "Andando" at bounding box center [180, 90] width 63 height 8
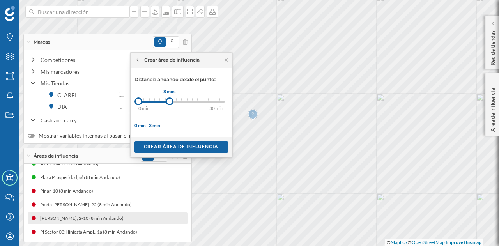
drag, startPoint x: 143, startPoint y: 99, endPoint x: 169, endPoint y: 103, distance: 26.4
click at [169, 103] on div at bounding box center [170, 101] width 8 height 8
click at [174, 142] on div "Crear área de influencia" at bounding box center [180, 147] width 93 height 12
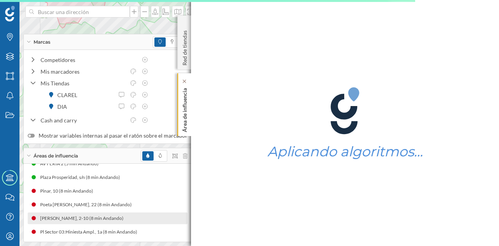
click at [183, 109] on p "Área de influencia" at bounding box center [185, 108] width 8 height 47
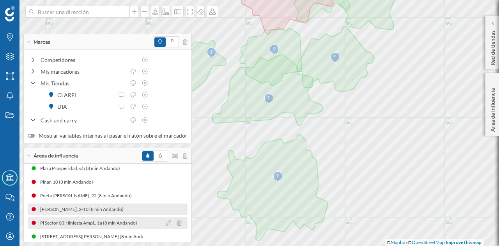
scroll to position [78, 0]
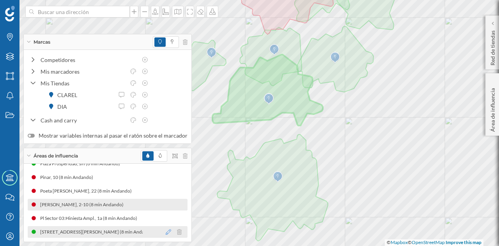
click at [166, 232] on icon at bounding box center [168, 231] width 5 height 5
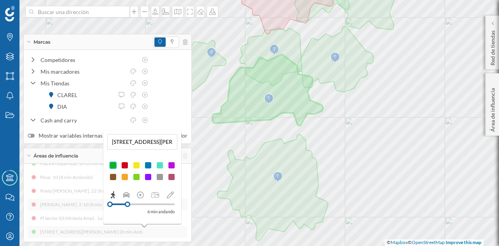
drag, startPoint x: 135, startPoint y: 205, endPoint x: 127, endPoint y: 206, distance: 7.6
click at [127, 206] on div at bounding box center [127, 203] width 5 height 5
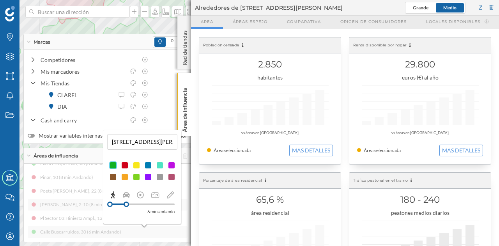
click at [135, 163] on div at bounding box center [136, 165] width 8 height 8
click at [182, 108] on p "Área de influencia" at bounding box center [185, 108] width 8 height 47
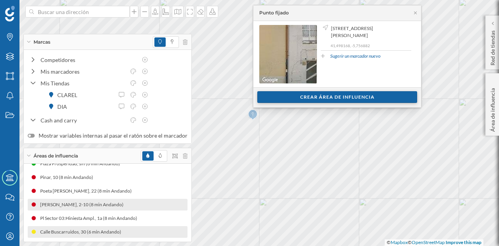
click at [272, 99] on div "Crear área de influencia" at bounding box center [337, 97] width 160 height 12
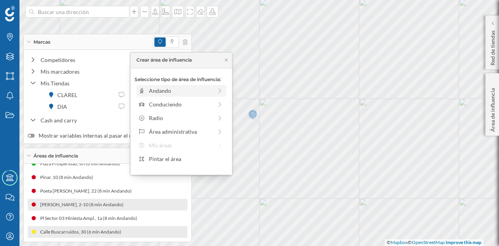
click at [175, 93] on div "Andando" at bounding box center [180, 90] width 63 height 8
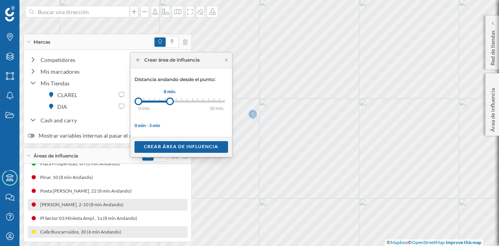
drag, startPoint x: 145, startPoint y: 102, endPoint x: 169, endPoint y: 104, distance: 24.7
click at [169, 104] on div at bounding box center [170, 101] width 8 height 8
click at [181, 142] on div "Crear área de influencia" at bounding box center [180, 147] width 93 height 12
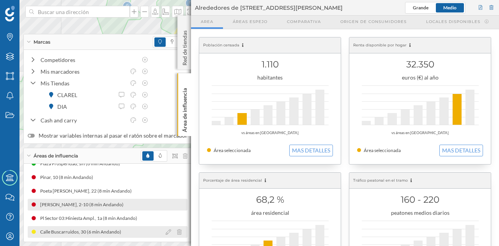
scroll to position [92, 0]
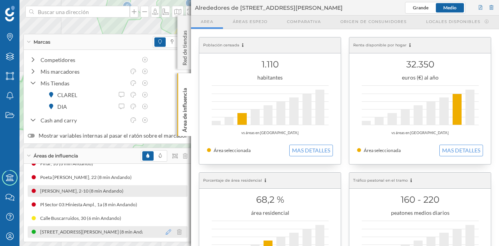
click at [166, 231] on icon at bounding box center [168, 231] width 5 height 5
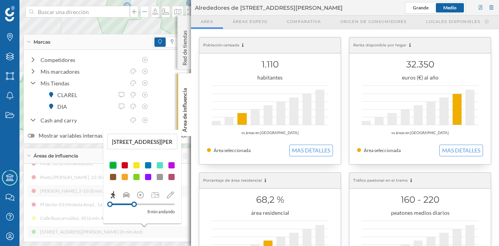
click at [135, 167] on div at bounding box center [136, 165] width 8 height 8
click at [183, 99] on p "Área de influencia" at bounding box center [185, 108] width 8 height 47
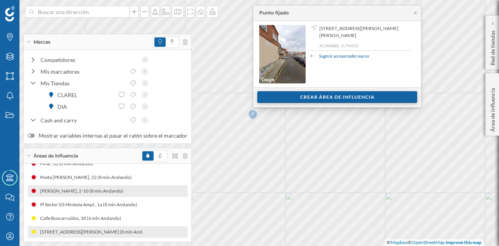
click at [280, 98] on div "Crear área de influencia" at bounding box center [337, 97] width 160 height 12
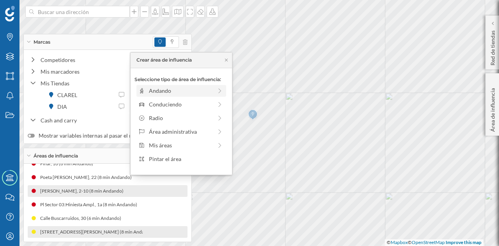
click at [175, 88] on div "Andando" at bounding box center [180, 90] width 63 height 8
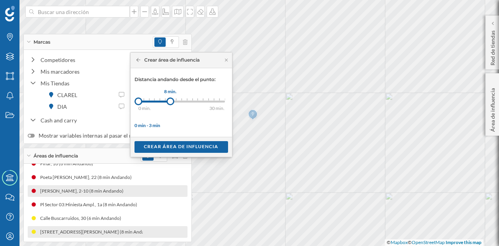
drag, startPoint x: 142, startPoint y: 99, endPoint x: 170, endPoint y: 104, distance: 28.4
click at [170, 104] on div at bounding box center [170, 101] width 8 height 8
click at [185, 148] on div "Crear área de influencia" at bounding box center [180, 147] width 93 height 12
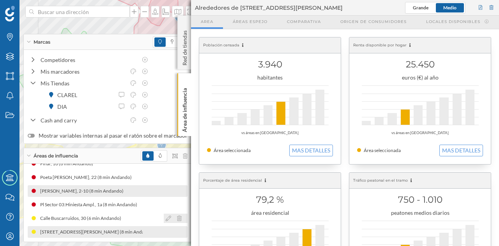
scroll to position [105, 0]
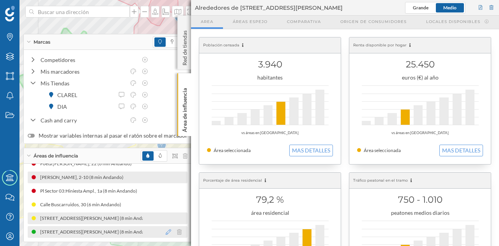
click at [166, 231] on icon at bounding box center [168, 231] width 5 height 5
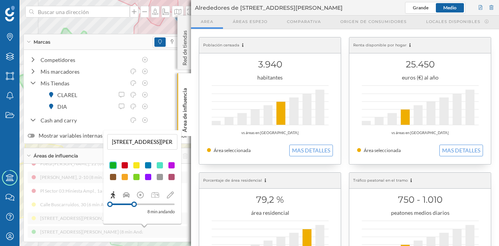
click at [135, 164] on div at bounding box center [136, 165] width 8 height 8
click at [186, 97] on p "Área de influencia" at bounding box center [185, 108] width 8 height 47
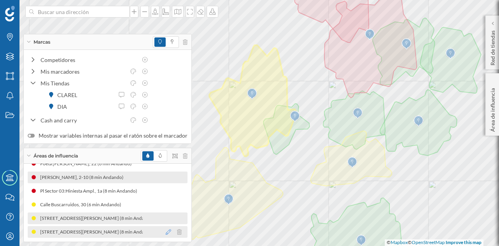
click at [166, 231] on icon at bounding box center [168, 231] width 5 height 5
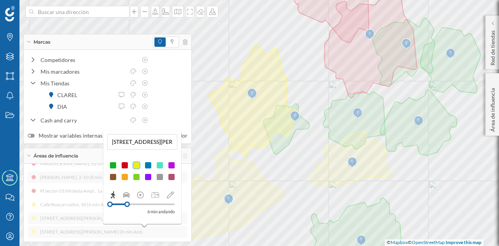
drag, startPoint x: 133, startPoint y: 205, endPoint x: 127, endPoint y: 205, distance: 5.9
click at [127, 205] on div at bounding box center [126, 203] width 5 height 5
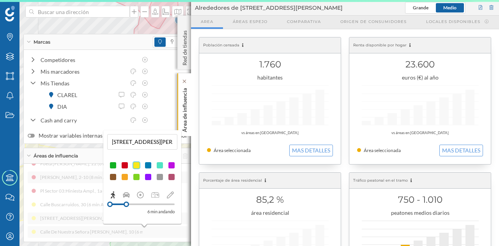
click at [185, 118] on p "Área de influencia" at bounding box center [185, 108] width 8 height 47
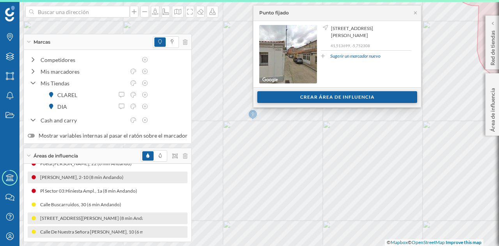
click at [286, 97] on div "Crear área de influencia" at bounding box center [337, 97] width 160 height 12
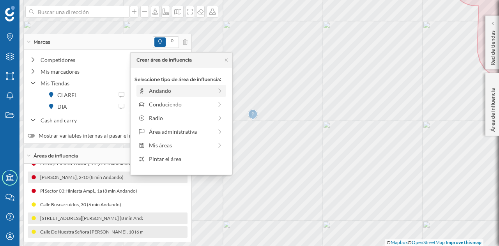
click at [189, 86] on div "Andando" at bounding box center [180, 90] width 63 height 8
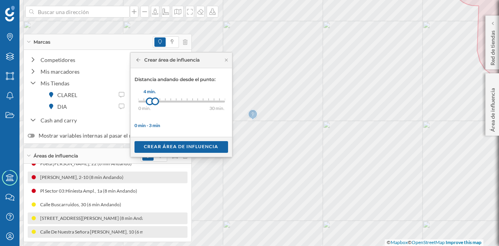
drag, startPoint x: 139, startPoint y: 100, endPoint x: 149, endPoint y: 100, distance: 10.1
click at [149, 100] on div at bounding box center [150, 101] width 8 height 8
drag, startPoint x: 148, startPoint y: 100, endPoint x: 126, endPoint y: 102, distance: 22.0
click at [126, 102] on div "Marcas Capas Áreas Notificaciones Estados Academy Contacta con nosotros Centro …" at bounding box center [249, 123] width 499 height 246
drag, startPoint x: 157, startPoint y: 100, endPoint x: 170, endPoint y: 101, distance: 12.9
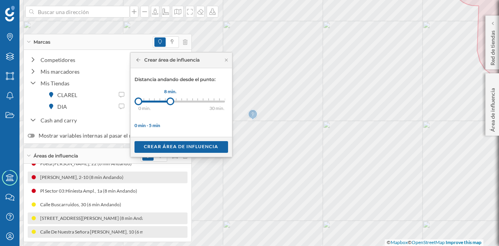
click at [170, 101] on div at bounding box center [170, 101] width 8 height 8
click at [168, 142] on div "Crear área de influencia" at bounding box center [180, 147] width 93 height 12
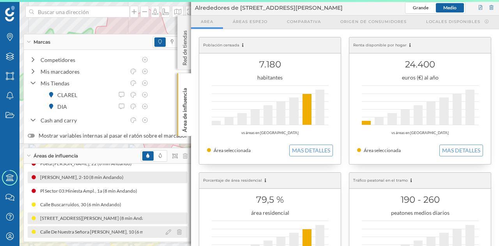
scroll to position [119, 0]
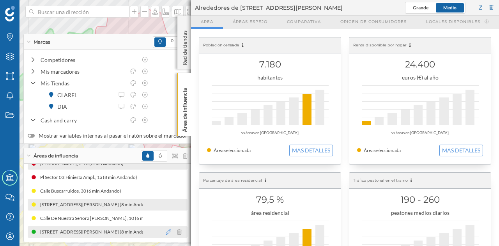
click at [166, 229] on icon at bounding box center [168, 231] width 5 height 5
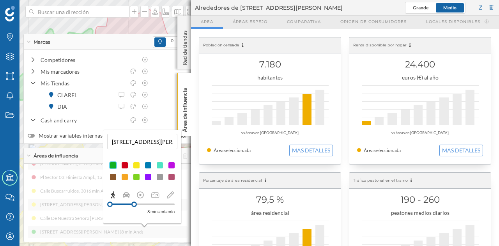
click at [137, 168] on div at bounding box center [136, 165] width 8 height 8
click at [187, 109] on p "Área de influencia" at bounding box center [185, 108] width 8 height 47
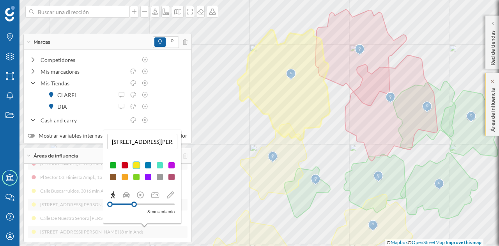
click at [498, 97] on div "Marcas Capas Áreas Notificaciones Estados Academy Contacta con nosotros Centro …" at bounding box center [249, 123] width 499 height 246
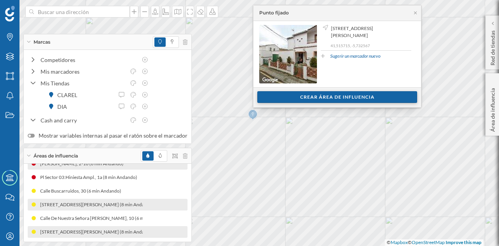
click at [314, 93] on div "Crear área de influencia" at bounding box center [337, 97] width 160 height 12
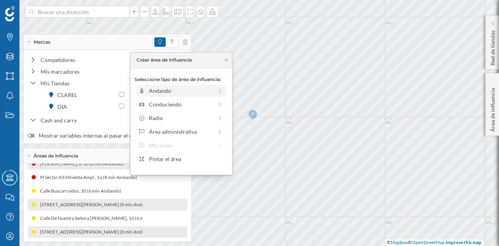
click at [156, 88] on div "Andando" at bounding box center [180, 90] width 63 height 8
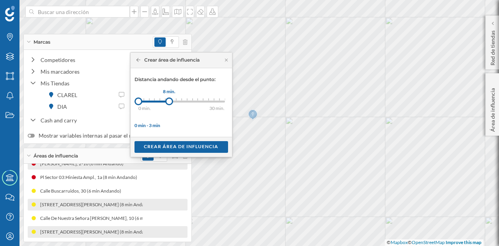
drag, startPoint x: 145, startPoint y: 98, endPoint x: 169, endPoint y: 100, distance: 23.9
click at [169, 100] on div at bounding box center [169, 101] width 8 height 8
click at [175, 143] on div "Crear área de influencia" at bounding box center [180, 147] width 93 height 12
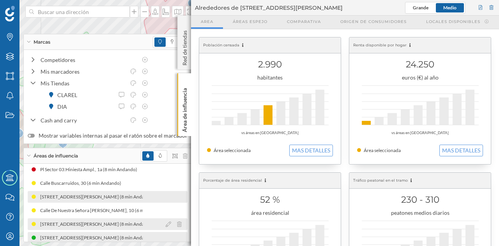
scroll to position [132, 0]
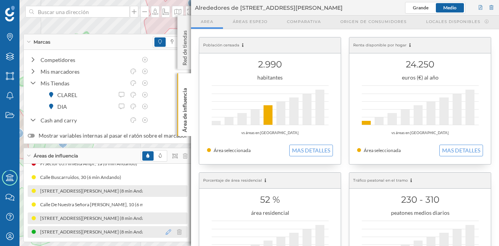
click at [166, 233] on icon at bounding box center [168, 231] width 5 height 5
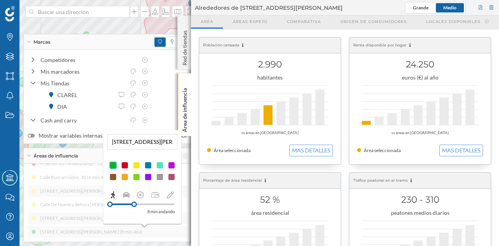
click at [134, 167] on div at bounding box center [136, 165] width 8 height 8
click at [187, 108] on p "Área de influencia" at bounding box center [185, 108] width 8 height 47
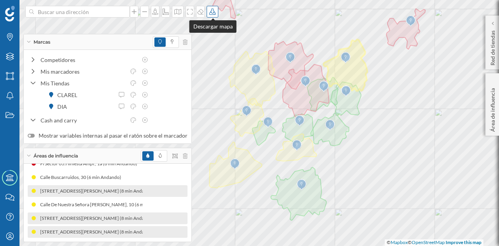
click at [211, 9] on icon at bounding box center [212, 12] width 8 height 6
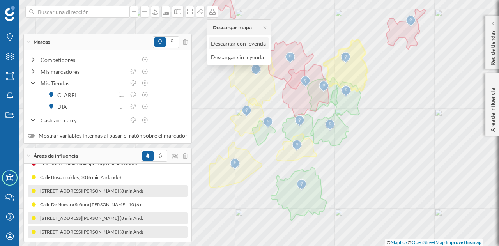
click at [224, 42] on div "Descargar con leyenda" at bounding box center [238, 43] width 55 height 8
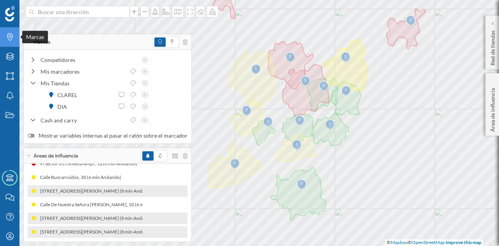
click at [9, 33] on div "Marcas" at bounding box center [9, 36] width 19 height 19
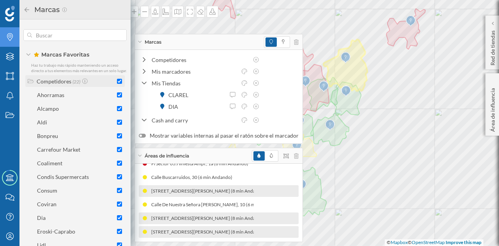
click at [117, 84] on input "checkbox" at bounding box center [119, 81] width 5 height 5
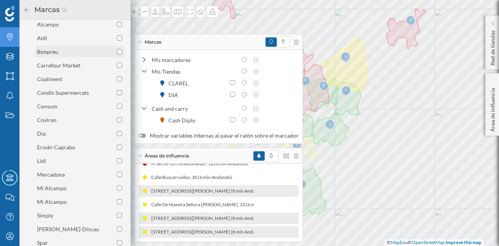
scroll to position [39, 0]
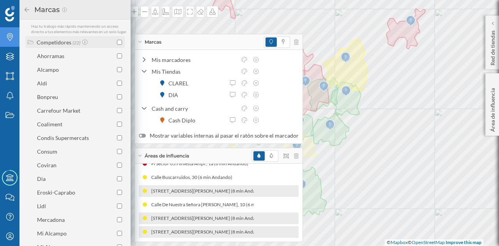
click at [119, 45] on input "checkbox" at bounding box center [119, 42] width 5 height 5
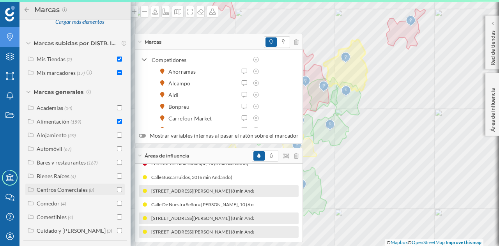
scroll to position [369, 0]
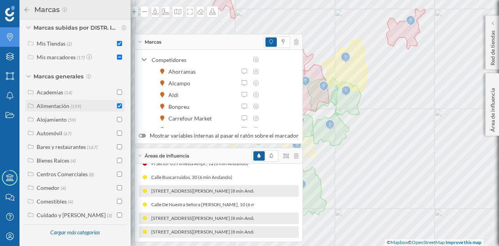
click at [118, 105] on input "checkbox" at bounding box center [119, 105] width 5 height 5
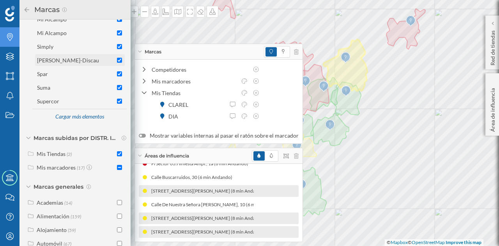
scroll to position [252, 0]
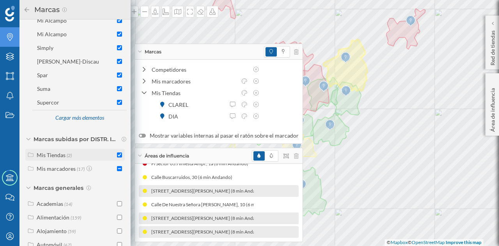
click at [118, 157] on input "checkbox" at bounding box center [119, 154] width 5 height 5
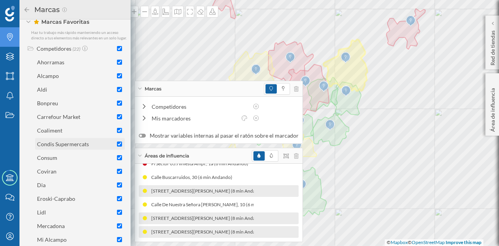
scroll to position [0, 0]
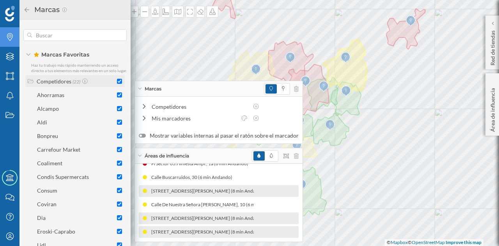
click at [118, 84] on input "checkbox" at bounding box center [119, 81] width 5 height 5
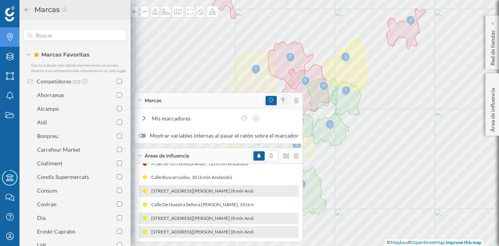
click at [278, 101] on span at bounding box center [283, 100] width 11 height 9
click at [138, 154] on div "Áreas de influencia" at bounding box center [219, 156] width 168 height 16
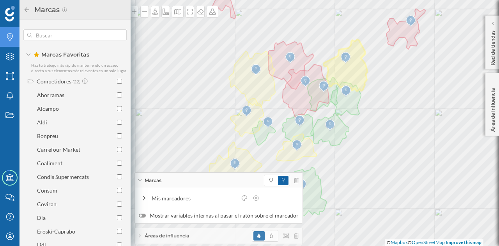
click at [7, 38] on icon "Marcas" at bounding box center [10, 37] width 10 height 8
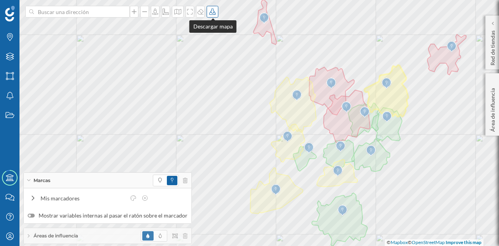
click at [211, 14] on icon at bounding box center [212, 12] width 6 height 6
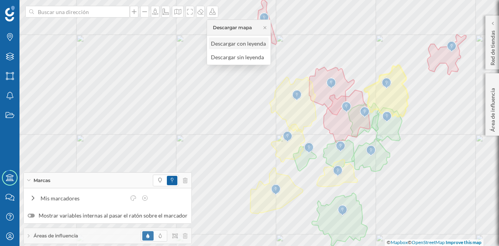
click at [226, 43] on div "Descargar con leyenda" at bounding box center [238, 43] width 55 height 8
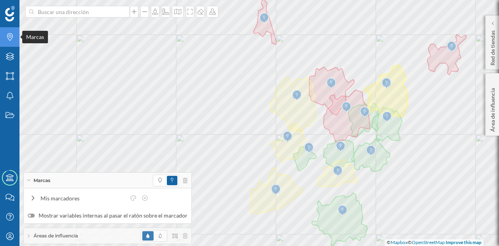
click at [2, 34] on div "Marcas" at bounding box center [9, 36] width 19 height 19
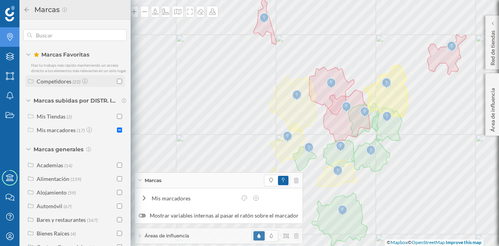
click at [117, 84] on input "checkbox" at bounding box center [119, 81] width 5 height 5
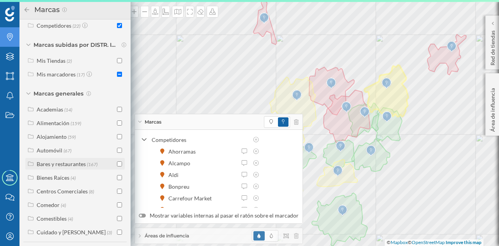
scroll to position [78, 0]
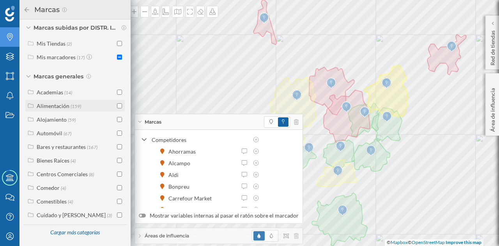
click at [118, 109] on div at bounding box center [119, 106] width 5 height 8
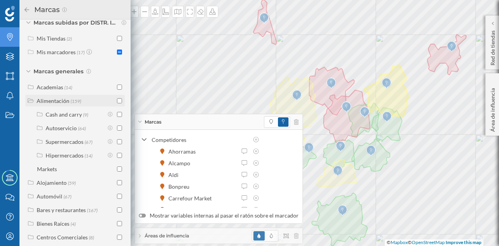
click at [117, 103] on input "checkbox" at bounding box center [119, 100] width 5 height 5
click at [28, 7] on icon at bounding box center [26, 9] width 7 height 5
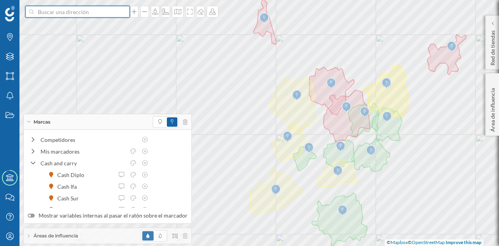
click at [65, 14] on input at bounding box center [77, 12] width 87 height 12
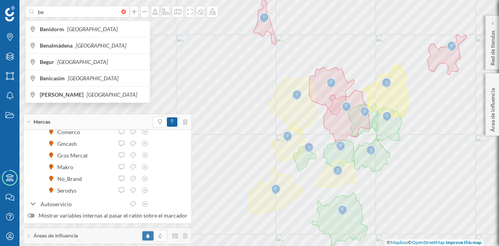
click at [30, 120] on div "Marcas" at bounding box center [108, 122] width 168 height 16
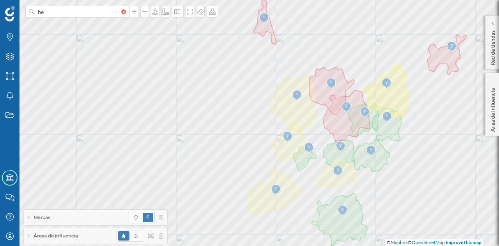
click at [30, 234] on div "Áreas de influencia" at bounding box center [95, 236] width 143 height 16
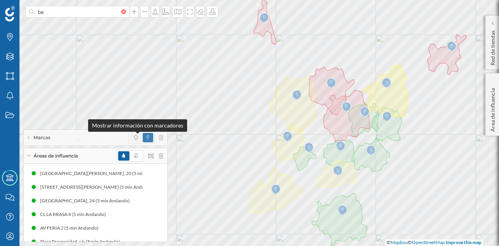
click at [135, 140] on icon at bounding box center [136, 137] width 4 height 5
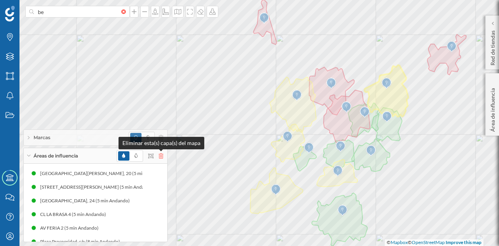
click at [160, 157] on icon at bounding box center [161, 155] width 5 height 5
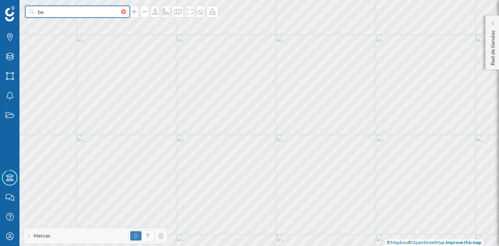
click at [64, 14] on input "be" at bounding box center [77, 12] width 87 height 12
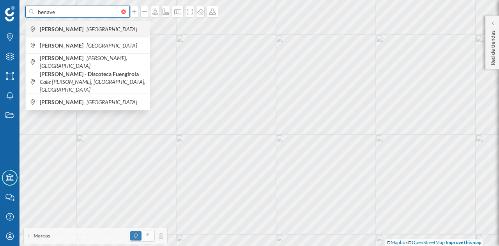
type input "benave"
click at [59, 28] on b "[PERSON_NAME]" at bounding box center [63, 29] width 46 height 7
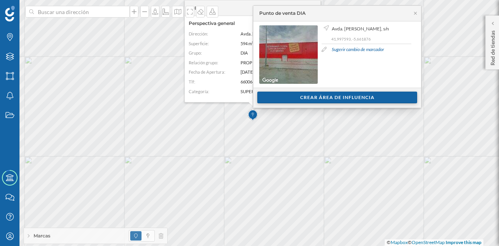
click at [281, 94] on div "Crear área de influencia" at bounding box center [337, 98] width 160 height 12
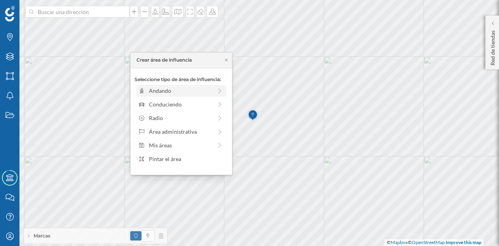
click at [201, 92] on div "Andando" at bounding box center [180, 90] width 63 height 8
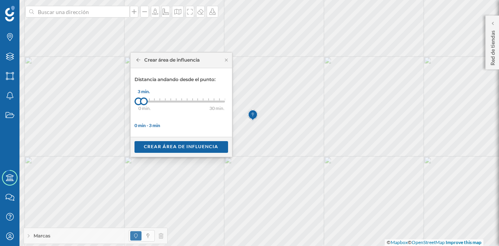
drag, startPoint x: 145, startPoint y: 102, endPoint x: 157, endPoint y: 101, distance: 11.4
click at [148, 101] on div at bounding box center [144, 101] width 8 height 8
click at [171, 99] on div "0 min. 3 min. 4 min. 5 min. 6 min. 7 min. 8 min. 9 min. 10 min. 11 min. 12 min.…" at bounding box center [181, 102] width 86 height 10
click at [176, 146] on div "Crear área de influencia" at bounding box center [180, 147] width 93 height 12
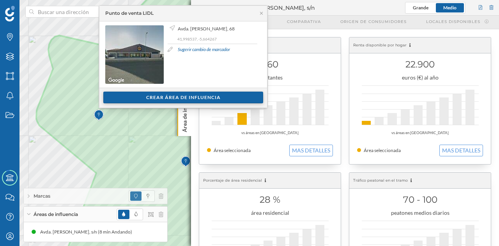
click at [118, 95] on div "Crear área de influencia" at bounding box center [183, 98] width 160 height 12
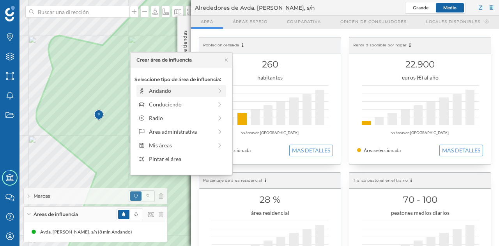
click at [158, 88] on div "Andando" at bounding box center [180, 90] width 63 height 8
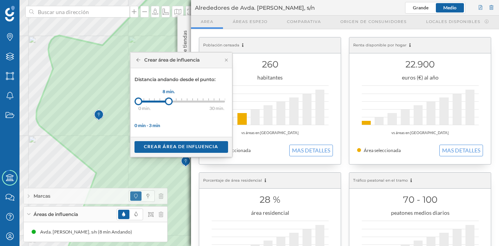
drag, startPoint x: 141, startPoint y: 102, endPoint x: 169, endPoint y: 101, distance: 28.1
click at [169, 101] on div at bounding box center [169, 101] width 8 height 8
click at [167, 146] on div "Crear área de influencia" at bounding box center [180, 147] width 93 height 12
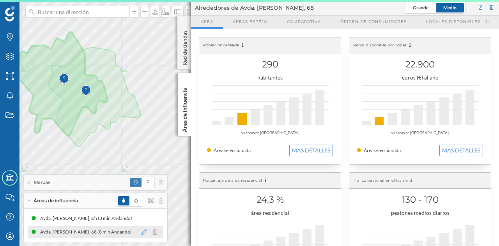
click at [145, 230] on icon at bounding box center [143, 231] width 5 height 5
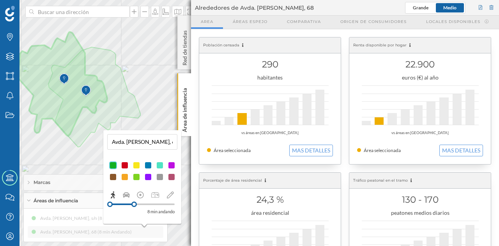
click at [125, 166] on div at bounding box center [125, 165] width 8 height 8
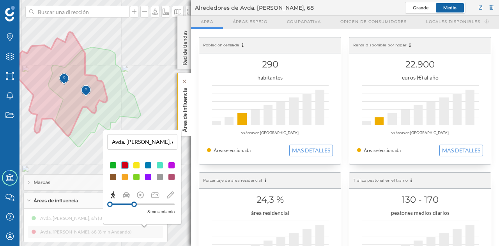
click at [186, 108] on p "Área de influencia" at bounding box center [185, 108] width 8 height 47
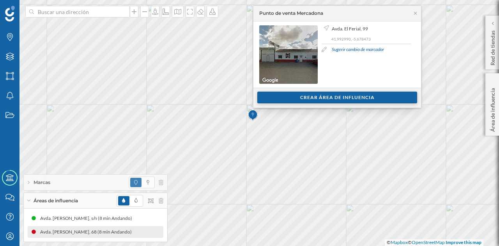
click at [299, 97] on div "Crear área de influencia" at bounding box center [337, 98] width 160 height 12
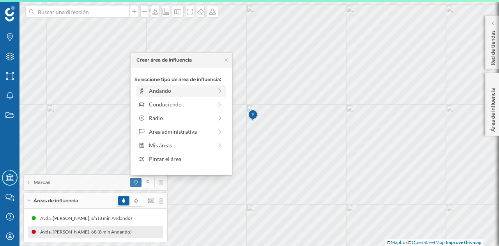
click at [160, 90] on div "Andando" at bounding box center [180, 90] width 63 height 8
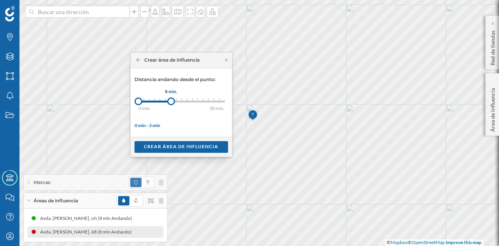
drag, startPoint x: 142, startPoint y: 100, endPoint x: 171, endPoint y: 102, distance: 28.9
click at [171, 102] on div at bounding box center [171, 101] width 8 height 8
click at [174, 144] on div "Crear área de influencia" at bounding box center [180, 147] width 93 height 12
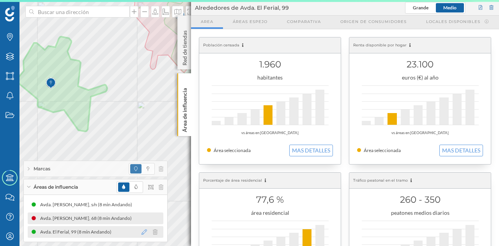
click at [145, 233] on icon at bounding box center [143, 231] width 5 height 5
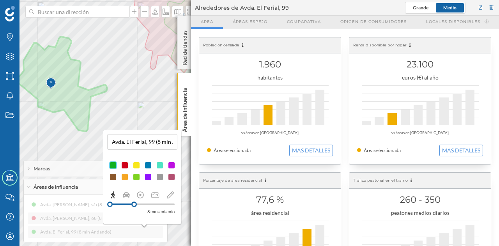
click at [124, 163] on div at bounding box center [125, 165] width 8 height 8
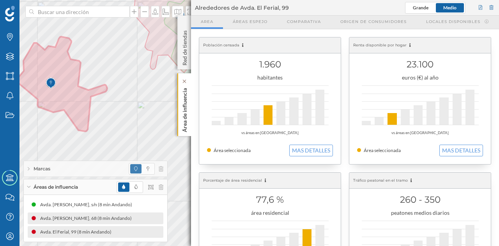
click at [185, 106] on p "Área de influencia" at bounding box center [185, 108] width 8 height 47
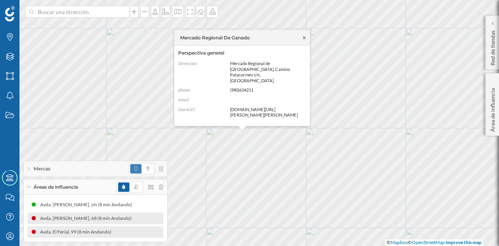
click at [305, 39] on icon at bounding box center [304, 37] width 3 height 3
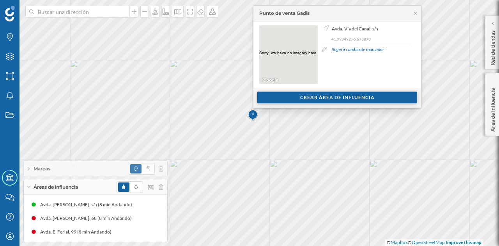
click at [296, 96] on div "Crear área de influencia" at bounding box center [337, 98] width 160 height 12
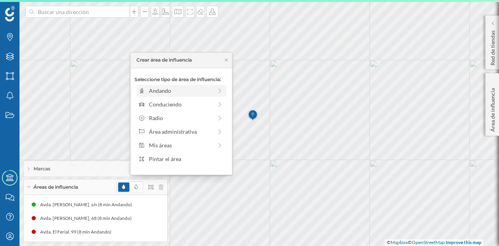
click at [198, 89] on div "Andando" at bounding box center [180, 90] width 63 height 8
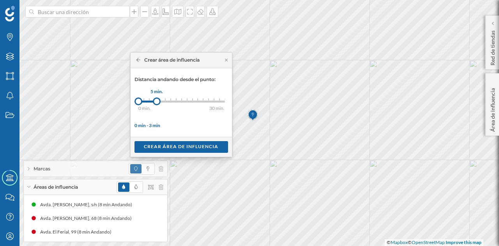
drag, startPoint x: 143, startPoint y: 101, endPoint x: 156, endPoint y: 101, distance: 12.9
click at [156, 101] on div at bounding box center [157, 101] width 8 height 8
click at [189, 149] on div "Crear área de influencia" at bounding box center [180, 147] width 93 height 12
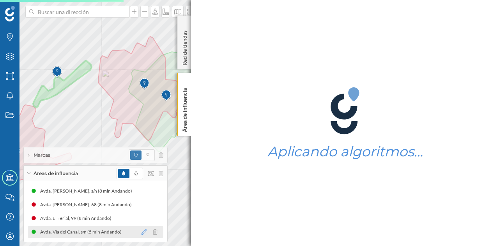
click at [145, 229] on icon at bounding box center [143, 231] width 5 height 5
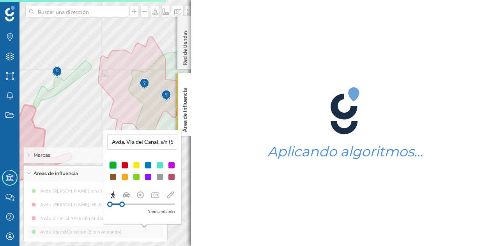
click at [127, 165] on div at bounding box center [125, 165] width 8 height 8
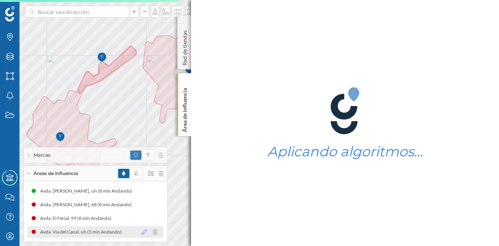
click at [144, 232] on icon at bounding box center [143, 231] width 5 height 5
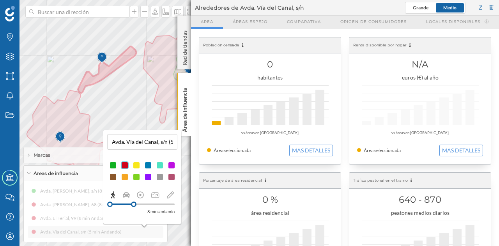
drag, startPoint x: 122, startPoint y: 204, endPoint x: 134, endPoint y: 204, distance: 11.3
click at [134, 204] on div at bounding box center [133, 203] width 5 height 5
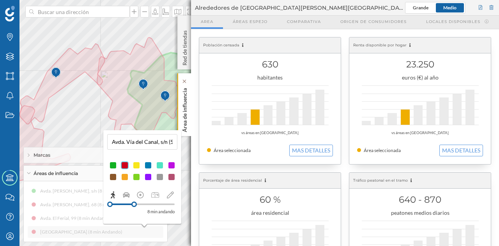
click at [184, 106] on p "Área de influencia" at bounding box center [185, 108] width 8 height 47
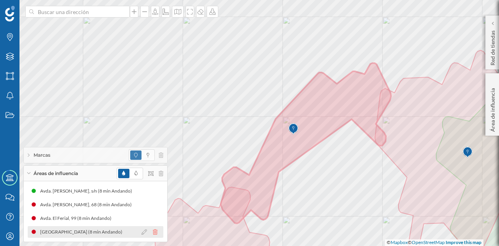
click at [157, 233] on icon at bounding box center [155, 231] width 5 height 5
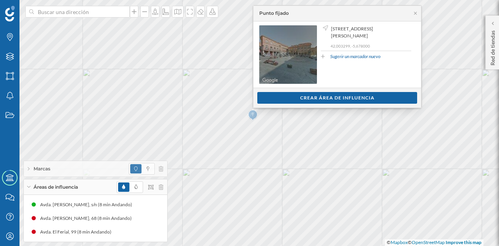
click at [277, 56] on span "Ir a Street View" at bounding box center [291, 55] width 37 height 8
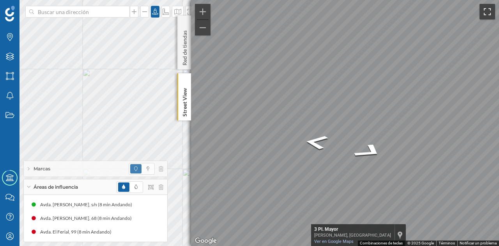
click at [488, 5] on button "Cambiar a la vista en pantalla completa" at bounding box center [487, 12] width 16 height 16
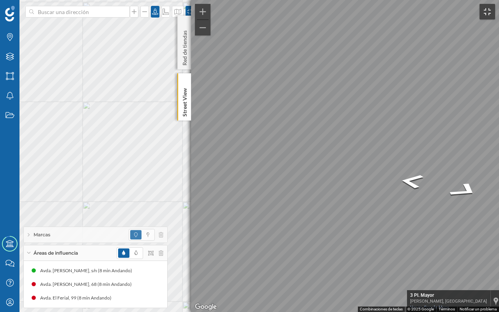
click at [488, 8] on button "Cambiar a la vista en pantalla completa" at bounding box center [487, 12] width 16 height 16
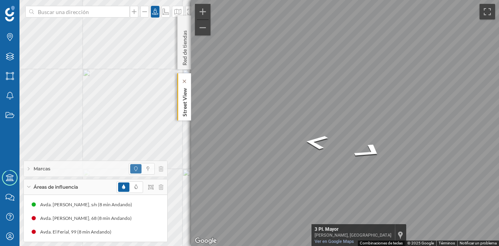
click at [188, 105] on p "Street View" at bounding box center [185, 101] width 8 height 32
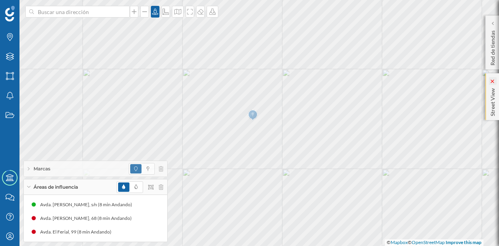
click at [493, 80] on icon at bounding box center [492, 81] width 4 height 4
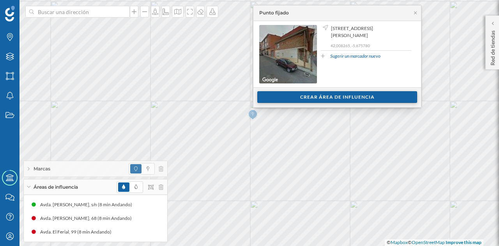
click at [285, 94] on div "Crear área de influencia" at bounding box center [337, 97] width 160 height 12
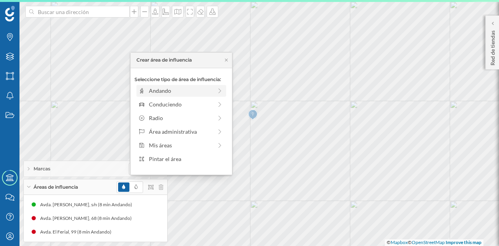
click at [175, 87] on div "Andando" at bounding box center [180, 90] width 63 height 8
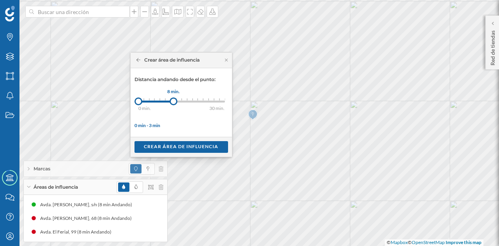
drag, startPoint x: 145, startPoint y: 100, endPoint x: 173, endPoint y: 101, distance: 28.1
click at [173, 101] on div at bounding box center [173, 101] width 8 height 8
click at [194, 144] on div "Crear área de influencia" at bounding box center [180, 147] width 93 height 12
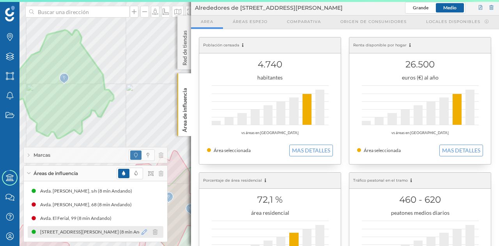
click at [145, 232] on icon at bounding box center [143, 231] width 5 height 5
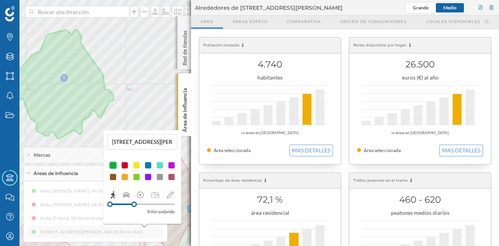
click at [136, 164] on div at bounding box center [136, 165] width 8 height 8
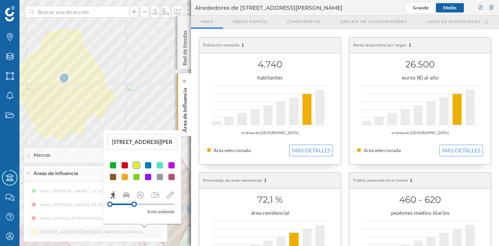
click at [189, 110] on div "Área de influencia" at bounding box center [184, 104] width 14 height 63
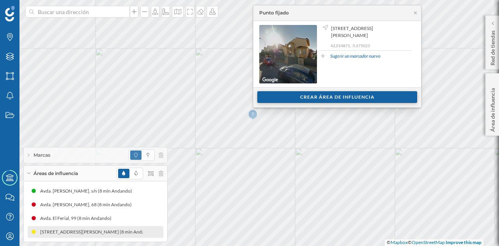
click at [276, 98] on div "Crear área de influencia" at bounding box center [337, 97] width 160 height 12
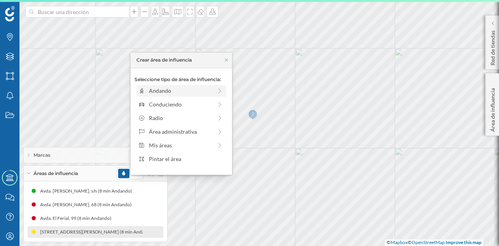
click at [175, 92] on div "Andando" at bounding box center [180, 90] width 63 height 8
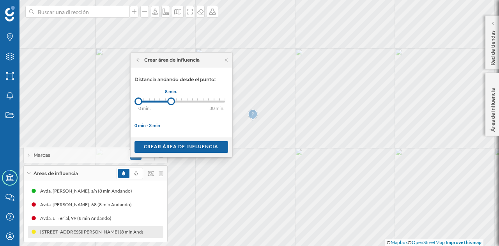
drag, startPoint x: 144, startPoint y: 99, endPoint x: 171, endPoint y: 100, distance: 26.5
click at [171, 100] on div at bounding box center [171, 101] width 8 height 8
click at [194, 148] on div "Crear área de influencia" at bounding box center [180, 147] width 93 height 12
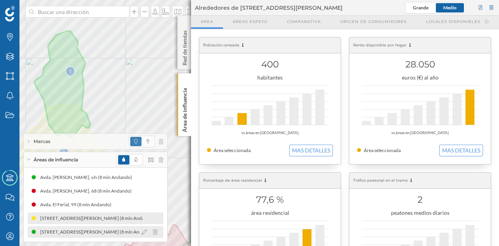
click at [154, 229] on div at bounding box center [151, 231] width 24 height 9
click at [157, 233] on div at bounding box center [151, 231] width 24 height 9
click at [156, 234] on icon at bounding box center [155, 231] width 5 height 5
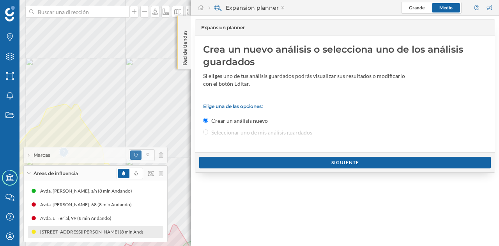
click at [188, 57] on p "Red de tiendas" at bounding box center [185, 46] width 8 height 38
click at [181, 51] on p "Red de tiendas" at bounding box center [185, 46] width 8 height 38
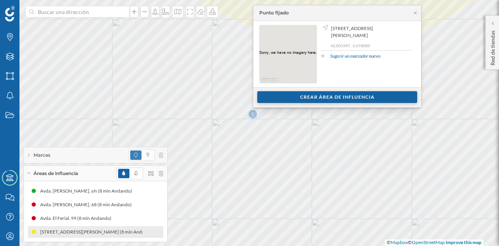
click at [275, 97] on div "Crear área de influencia" at bounding box center [337, 97] width 160 height 12
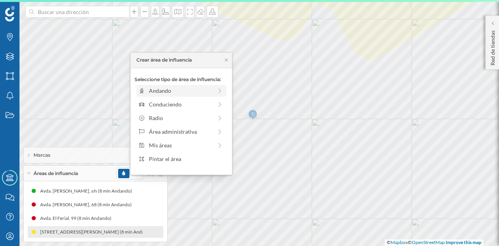
click at [185, 92] on div "Andando" at bounding box center [180, 90] width 63 height 8
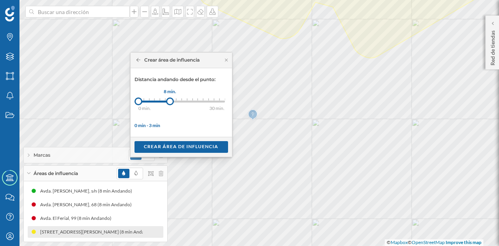
drag, startPoint x: 142, startPoint y: 98, endPoint x: 169, endPoint y: 104, distance: 28.3
click at [169, 104] on div at bounding box center [170, 101] width 8 height 8
click at [177, 146] on div "Crear área de influencia" at bounding box center [180, 147] width 93 height 12
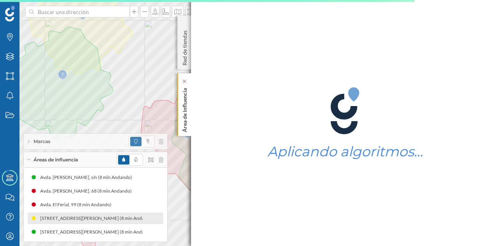
click at [184, 106] on p "Área de influencia" at bounding box center [185, 108] width 8 height 47
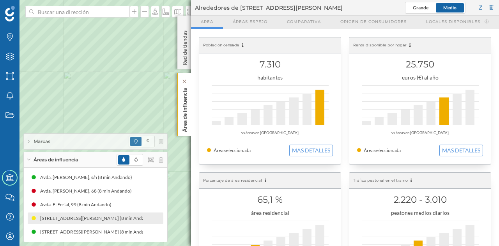
click at [317, 118] on div "Marcas Capas Áreas Notificaciones Estados Academy Contacta con nosotros Centro …" at bounding box center [249, 123] width 499 height 246
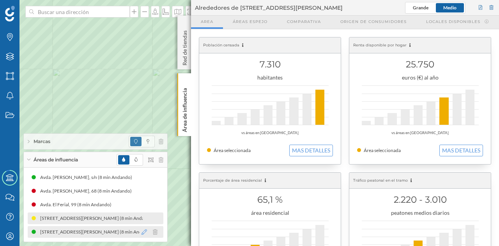
click at [145, 230] on icon at bounding box center [143, 231] width 5 height 5
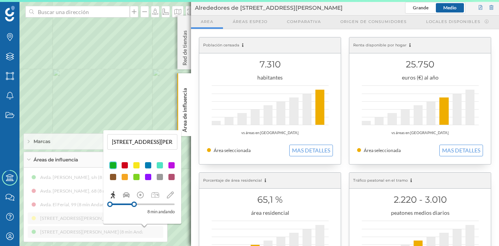
click at [139, 162] on div at bounding box center [136, 165] width 8 height 8
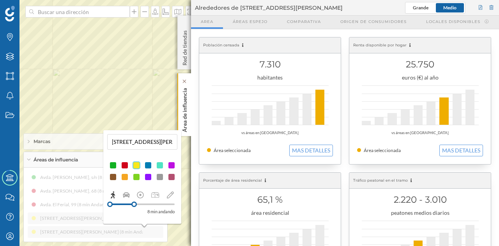
click at [188, 98] on p "Área de influencia" at bounding box center [185, 108] width 8 height 47
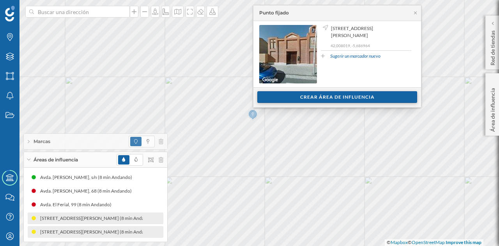
click at [275, 100] on div "Crear área de influencia" at bounding box center [337, 97] width 160 height 12
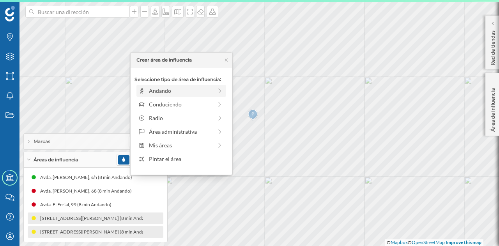
click at [178, 91] on div "Andando" at bounding box center [180, 90] width 63 height 8
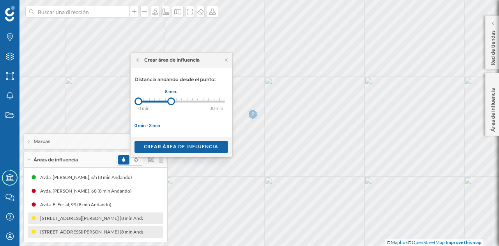
drag, startPoint x: 141, startPoint y: 99, endPoint x: 171, endPoint y: 97, distance: 29.6
click at [171, 97] on div at bounding box center [171, 101] width 8 height 8
click at [191, 146] on div "Crear área de influencia" at bounding box center [180, 147] width 93 height 12
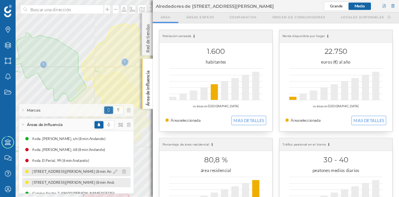
scroll to position [10, 0]
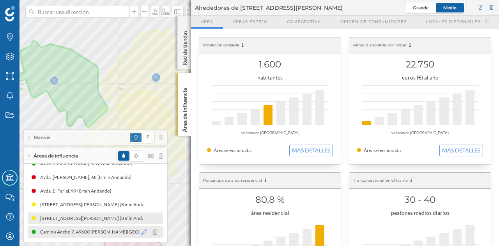
click at [143, 233] on icon at bounding box center [143, 231] width 5 height 5
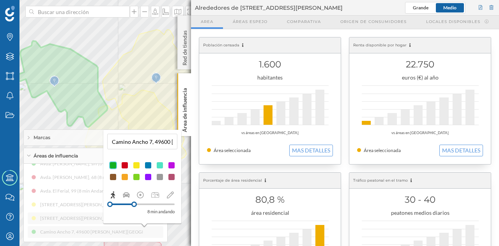
click at [138, 167] on div at bounding box center [136, 165] width 8 height 8
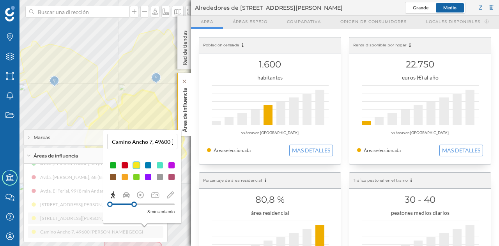
click at [189, 115] on div "Área de influencia" at bounding box center [184, 104] width 14 height 63
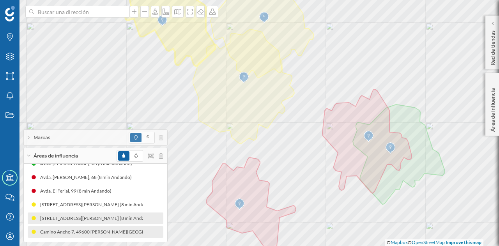
click at [31, 155] on div "Áreas de influencia" at bounding box center [95, 156] width 143 height 16
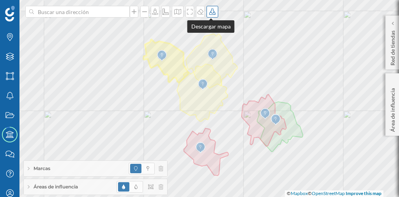
click at [209, 9] on icon at bounding box center [212, 12] width 8 height 6
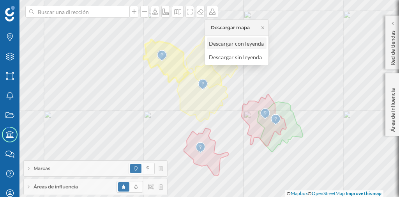
click at [223, 40] on div "Descargar con leyenda" at bounding box center [236, 43] width 55 height 8
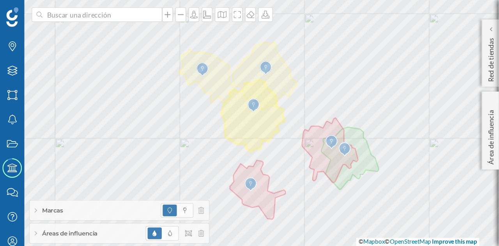
scroll to position [0, 0]
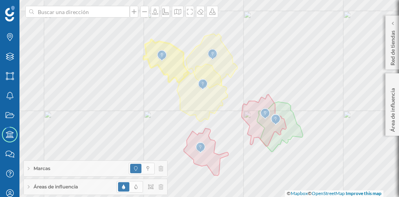
click at [47, 187] on span "Áreas de influencia" at bounding box center [56, 186] width 44 height 7
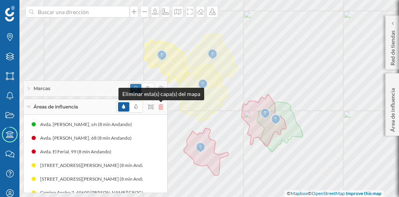
click at [161, 108] on icon at bounding box center [161, 106] width 5 height 5
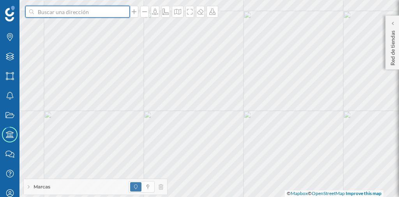
click at [66, 16] on input at bounding box center [77, 12] width 87 height 12
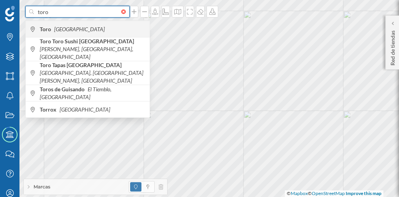
type input "toro"
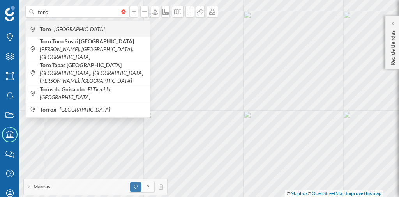
click at [88, 34] on div "Toro España" at bounding box center [88, 29] width 124 height 16
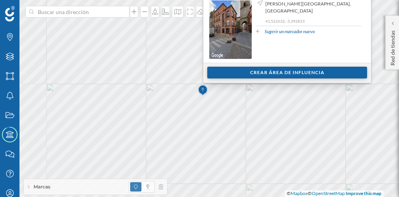
click at [254, 69] on div "Crear área de influencia" at bounding box center [287, 73] width 160 height 12
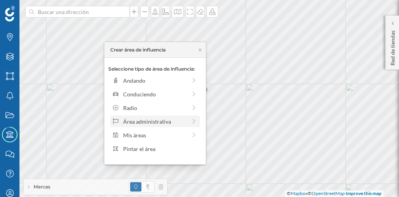
click at [157, 117] on div "Área administrativa" at bounding box center [154, 121] width 63 height 8
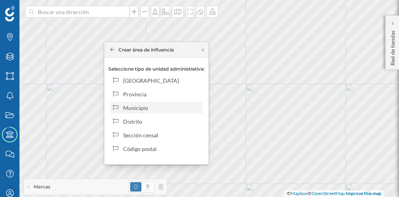
click at [153, 105] on div "Municipio" at bounding box center [161, 108] width 77 height 8
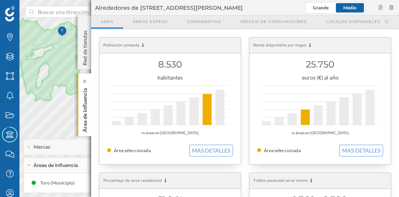
click at [86, 103] on p "Área de influencia" at bounding box center [85, 108] width 8 height 47
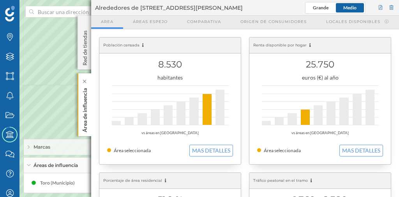
click at [90, 99] on div "Área de influencia" at bounding box center [85, 104] width 14 height 63
click at [88, 96] on p "Área de influencia" at bounding box center [85, 108] width 8 height 47
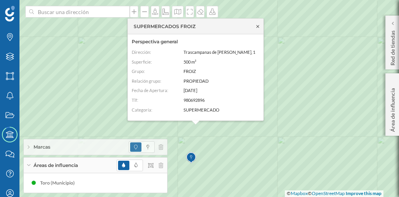
click at [257, 28] on icon at bounding box center [258, 26] width 6 height 5
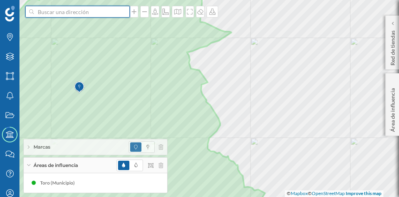
click at [74, 13] on input at bounding box center [77, 12] width 87 height 12
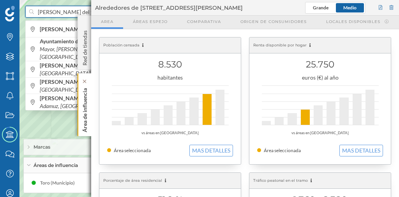
type input "morales del tor"
click at [83, 97] on p "Área de influencia" at bounding box center [85, 108] width 8 height 47
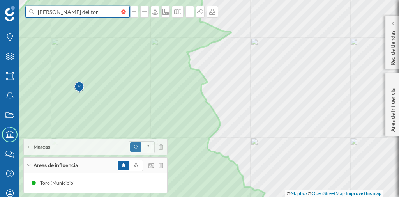
click at [87, 6] on input "morales del tor" at bounding box center [77, 12] width 87 height 12
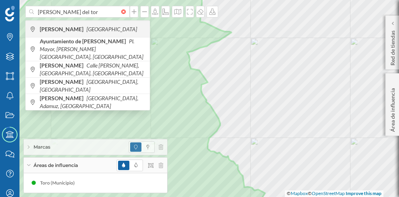
click at [86, 31] on icon "[GEOGRAPHIC_DATA]" at bounding box center [111, 29] width 51 height 7
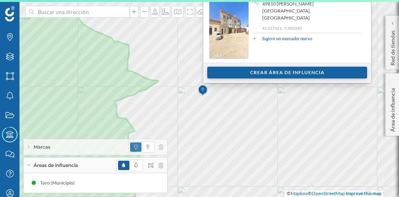
click at [244, 73] on div "Crear área de influencia" at bounding box center [287, 73] width 160 height 12
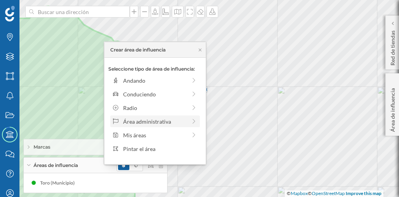
click at [150, 119] on div "Área administrativa" at bounding box center [154, 121] width 63 height 8
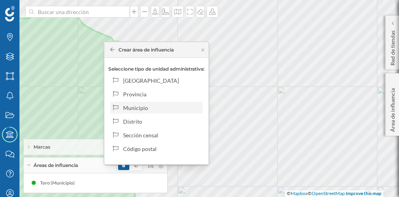
click at [142, 107] on div "Municipio" at bounding box center [161, 108] width 77 height 8
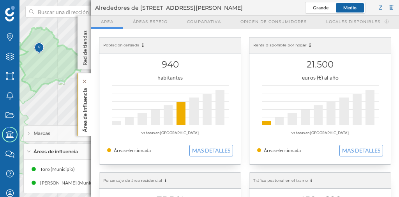
click at [90, 97] on div "Área de influencia" at bounding box center [85, 104] width 14 height 63
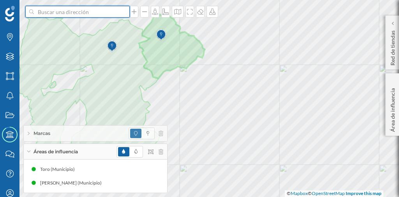
click at [50, 15] on input at bounding box center [77, 12] width 87 height 12
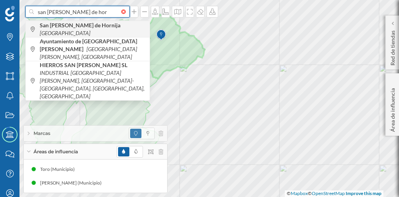
type input "san roman de hor"
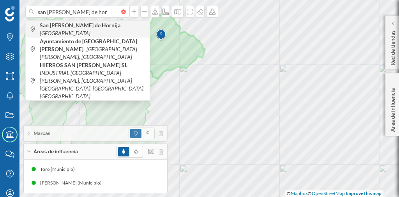
click at [58, 25] on div "San Román de Hornija España" at bounding box center [88, 29] width 124 height 16
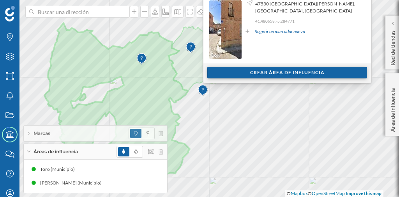
click at [247, 72] on div "Crear área de influencia" at bounding box center [287, 73] width 160 height 12
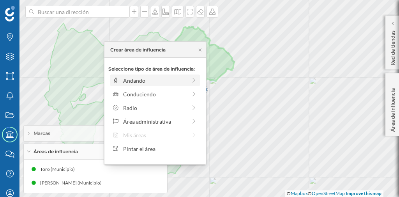
click at [158, 78] on div "Andando" at bounding box center [154, 80] width 63 height 8
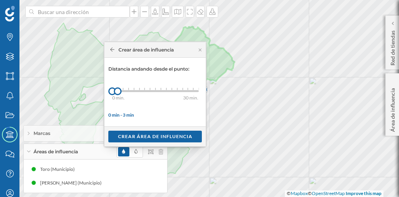
click at [111, 49] on icon at bounding box center [112, 50] width 4 height 4
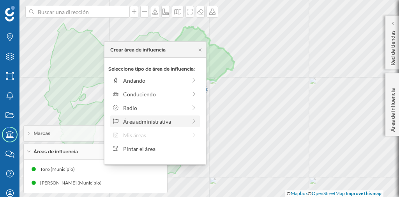
click at [138, 119] on div "Área administrativa" at bounding box center [154, 121] width 63 height 8
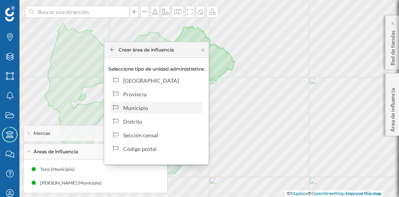
click at [131, 108] on div "Municipio" at bounding box center [161, 108] width 77 height 8
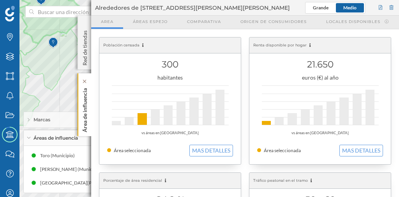
click at [88, 106] on p "Área de influencia" at bounding box center [85, 108] width 8 height 47
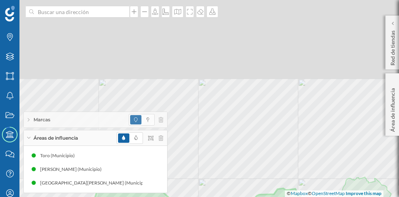
click at [254, 197] on html "Marcas Capas Áreas Notificaciones Estados Academy Contacta con nosotros Centro …" at bounding box center [199, 98] width 399 height 197
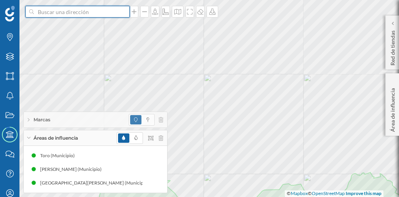
click at [78, 12] on input at bounding box center [77, 12] width 87 height 12
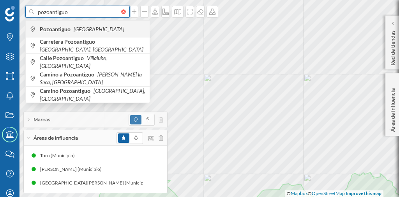
type input "pozoantiguo"
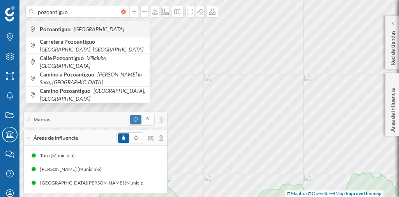
click at [85, 30] on icon "[GEOGRAPHIC_DATA]" at bounding box center [99, 29] width 51 height 7
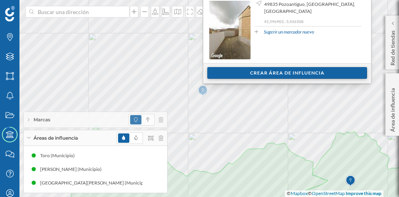
click at [244, 72] on div "Crear área de influencia" at bounding box center [287, 73] width 160 height 12
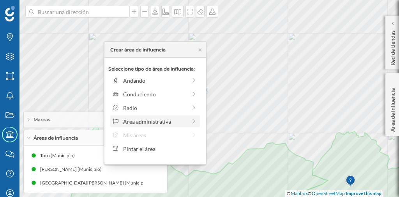
click at [162, 118] on div "Área administrativa" at bounding box center [154, 121] width 63 height 8
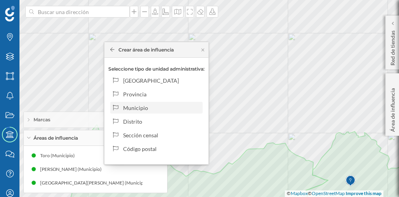
click at [161, 102] on div "Municipio" at bounding box center [156, 108] width 92 height 12
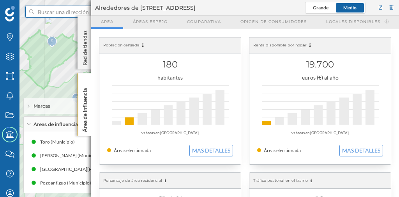
click at [67, 10] on input at bounding box center [77, 12] width 87 height 12
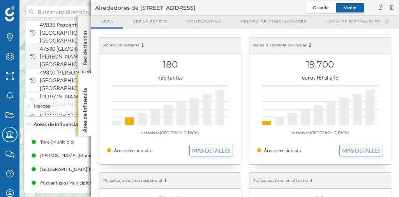
drag, startPoint x: 67, startPoint y: 10, endPoint x: 44, endPoint y: 51, distance: 47.1
click at [44, 51] on span "47530 San Román de Hornija, Valladolid, España" at bounding box center [93, 56] width 106 height 23
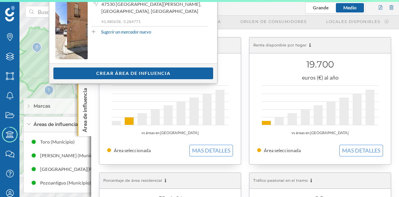
click at [88, 92] on p "Área de influencia" at bounding box center [85, 108] width 8 height 47
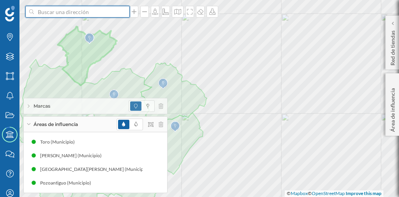
click at [80, 14] on input at bounding box center [77, 12] width 87 height 12
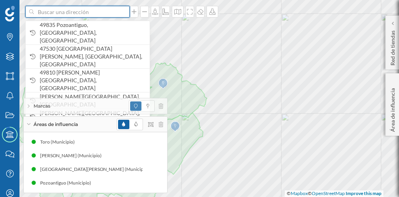
paste input "Pl. Mayor, 1, 49800 Toro, Zamora"
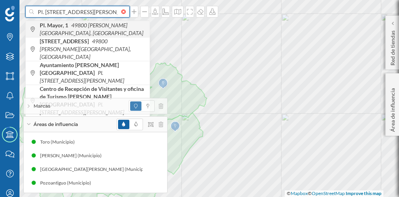
type input "Pl. Mayor, 1, 49800 Toro, Zamora"
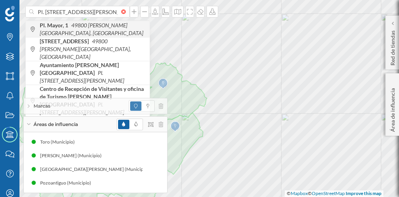
click at [100, 30] on icon "49800 Toro, Zamora, España" at bounding box center [92, 29] width 104 height 14
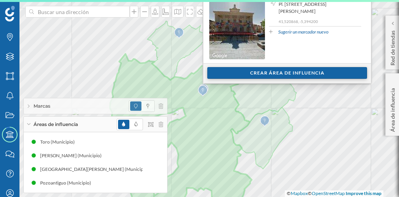
click at [238, 74] on div "Crear área de influencia" at bounding box center [287, 73] width 160 height 12
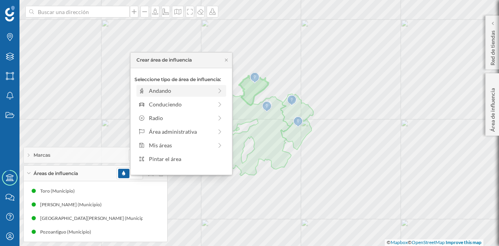
drag, startPoint x: 399, startPoint y: 16, endPoint x: 176, endPoint y: 92, distance: 235.3
click at [176, 92] on div "Andando" at bounding box center [180, 90] width 63 height 8
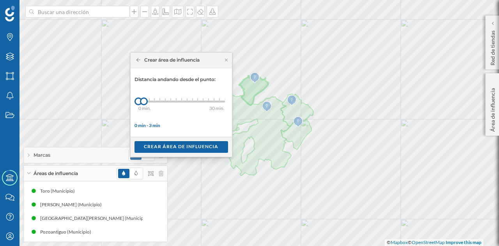
drag, startPoint x: 143, startPoint y: 101, endPoint x: 132, endPoint y: 100, distance: 11.0
click at [133, 101] on div "Distancia andando desde el punto: 0 min. 3 min. 4 min. 5 min. 6 min. 7 min. 8 m…" at bounding box center [181, 102] width 101 height 69
click at [137, 61] on icon at bounding box center [138, 60] width 4 height 5
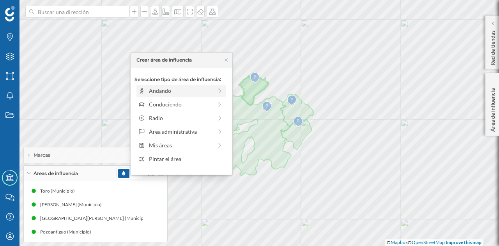
click at [144, 90] on icon at bounding box center [141, 90] width 7 height 5
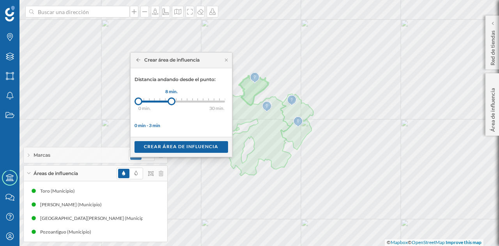
drag, startPoint x: 142, startPoint y: 104, endPoint x: 171, endPoint y: 103, distance: 28.8
click at [171, 103] on div at bounding box center [172, 101] width 8 height 8
click at [188, 145] on div "Crear área de influencia" at bounding box center [180, 147] width 93 height 12
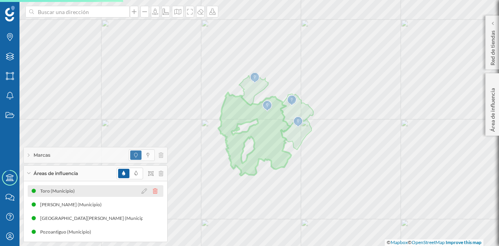
click at [156, 192] on icon at bounding box center [155, 190] width 5 height 5
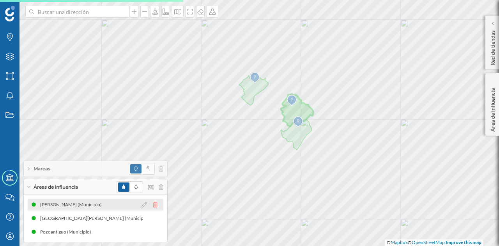
click at [155, 205] on icon at bounding box center [155, 204] width 5 height 5
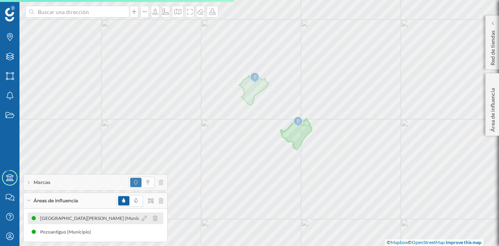
click at [154, 221] on icon at bounding box center [155, 217] width 5 height 5
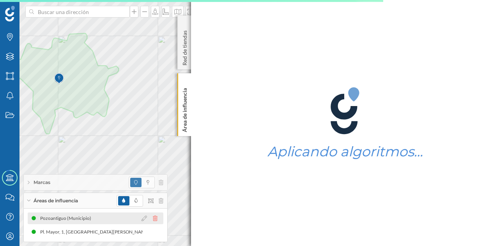
click at [157, 218] on icon at bounding box center [155, 217] width 5 height 5
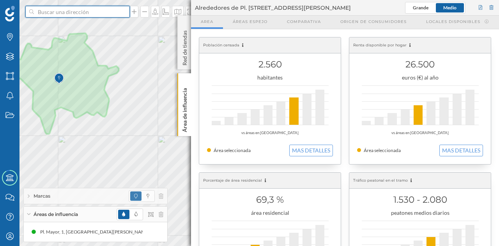
click at [76, 12] on input at bounding box center [77, 12] width 87 height 12
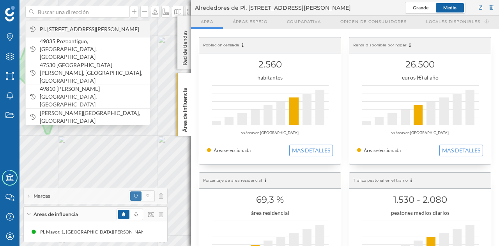
click at [87, 31] on span "Pl. Mayor, 1, 49800 Toro, Zamora, España" at bounding box center [93, 29] width 106 height 8
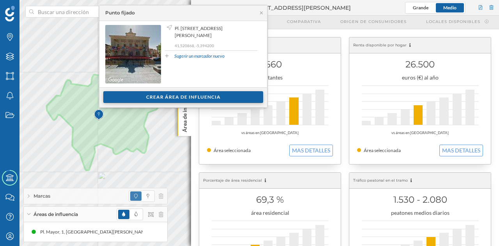
click at [166, 97] on div "Crear área de influencia" at bounding box center [183, 97] width 160 height 12
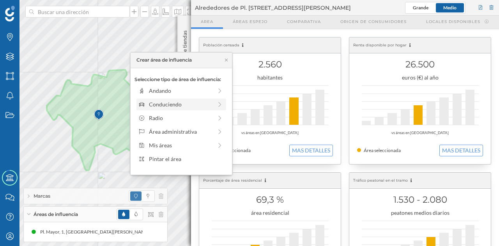
click at [160, 101] on div "Conduciendo" at bounding box center [180, 104] width 63 height 8
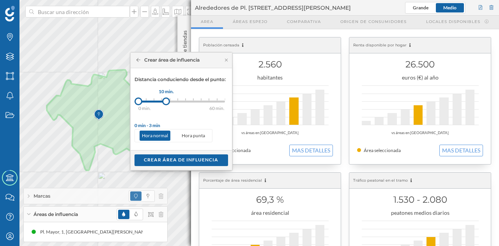
drag, startPoint x: 148, startPoint y: 104, endPoint x: 166, endPoint y: 103, distance: 17.5
click at [166, 103] on div at bounding box center [166, 101] width 8 height 8
click at [166, 103] on div at bounding box center [170, 101] width 8 height 8
click at [164, 165] on div "Crear área de influencia" at bounding box center [180, 160] width 93 height 12
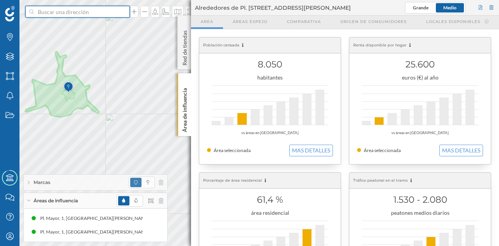
click at [83, 13] on input at bounding box center [77, 12] width 87 height 12
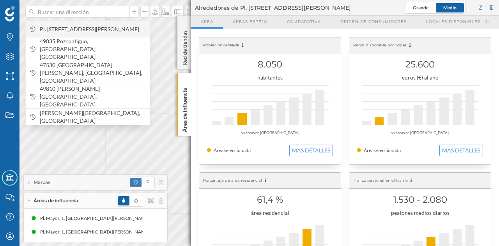
click at [84, 28] on span "Pl. Mayor, 1, 49800 Toro, Zamora, España" at bounding box center [93, 29] width 106 height 8
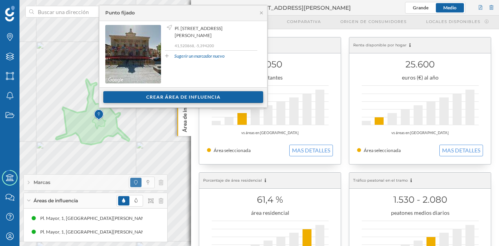
click at [181, 97] on div "Crear área de influencia" at bounding box center [183, 97] width 160 height 12
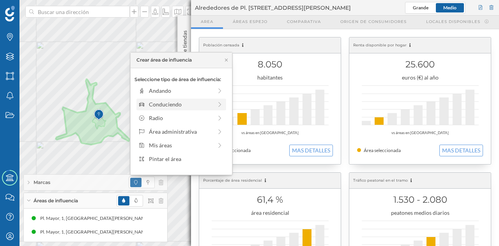
click at [169, 102] on div "Conduciendo" at bounding box center [180, 104] width 63 height 8
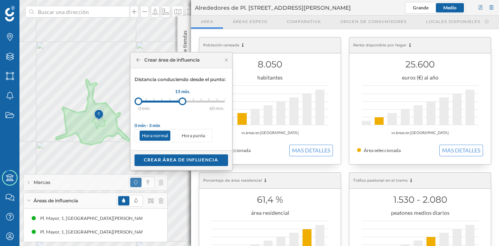
drag, startPoint x: 148, startPoint y: 99, endPoint x: 182, endPoint y: 101, distance: 34.4
click at [182, 101] on div at bounding box center [182, 101] width 8 height 8
click at [187, 157] on div "Crear área de influencia" at bounding box center [180, 160] width 93 height 12
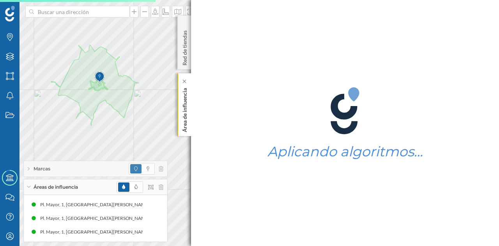
click at [185, 102] on p "Área de influencia" at bounding box center [185, 108] width 8 height 47
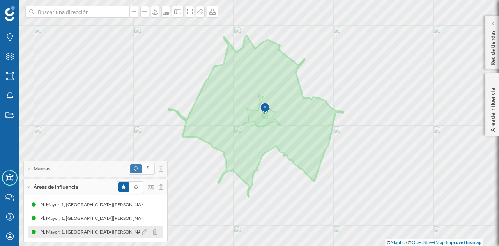
click at [111, 234] on div "Pl. Mayor, 1, 49800 Toro, Zamora, España (15 min Conduciendo)" at bounding box center [168, 232] width 256 height 8
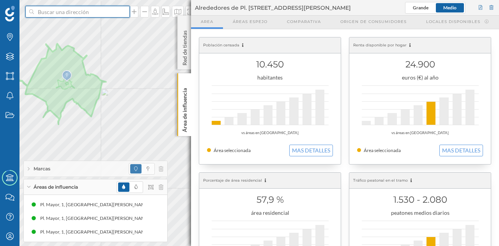
click at [99, 9] on input at bounding box center [77, 12] width 87 height 12
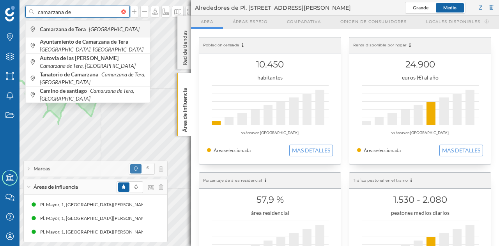
type input "camarzana de"
click at [99, 25] on span "Camarzana de Tera España" at bounding box center [93, 29] width 106 height 8
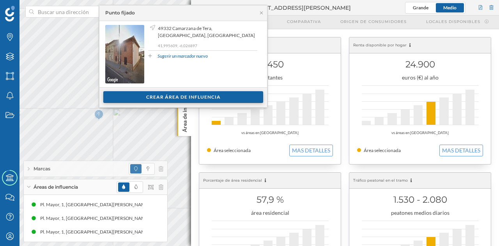
click at [136, 96] on div "Crear área de influencia" at bounding box center [183, 97] width 160 height 12
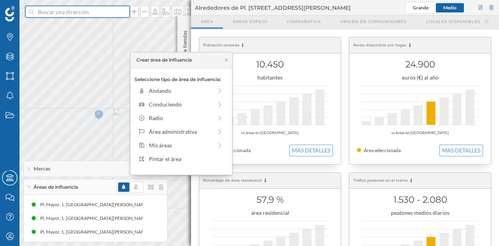
click at [96, 14] on input at bounding box center [77, 12] width 87 height 12
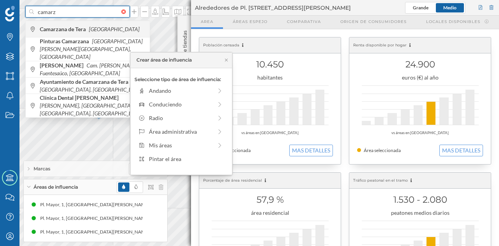
type input "camarz"
click at [92, 35] on div "Camarzana de Tera España" at bounding box center [88, 29] width 124 height 16
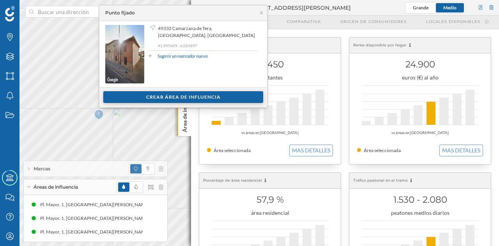
click at [163, 97] on div "Crear área de influencia" at bounding box center [183, 97] width 160 height 12
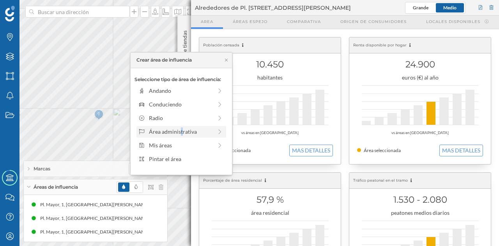
click at [170, 129] on div "Área administrativa" at bounding box center [180, 131] width 63 height 8
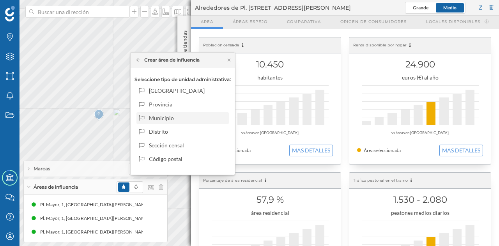
click at [187, 118] on div "Municipio" at bounding box center [187, 118] width 77 height 8
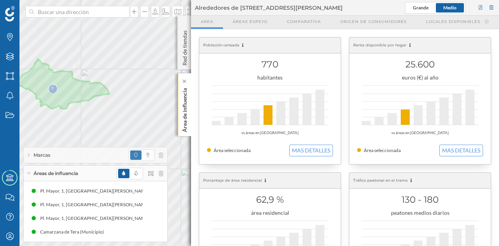
click at [182, 116] on p "Área de influencia" at bounding box center [185, 108] width 8 height 47
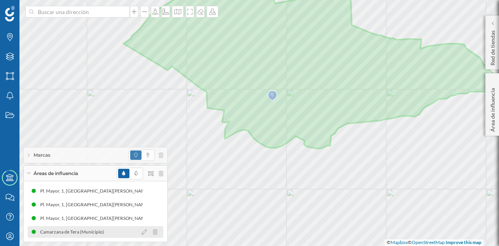
click at [87, 231] on div "Camarzana de Tera (Municipio)" at bounding box center [74, 232] width 68 height 8
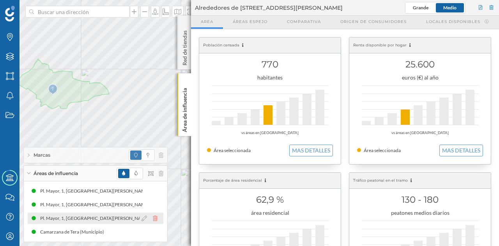
click at [154, 219] on icon at bounding box center [155, 217] width 5 height 5
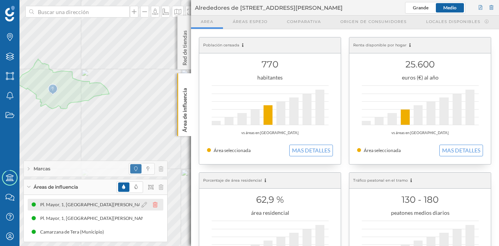
click at [154, 205] on icon at bounding box center [155, 204] width 5 height 5
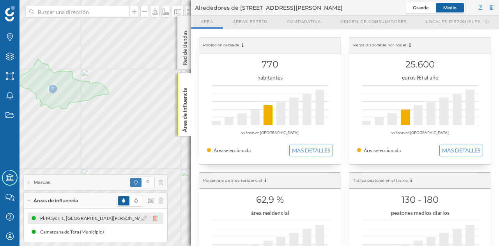
click at [154, 218] on icon at bounding box center [155, 217] width 5 height 5
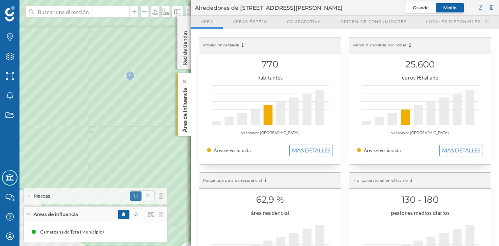
click at [189, 109] on div "Área de influencia" at bounding box center [184, 104] width 14 height 63
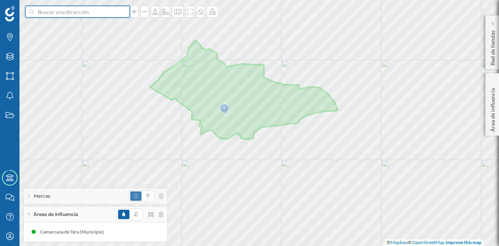
click at [111, 11] on input at bounding box center [77, 12] width 87 height 12
type input "comarca los valles"
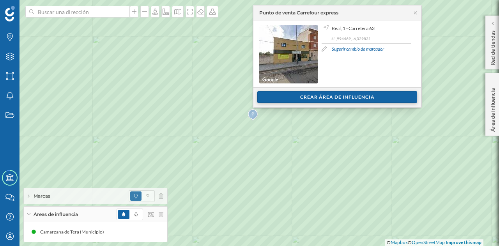
click at [286, 95] on div "Crear área de influencia" at bounding box center [337, 97] width 160 height 12
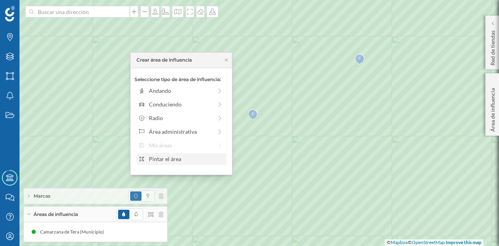
click at [180, 159] on div "Pintar el área" at bounding box center [186, 159] width 74 height 8
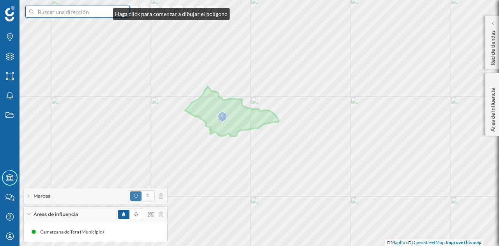
click at [105, 12] on input at bounding box center [77, 12] width 87 height 12
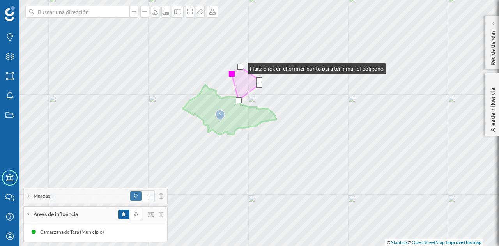
click at [237, 70] on div at bounding box center [240, 67] width 6 height 6
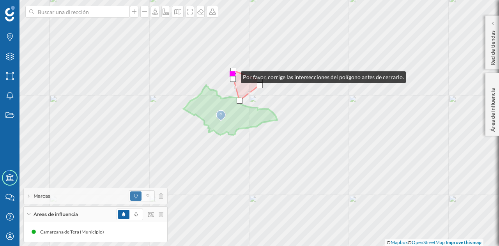
click at [232, 74] on div at bounding box center [232, 74] width 6 height 6
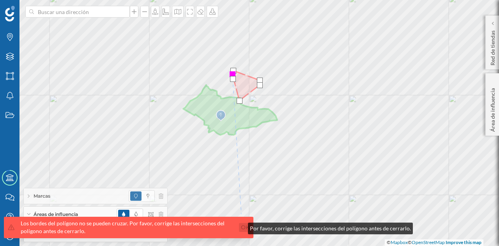
click at [242, 226] on link "Ok" at bounding box center [245, 227] width 12 height 9
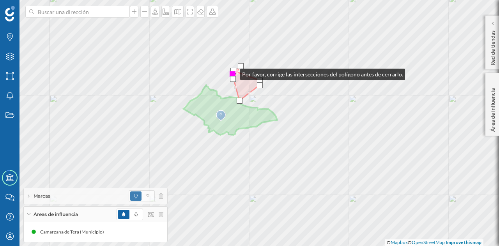
click at [232, 72] on div at bounding box center [232, 74] width 6 height 6
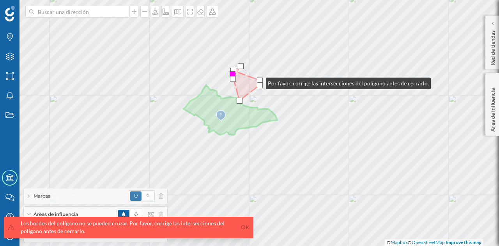
click at [258, 81] on div at bounding box center [260, 81] width 6 height 6
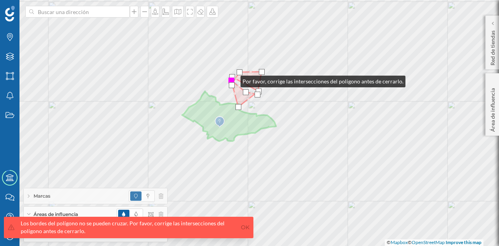
click at [233, 79] on div at bounding box center [231, 81] width 6 height 6
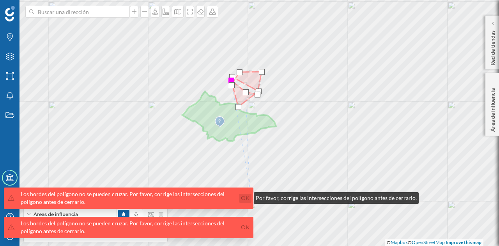
click at [246, 196] on link "Ok" at bounding box center [245, 198] width 12 height 9
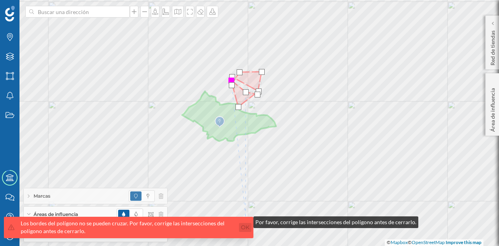
click at [245, 227] on link "Ok" at bounding box center [245, 227] width 12 height 9
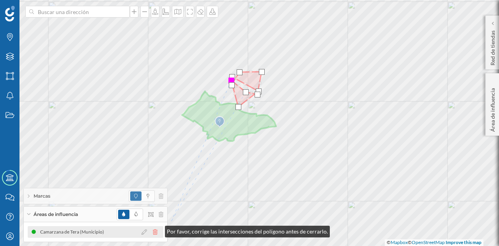
click at [157, 229] on icon at bounding box center [155, 231] width 5 height 5
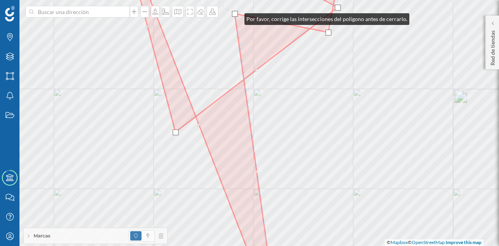
click at [235, 14] on div at bounding box center [235, 14] width 6 height 6
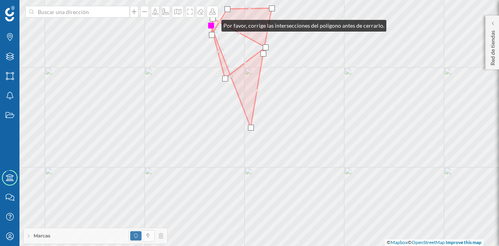
click at [213, 24] on div at bounding box center [211, 26] width 6 height 6
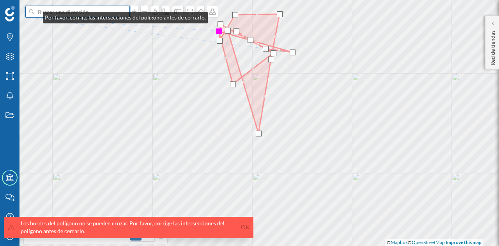
click at [39, 14] on input at bounding box center [77, 12] width 87 height 12
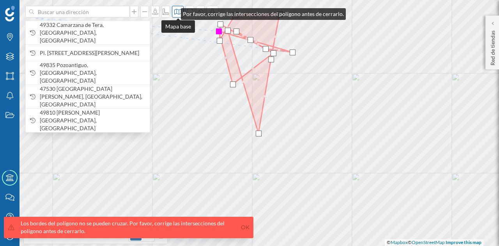
click at [174, 12] on icon at bounding box center [178, 12] width 8 height 6
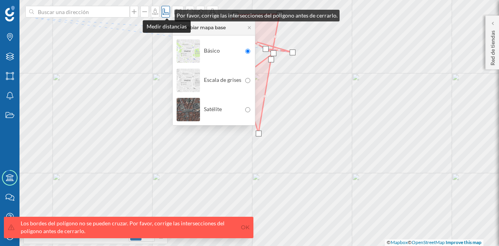
click at [167, 14] on icon at bounding box center [166, 12] width 8 height 6
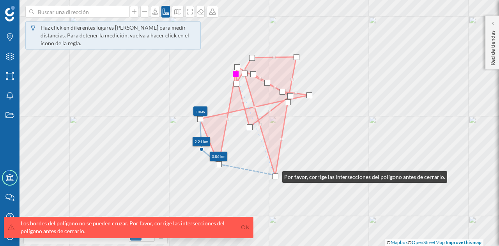
click at [274, 175] on div at bounding box center [275, 176] width 6 height 6
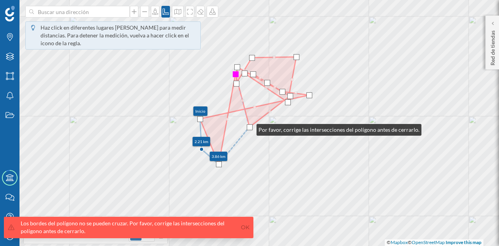
click at [249, 128] on div at bounding box center [250, 127] width 6 height 6
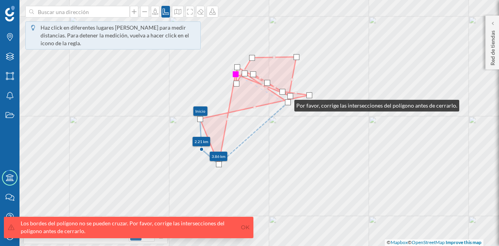
click at [287, 104] on div at bounding box center [288, 102] width 6 height 6
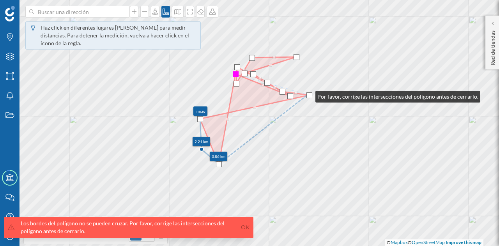
click at [307, 95] on div at bounding box center [309, 95] width 6 height 6
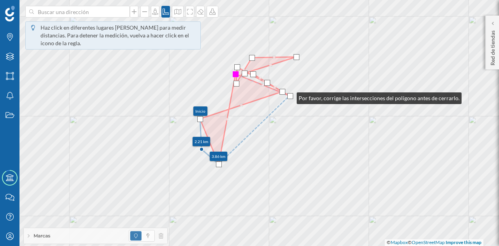
click at [289, 96] on div at bounding box center [290, 96] width 6 height 6
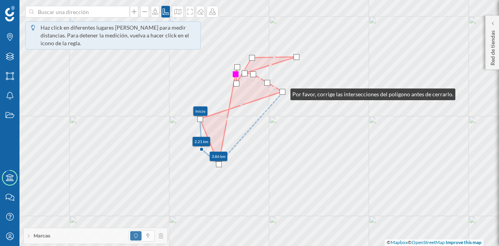
click at [282, 92] on div at bounding box center [282, 92] width 6 height 6
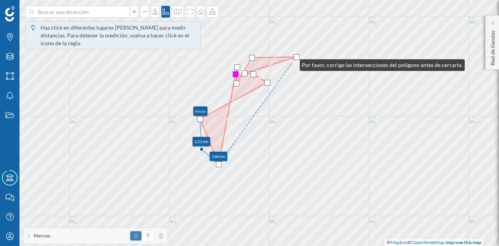
click at [293, 59] on div at bounding box center [296, 57] width 6 height 6
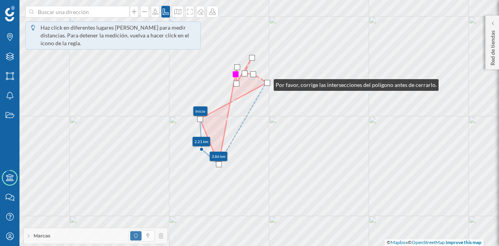
click at [267, 84] on div at bounding box center [267, 83] width 6 height 6
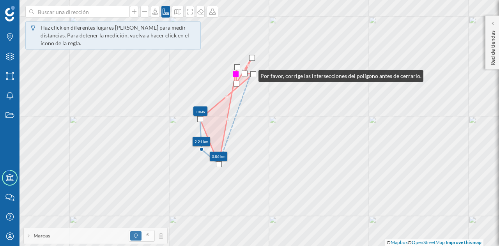
click at [251, 74] on div at bounding box center [253, 74] width 6 height 6
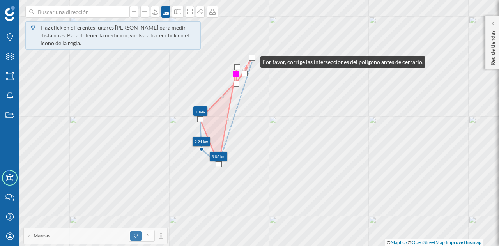
click at [251, 59] on div at bounding box center [252, 58] width 6 height 6
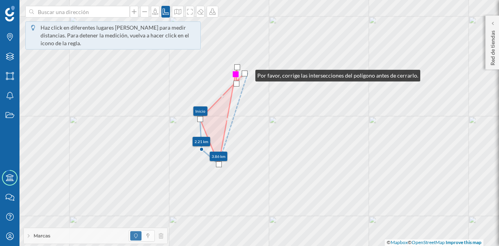
click at [246, 74] on div at bounding box center [245, 74] width 6 height 6
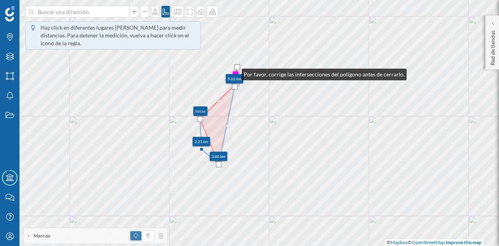
click at [234, 72] on div at bounding box center [236, 74] width 6 height 6
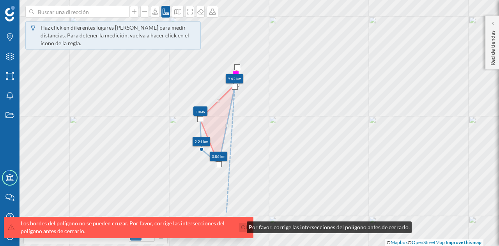
click at [241, 227] on link "Ok" at bounding box center [245, 227] width 12 height 9
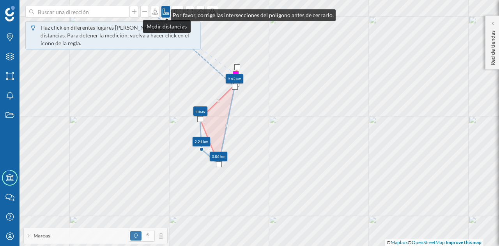
click at [163, 13] on icon at bounding box center [165, 12] width 6 height 6
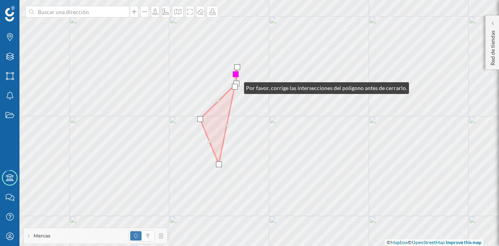
click at [236, 86] on div at bounding box center [235, 87] width 6 height 6
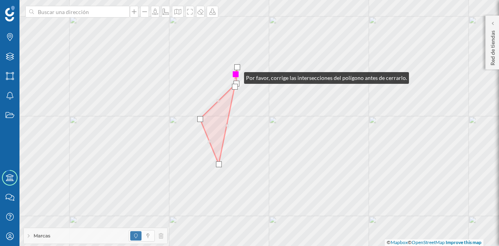
click at [236, 76] on div at bounding box center [236, 74] width 6 height 6
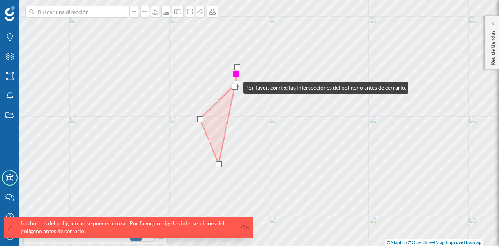
click at [235, 86] on div at bounding box center [235, 87] width 6 height 6
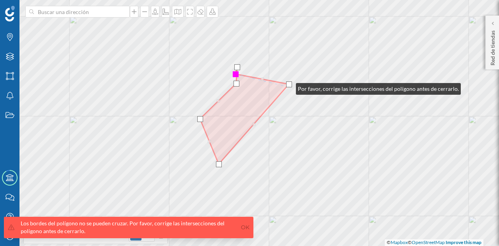
drag, startPoint x: 234, startPoint y: 89, endPoint x: 291, endPoint y: 87, distance: 56.9
click at [291, 87] on div at bounding box center [289, 84] width 6 height 6
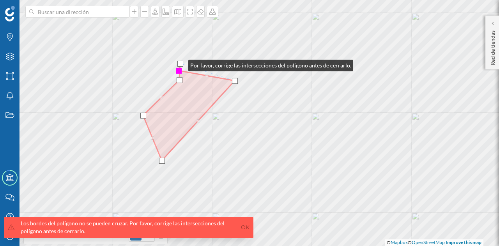
drag, startPoint x: 180, startPoint y: 63, endPoint x: 184, endPoint y: 68, distance: 5.5
click at [183, 67] on div at bounding box center [180, 64] width 6 height 6
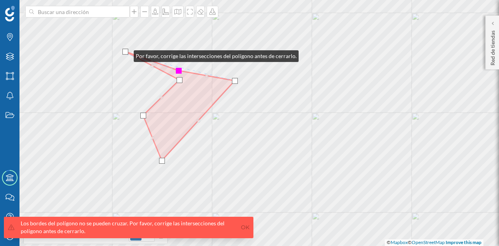
drag, startPoint x: 184, startPoint y: 71, endPoint x: 125, endPoint y: 53, distance: 61.6
click at [125, 53] on div at bounding box center [125, 52] width 6 height 6
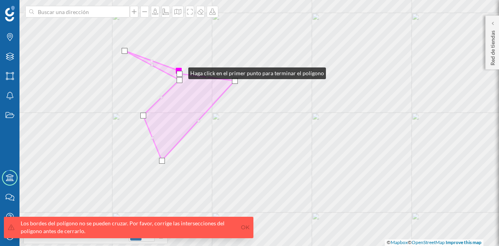
click at [180, 70] on div at bounding box center [179, 71] width 6 height 6
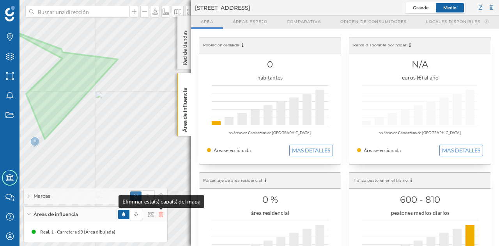
click at [159, 213] on icon at bounding box center [161, 214] width 5 height 5
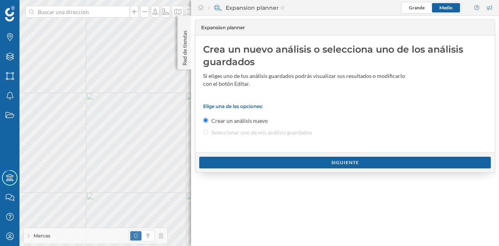
click at [235, 120] on div "Marcas Capas Áreas Notificaciones Estados Academy Contacta con nosotros Centro …" at bounding box center [249, 123] width 499 height 246
click at [182, 54] on p "Red de tiendas" at bounding box center [185, 46] width 8 height 38
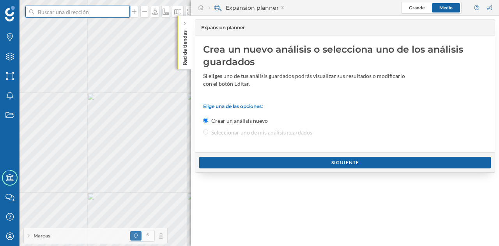
click at [107, 9] on input at bounding box center [77, 12] width 87 height 12
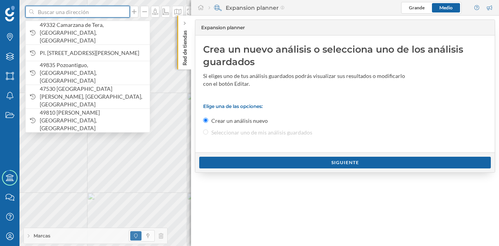
paste input "C. Carretera, 27, BAJO, 49332 Camarzana de Tera, Zamora"
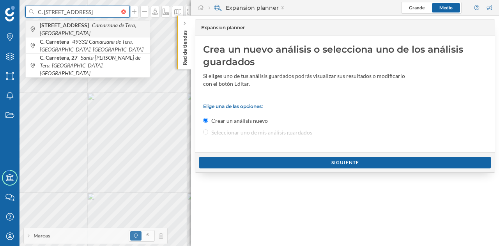
type input "C. Carretera, 27, BAJO, 49332 Camarzana de Tera, Zamora"
click at [85, 30] on span "Calle Carretera, 27 Camarzana de Tera, España" at bounding box center [93, 29] width 106 height 16
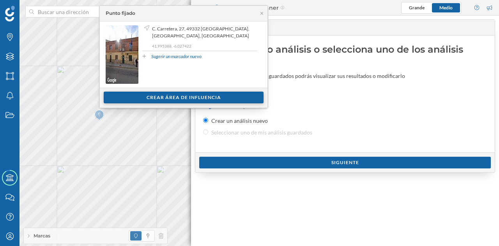
click at [187, 95] on div "Crear área de influencia" at bounding box center [184, 98] width 160 height 12
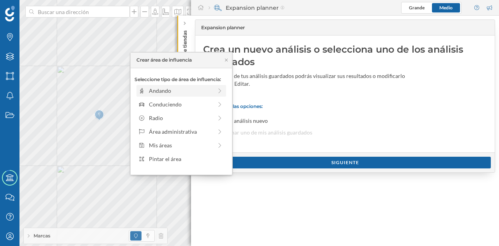
click at [173, 91] on div "Andando" at bounding box center [180, 90] width 63 height 8
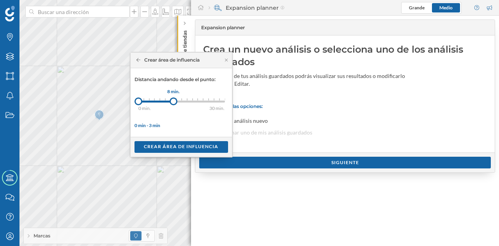
drag, startPoint x: 142, startPoint y: 99, endPoint x: 173, endPoint y: 102, distance: 31.3
click at [173, 102] on div at bounding box center [173, 101] width 8 height 8
click at [189, 145] on div "Crear área de influencia" at bounding box center [180, 147] width 93 height 12
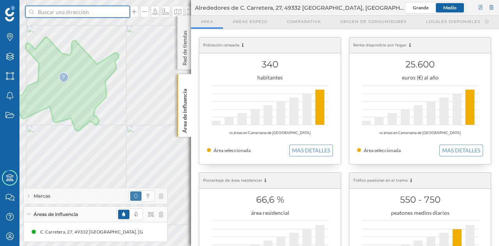
click at [87, 11] on input at bounding box center [77, 12] width 87 height 12
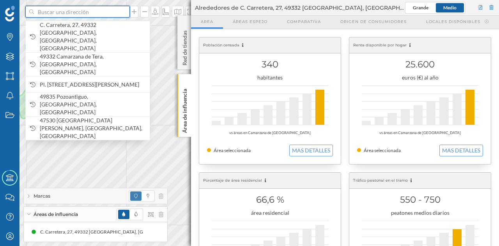
paste input "C. Carretera, 27, BAJO, 49332 Camarzana de Tera, Zamora"
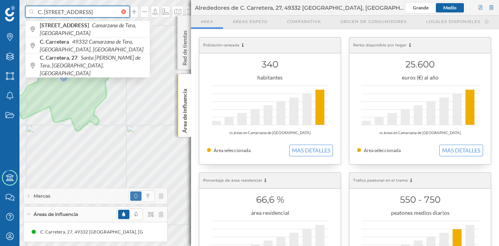
scroll to position [0, 58]
type input "C. Carretera, 27, BAJO, 49332 Camarzana de Tera, Zamora"
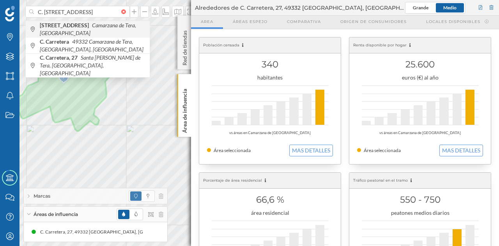
click at [101, 29] on span "Calle Carretera, 27 Camarzana de Tera, España" at bounding box center [93, 29] width 106 height 16
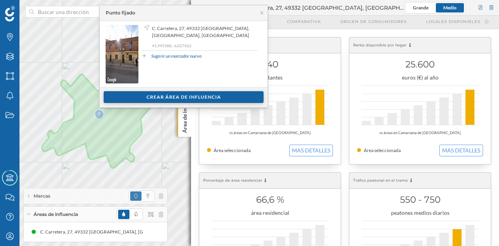
click at [219, 100] on div "Crear área de influencia" at bounding box center [184, 97] width 160 height 12
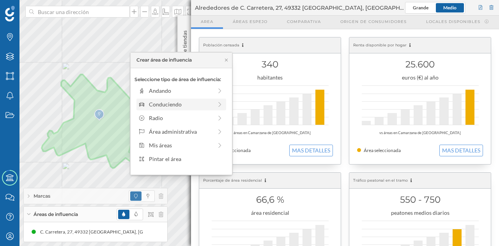
click at [162, 103] on div "Conduciendo" at bounding box center [180, 104] width 63 height 8
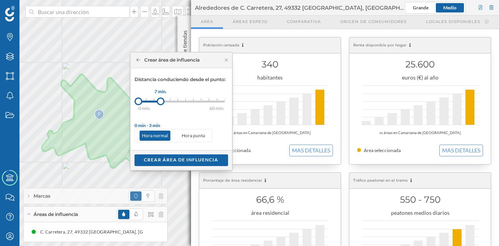
drag, startPoint x: 145, startPoint y: 101, endPoint x: 160, endPoint y: 100, distance: 15.6
click at [160, 100] on div at bounding box center [161, 101] width 8 height 8
click at [188, 158] on div "Crear área de influencia" at bounding box center [180, 160] width 93 height 12
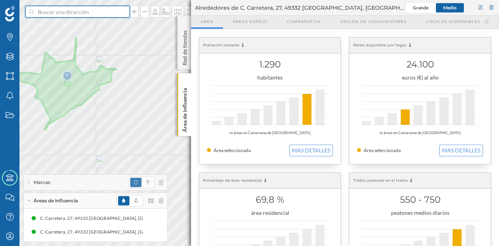
click at [78, 11] on input at bounding box center [77, 12] width 87 height 12
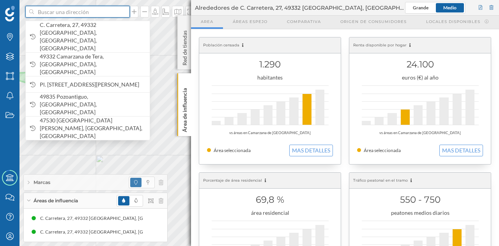
paste input "C. Carretera, 27, BAJO, 49332 Camarzana de Tera, Zamora"
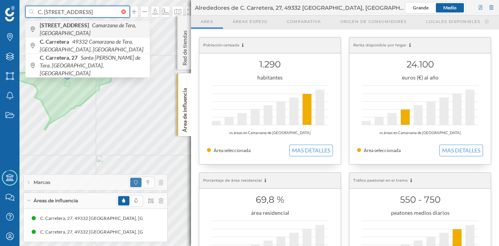
type input "C. Carretera, 27, BAJO, 49332 Camarzana de Tera, Zamora"
click at [101, 29] on span "Calle Carretera, 27 Camarzana de Tera, España" at bounding box center [93, 29] width 106 height 16
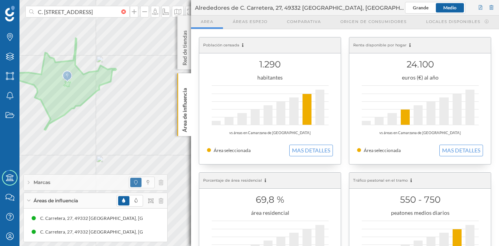
scroll to position [0, 0]
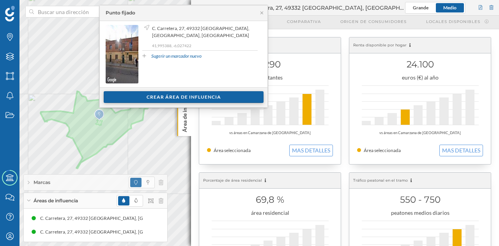
click at [186, 95] on div "Crear área de influencia" at bounding box center [184, 97] width 160 height 12
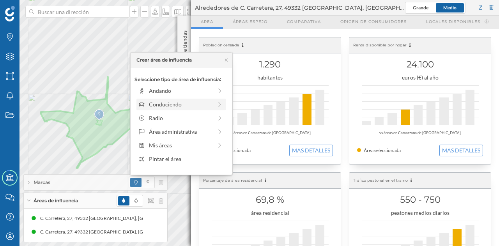
click at [165, 101] on div "Conduciendo" at bounding box center [180, 104] width 63 height 8
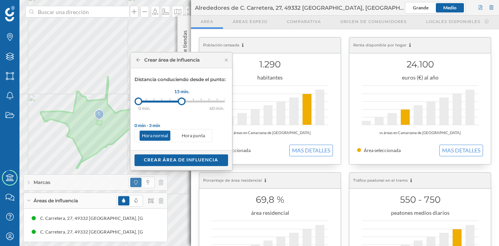
drag, startPoint x: 160, startPoint y: 101, endPoint x: 182, endPoint y: 103, distance: 21.1
click at [182, 103] on div at bounding box center [182, 101] width 8 height 8
click at [183, 159] on div "Crear área de influencia" at bounding box center [180, 160] width 93 height 12
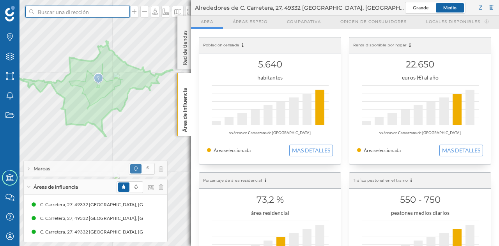
click at [121, 8] on input at bounding box center [77, 12] width 87 height 12
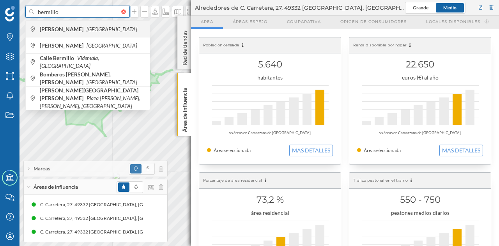
type input "bermillo"
click at [101, 26] on icon "[GEOGRAPHIC_DATA]" at bounding box center [111, 29] width 51 height 7
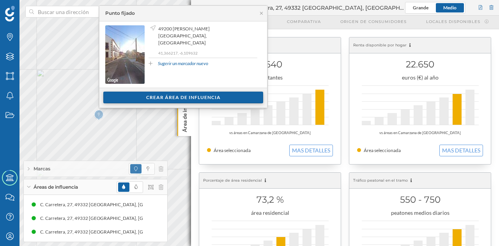
click at [189, 96] on div "Crear área de influencia" at bounding box center [183, 98] width 160 height 12
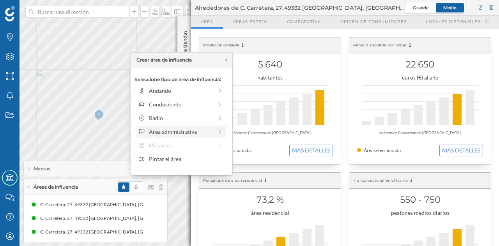
click at [165, 130] on div "Área administrativa" at bounding box center [180, 131] width 63 height 8
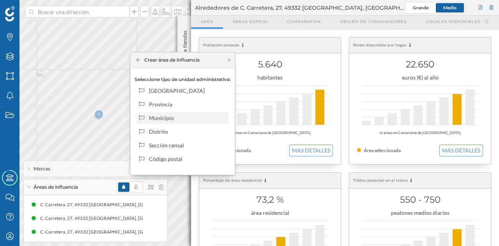
click at [166, 120] on div "Municipio" at bounding box center [187, 118] width 77 height 8
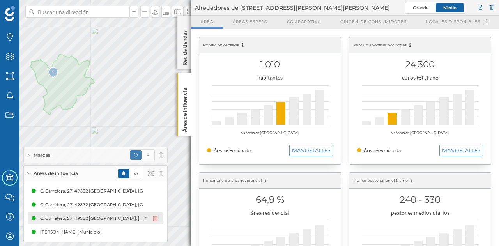
click at [156, 218] on icon at bounding box center [155, 217] width 5 height 5
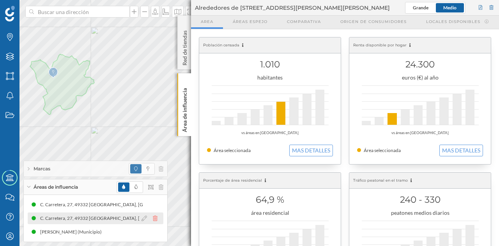
click at [155, 219] on icon at bounding box center [155, 217] width 5 height 5
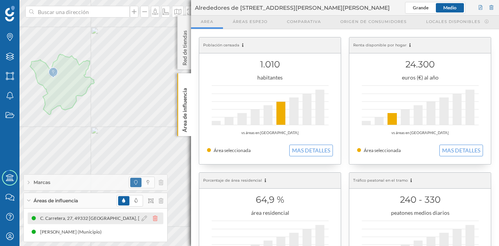
click at [155, 219] on icon at bounding box center [155, 217] width 5 height 5
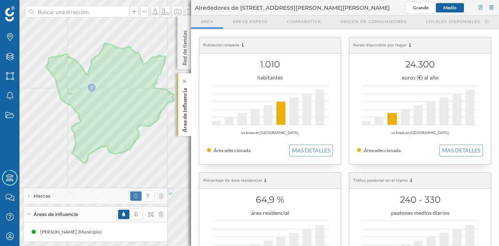
click at [183, 116] on p "Área de influencia" at bounding box center [185, 108] width 8 height 47
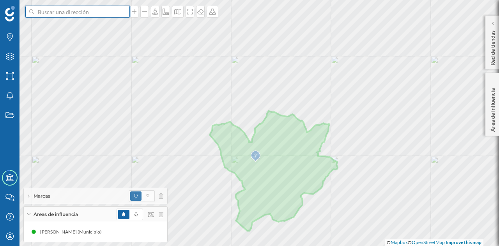
click at [79, 9] on input at bounding box center [77, 12] width 87 height 12
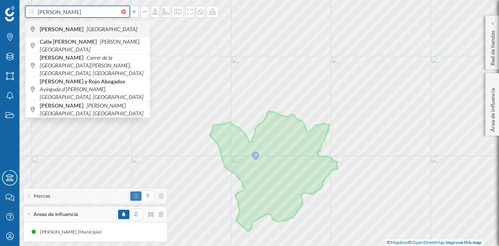
type input "luelmo"
click at [80, 28] on span "Luelmo España" at bounding box center [93, 29] width 106 height 8
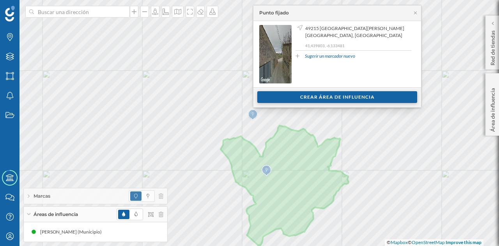
click at [280, 96] on div "Crear área de influencia" at bounding box center [337, 97] width 160 height 12
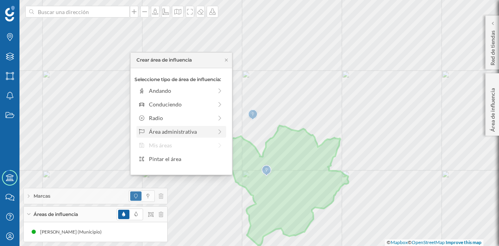
click at [171, 131] on div "Área administrativa" at bounding box center [180, 131] width 63 height 8
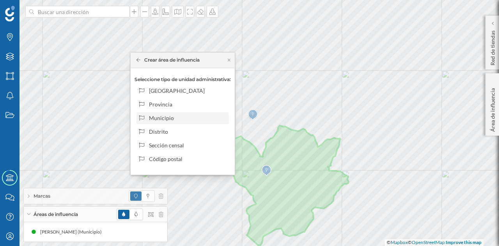
click at [168, 118] on div "Municipio" at bounding box center [187, 118] width 77 height 8
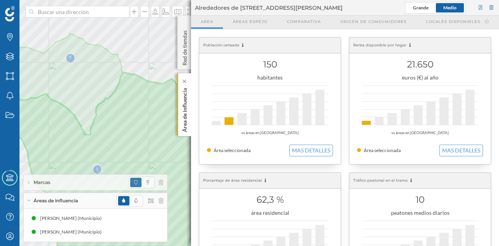
click at [189, 109] on div "Área de influencia" at bounding box center [184, 104] width 14 height 63
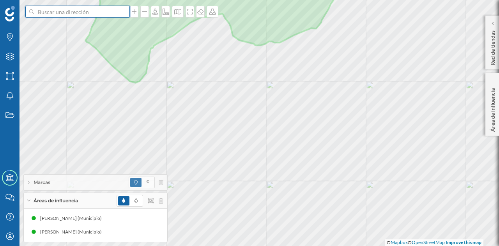
click at [73, 14] on input at bounding box center [77, 12] width 87 height 12
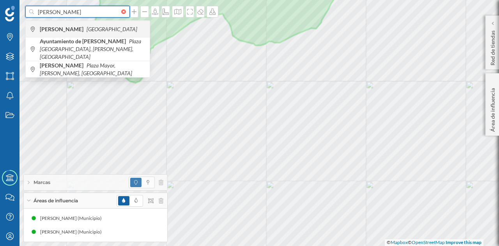
type input "almeida de saya"
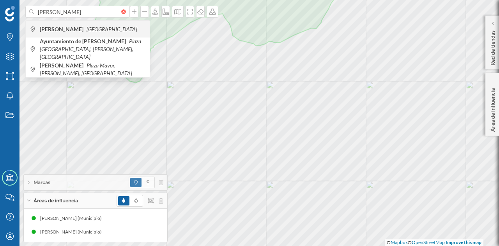
click at [73, 26] on b "Almeida de Sayago" at bounding box center [63, 29] width 46 height 7
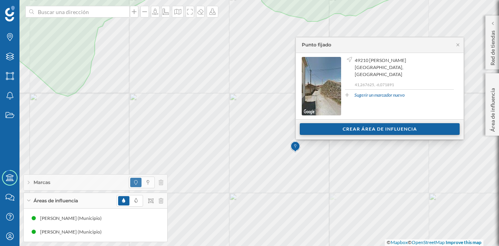
click at [325, 125] on div "Crear área de influencia" at bounding box center [380, 129] width 160 height 12
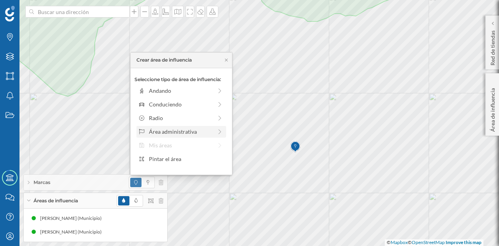
click at [180, 133] on div "Área administrativa" at bounding box center [180, 131] width 63 height 8
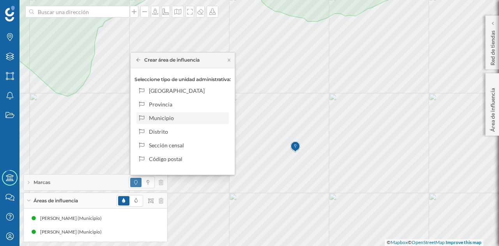
click at [189, 118] on div "Municipio" at bounding box center [187, 118] width 77 height 8
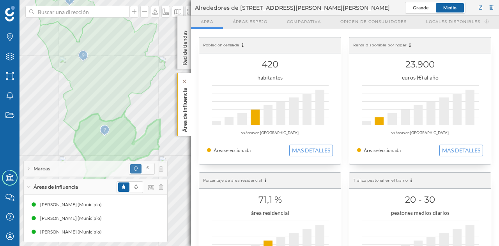
click at [189, 100] on div "Área de influencia" at bounding box center [184, 104] width 14 height 63
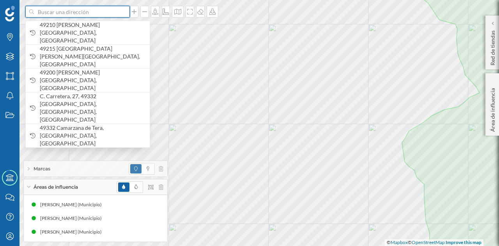
click at [98, 14] on input at bounding box center [77, 12] width 87 height 12
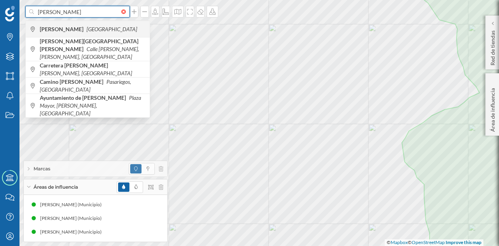
type input "villar del buey"
click at [93, 25] on span "Villar del Buey España" at bounding box center [93, 29] width 106 height 8
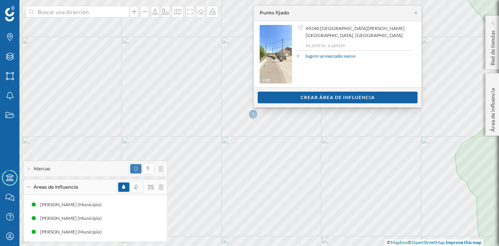
click at [280, 103] on div "Ver clientes Crear área de influencia" at bounding box center [338, 97] width 168 height 20
click at [274, 99] on div "Crear área de influencia" at bounding box center [337, 97] width 160 height 12
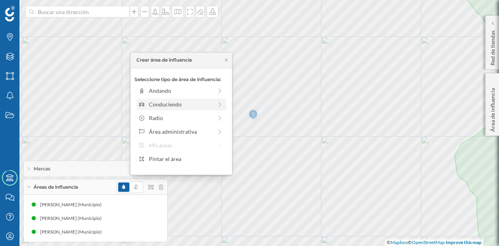
click at [178, 104] on div "Conduciendo" at bounding box center [180, 104] width 63 height 8
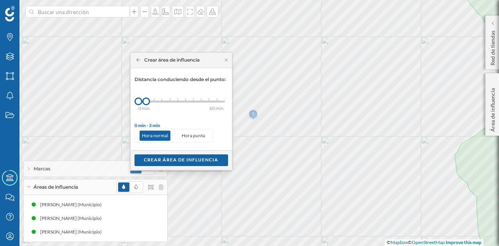
click at [142, 60] on div "Crear área de influencia" at bounding box center [167, 59] width 63 height 7
click at [139, 60] on icon at bounding box center [138, 60] width 4 height 5
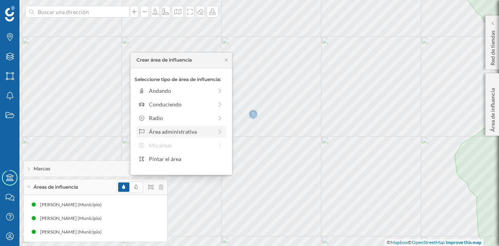
click at [189, 132] on div "Área administrativa" at bounding box center [180, 131] width 63 height 8
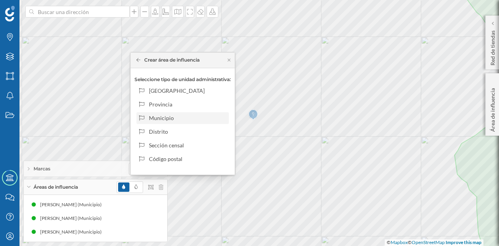
click at [172, 117] on div "Municipio" at bounding box center [187, 118] width 77 height 8
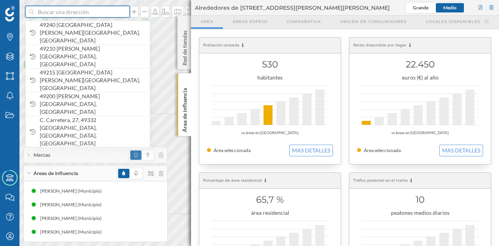
click at [83, 11] on input at bounding box center [77, 12] width 87 height 12
paste input "Plaza Requejo, 1, 49200 Bermillo de Sayago, Zamora"
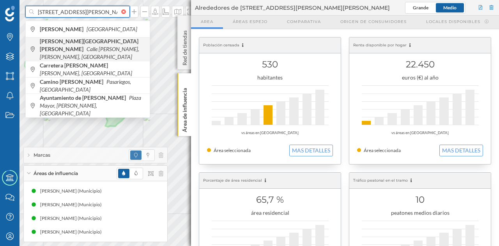
scroll to position [0, 43]
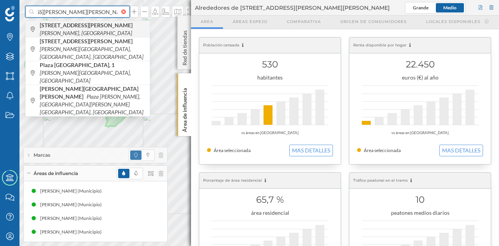
type input "Plaza Requejo, 1, 49200 Bermillo de Sayago, Zamora"
click at [92, 33] on div "Calle Requejo, 1 Bermillo de Sayago, España" at bounding box center [88, 29] width 124 height 16
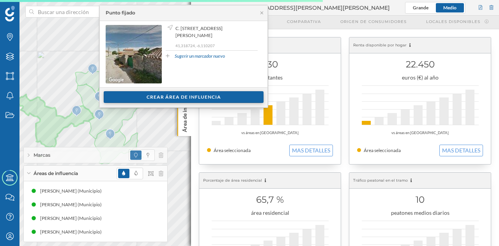
click at [169, 95] on div "Crear área de influencia" at bounding box center [184, 97] width 160 height 12
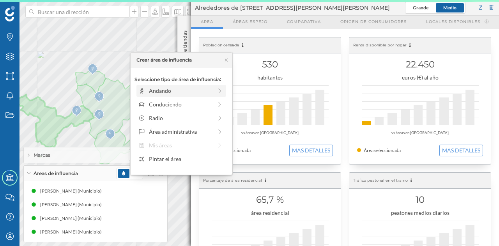
click at [182, 89] on div "Andando" at bounding box center [180, 90] width 63 height 8
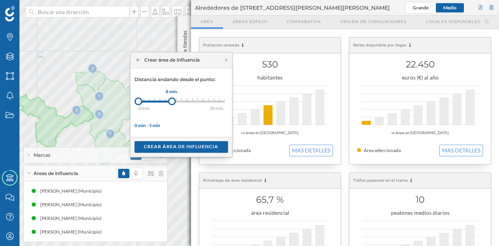
drag, startPoint x: 144, startPoint y: 102, endPoint x: 171, endPoint y: 102, distance: 27.3
click at [171, 102] on div at bounding box center [172, 101] width 8 height 8
click at [170, 145] on div "Crear área de influencia" at bounding box center [180, 147] width 93 height 12
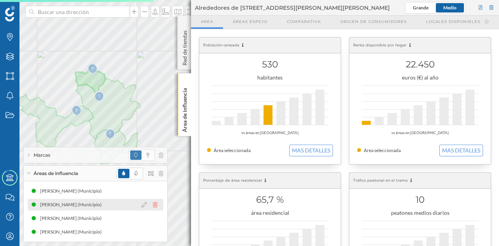
click at [155, 205] on icon at bounding box center [155, 204] width 5 height 5
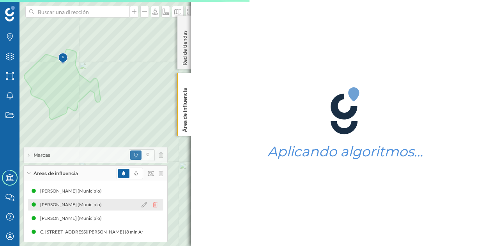
click at [155, 205] on icon at bounding box center [155, 204] width 5 height 5
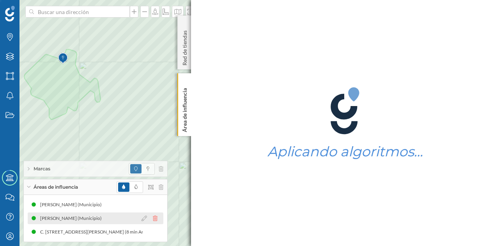
click at [157, 219] on icon at bounding box center [155, 217] width 5 height 5
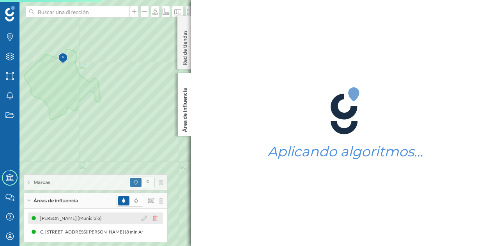
click at [156, 219] on icon at bounding box center [155, 217] width 5 height 5
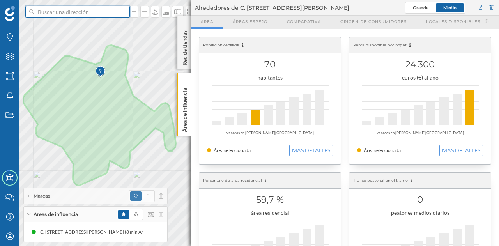
click at [83, 13] on input at bounding box center [77, 12] width 87 height 12
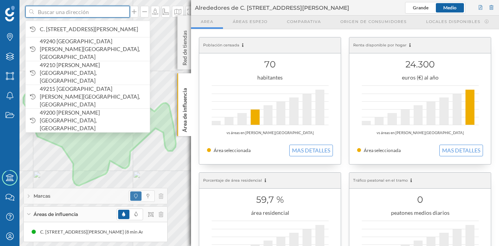
paste input "Plaza Requejo, 1, 49200 Bermillo de Sayago, Zamora"
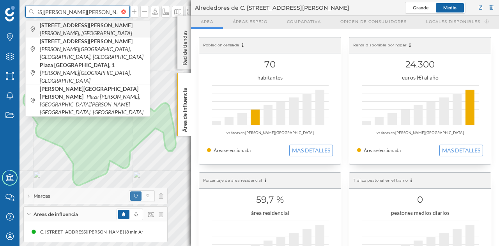
type input "Plaza Requejo, 1, 49200 Bermillo de Sayago, Zamora"
click at [116, 32] on span "Calle Requejo, 1 Bermillo de Sayago, España" at bounding box center [93, 29] width 106 height 16
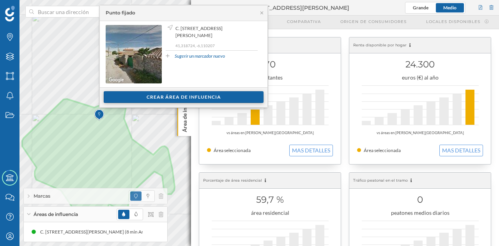
click at [139, 95] on div "Crear área de influencia" at bounding box center [184, 97] width 160 height 12
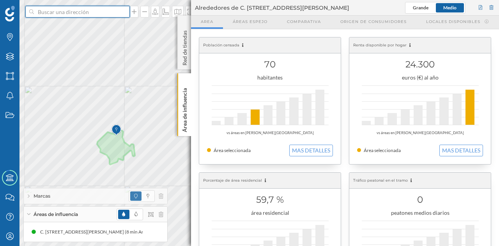
click at [95, 14] on input at bounding box center [77, 12] width 87 height 12
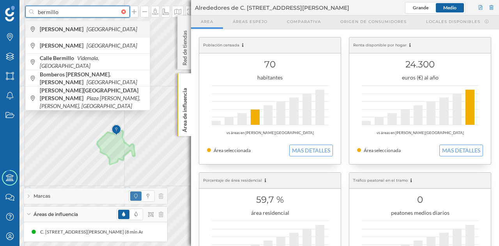
type input "bermillo"
click at [77, 29] on b "Bermillo de Sayago" at bounding box center [63, 29] width 46 height 7
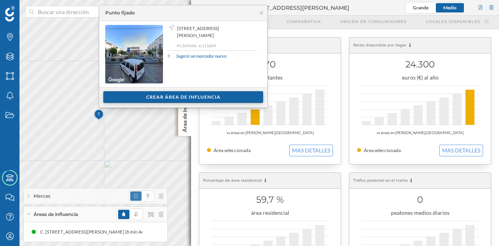
click at [126, 98] on div "Crear área de influencia" at bounding box center [183, 97] width 160 height 12
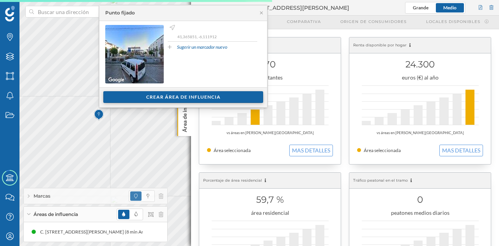
click at [124, 97] on div "Crear área de influencia" at bounding box center [183, 97] width 160 height 12
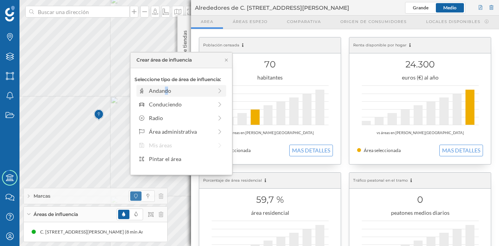
click at [151, 93] on div "Andando" at bounding box center [180, 90] width 63 height 8
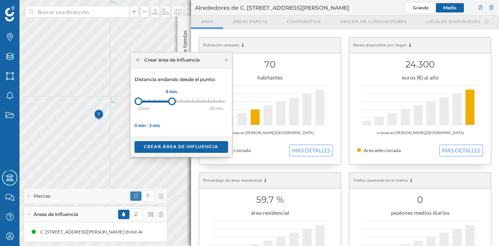
drag, startPoint x: 145, startPoint y: 102, endPoint x: 172, endPoint y: 102, distance: 27.3
click at [172, 102] on div at bounding box center [172, 101] width 8 height 8
click at [177, 146] on div "Crear área de influencia" at bounding box center [180, 147] width 93 height 12
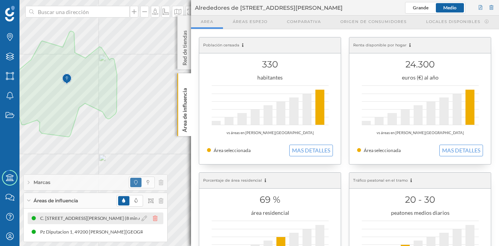
click at [156, 219] on icon at bounding box center [155, 217] width 5 height 5
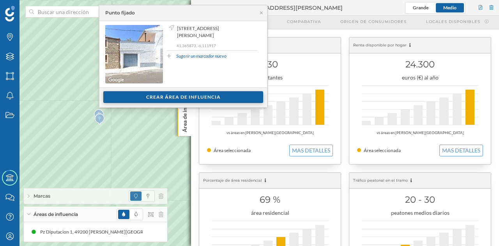
click at [124, 94] on div "Crear área de influencia" at bounding box center [183, 97] width 160 height 12
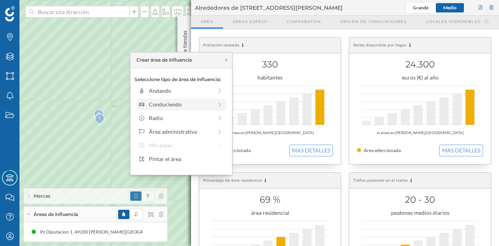
click at [152, 105] on div "Conduciendo" at bounding box center [180, 104] width 63 height 8
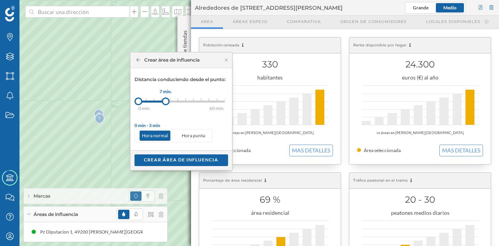
drag, startPoint x: 145, startPoint y: 102, endPoint x: 166, endPoint y: 102, distance: 20.6
click at [166, 102] on div at bounding box center [166, 101] width 8 height 8
click at [173, 160] on div "Crear área de influencia" at bounding box center [180, 160] width 93 height 12
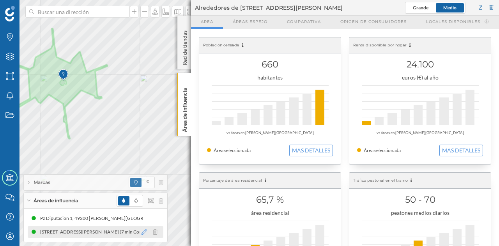
click at [145, 231] on icon at bounding box center [143, 231] width 5 height 5
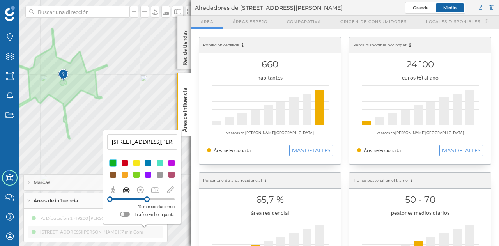
drag, startPoint x: 129, startPoint y: 196, endPoint x: 147, endPoint y: 199, distance: 18.6
click at [147, 199] on div at bounding box center [146, 198] width 5 height 5
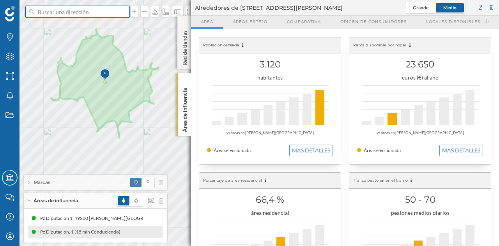
click at [78, 15] on input at bounding box center [77, 12] width 87 height 12
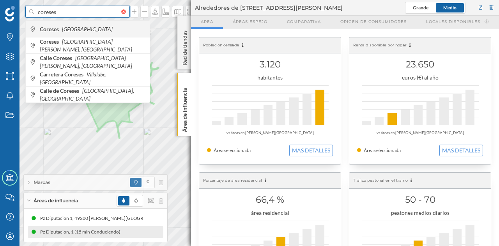
type input "coreses"
click at [75, 27] on icon "[GEOGRAPHIC_DATA]" at bounding box center [87, 29] width 51 height 7
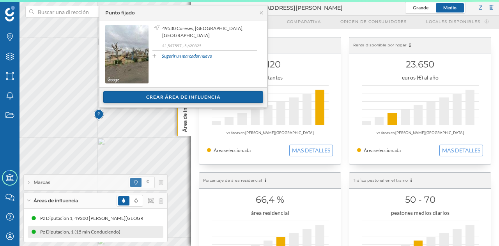
click at [192, 96] on div "Crear área de influencia" at bounding box center [183, 97] width 160 height 12
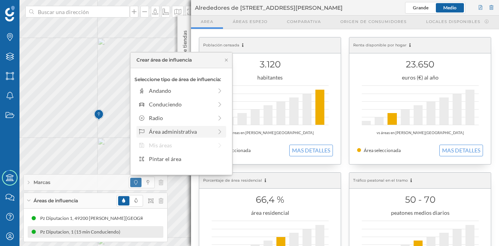
click at [171, 128] on div "Área administrativa" at bounding box center [180, 131] width 63 height 8
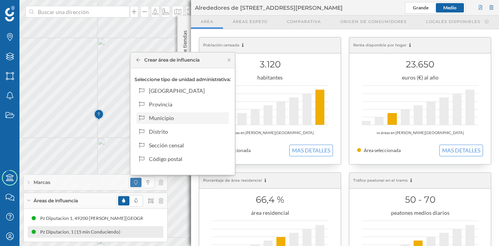
click at [167, 118] on div "Municipio" at bounding box center [187, 118] width 77 height 8
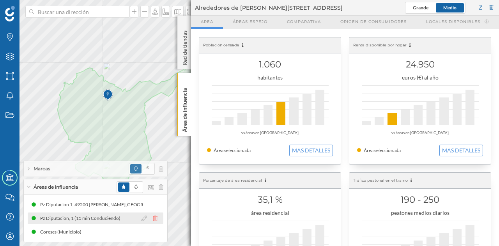
click at [154, 219] on icon at bounding box center [155, 217] width 5 height 5
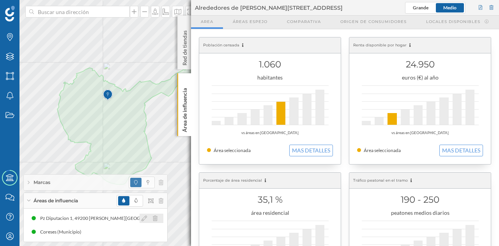
drag, startPoint x: 156, startPoint y: 219, endPoint x: 155, endPoint y: 215, distance: 4.7
click at [156, 219] on icon at bounding box center [155, 217] width 5 height 5
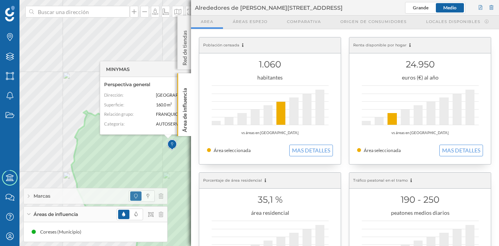
click at [18, 123] on div "MINYMAS Perspectiva general Dirección: La Arena, 7 Superficie: 160.0 m² Relació…" at bounding box center [18, 123] width 0 height 0
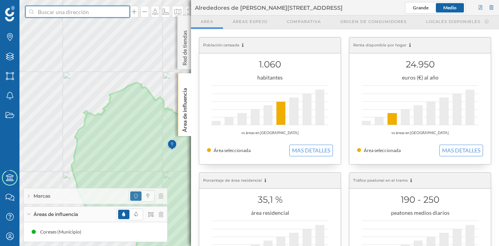
click at [107, 10] on input at bounding box center [77, 12] width 87 height 12
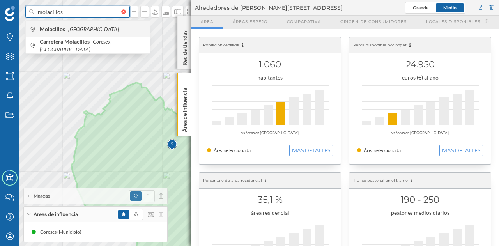
type input "molacillos"
click at [97, 32] on span "Molacillos España" at bounding box center [93, 29] width 106 height 8
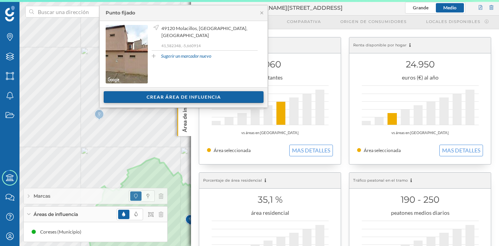
click at [194, 93] on div "Crear área de influencia" at bounding box center [184, 97] width 160 height 12
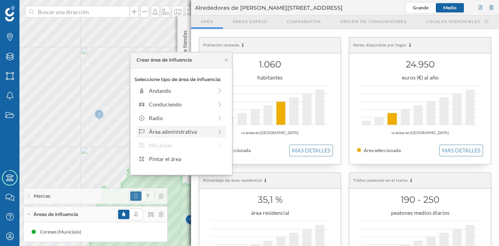
click at [174, 133] on div "Área administrativa" at bounding box center [180, 131] width 63 height 8
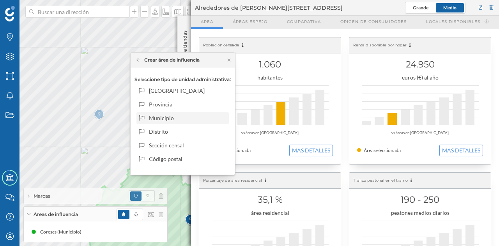
click at [177, 116] on div "Municipio" at bounding box center [187, 118] width 77 height 8
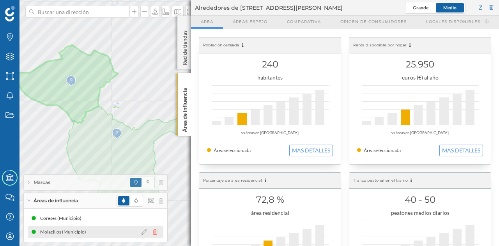
click at [153, 232] on icon at bounding box center [155, 231] width 5 height 5
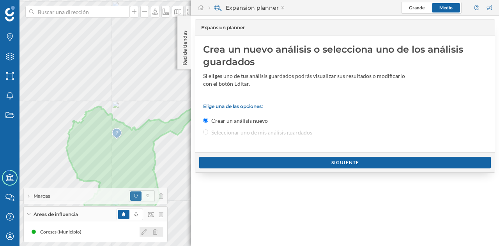
drag, startPoint x: 155, startPoint y: 226, endPoint x: 152, endPoint y: 213, distance: 13.8
click at [154, 231] on icon at bounding box center [155, 231] width 5 height 5
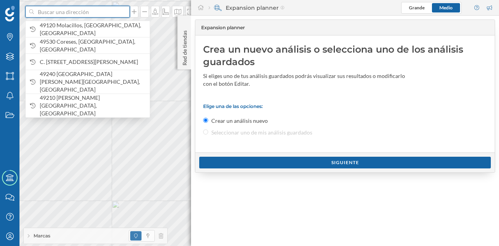
click at [84, 12] on input at bounding box center [77, 12] width 87 height 12
paste input "C. San Roque, 18, 49530 Coreses, Zamora"
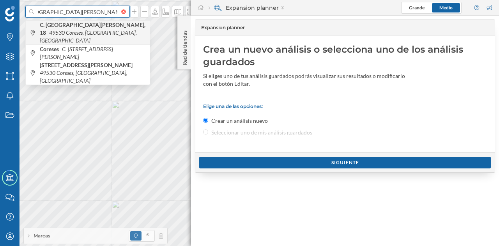
type input "C. San Roque, 18, 49530 Coreses, Zamora"
click at [101, 29] on icon "49530 Coreses, Zamora, España" at bounding box center [88, 36] width 97 height 14
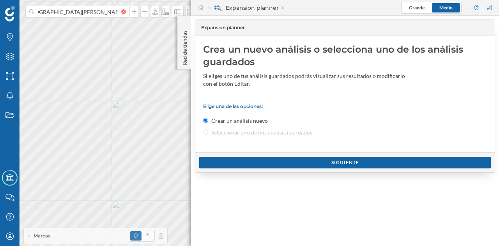
scroll to position [0, 0]
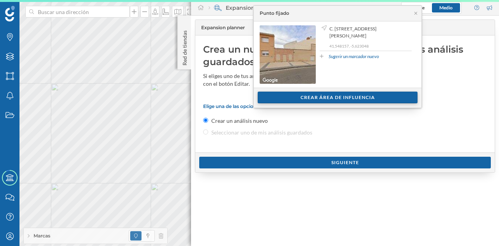
click at [280, 94] on div "Crear área de influencia" at bounding box center [337, 98] width 160 height 12
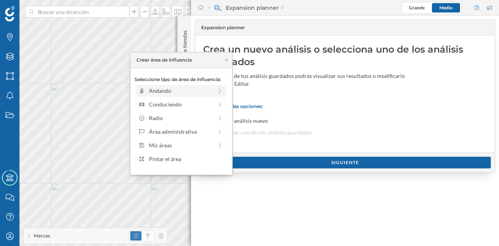
click at [178, 88] on div "Andando" at bounding box center [180, 90] width 63 height 8
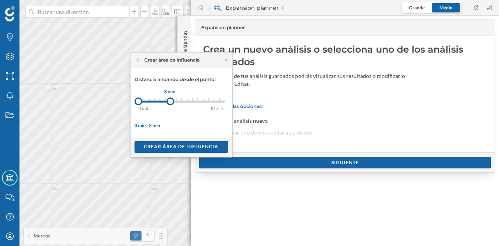
drag, startPoint x: 143, startPoint y: 101, endPoint x: 170, endPoint y: 101, distance: 26.5
click at [170, 101] on div at bounding box center [170, 101] width 8 height 8
click at [175, 146] on div "Crear área de influencia" at bounding box center [180, 147] width 93 height 12
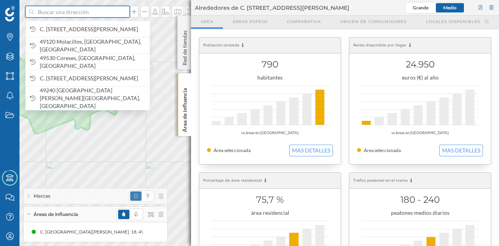
click at [88, 14] on input at bounding box center [77, 12] width 87 height 12
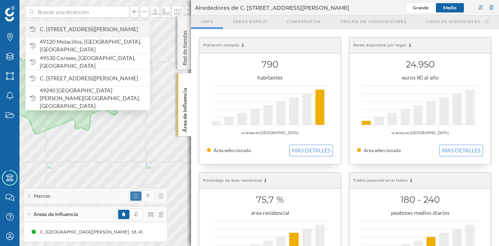
click at [83, 25] on span "C. San Roque, 18, 49530 Coreses, Zamora, España" at bounding box center [93, 29] width 106 height 8
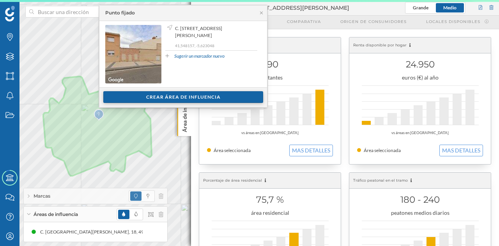
click at [183, 97] on div "Crear área de influencia" at bounding box center [183, 97] width 160 height 12
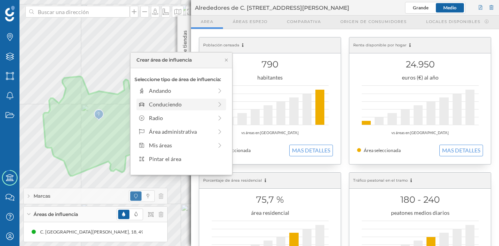
click at [153, 101] on div "Conduciendo" at bounding box center [180, 104] width 63 height 8
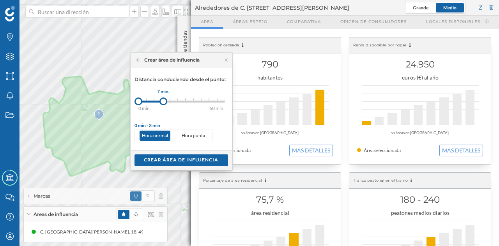
drag, startPoint x: 148, startPoint y: 99, endPoint x: 163, endPoint y: 100, distance: 14.8
click at [163, 100] on div at bounding box center [163, 101] width 8 height 8
click at [179, 153] on div "Crear área de influencia" at bounding box center [181, 160] width 101 height 20
click at [179, 156] on div "Crear área de influencia" at bounding box center [180, 160] width 93 height 12
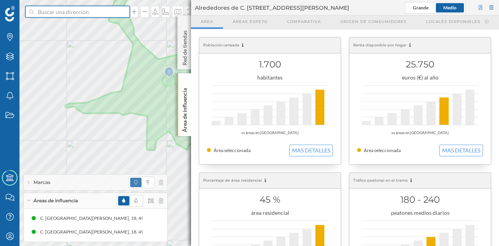
click at [103, 14] on input at bounding box center [77, 12] width 87 height 12
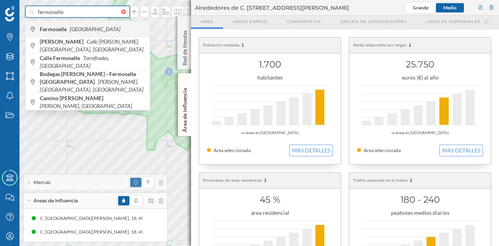
type input "fermoselle"
click at [92, 32] on span "Fermoselle España" at bounding box center [93, 29] width 106 height 8
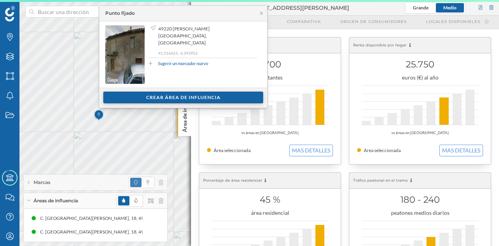
click at [234, 93] on div "Crear área de influencia" at bounding box center [183, 98] width 160 height 12
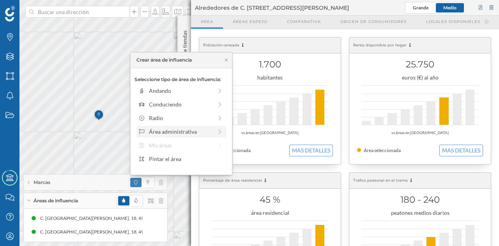
click at [180, 127] on div "Área administrativa" at bounding box center [181, 132] width 90 height 12
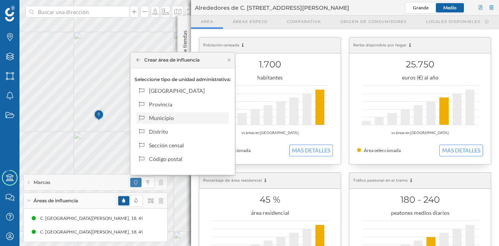
click at [173, 123] on div "Municipio" at bounding box center [182, 118] width 92 height 12
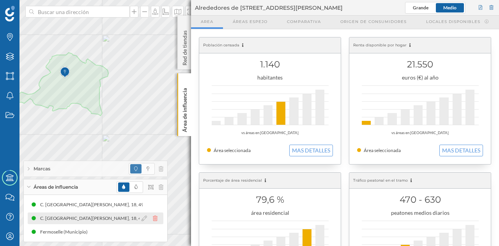
click at [155, 218] on icon at bounding box center [155, 217] width 5 height 5
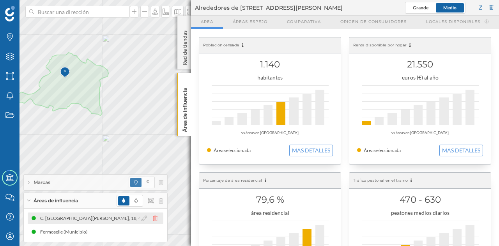
click at [154, 217] on icon at bounding box center [155, 217] width 5 height 5
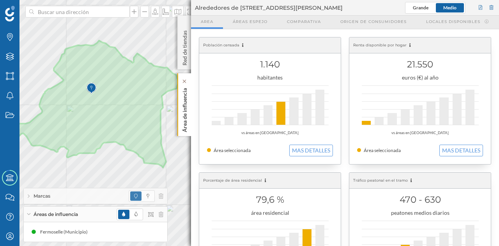
click at [185, 105] on p "Área de influencia" at bounding box center [185, 108] width 8 height 47
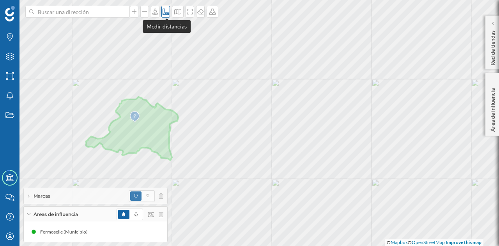
click at [164, 15] on div at bounding box center [165, 12] width 9 height 12
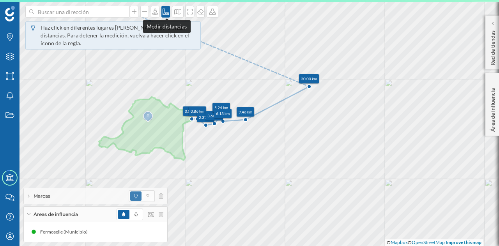
click at [167, 11] on icon at bounding box center [166, 12] width 8 height 6
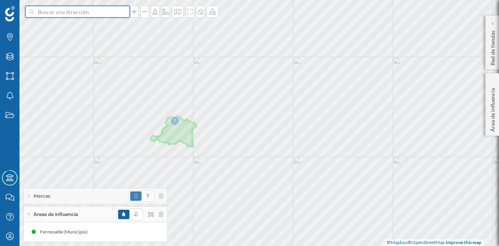
click at [75, 14] on input at bounding box center [77, 12] width 87 height 12
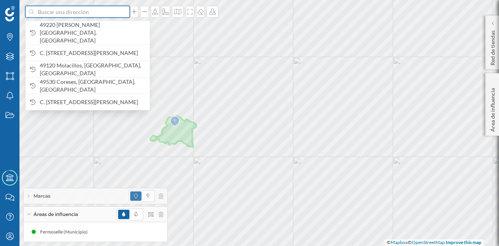
paste input "Pl. Mayor, 1, 49220 Fermoselle, Zamora"
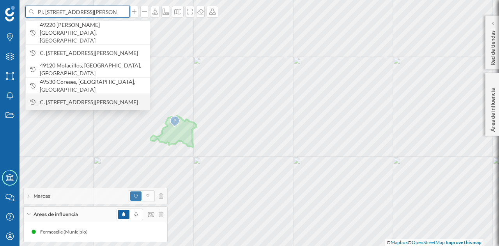
scroll to position [0, 12]
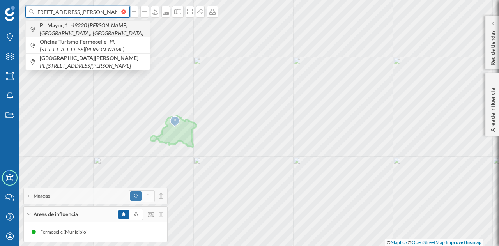
type input "Pl. Mayor, 1, 49220 Fermoselle, Zamora"
click at [97, 32] on span "Pl. Mayor, 1 49220 Fermoselle, Zamora, España" at bounding box center [93, 29] width 106 height 16
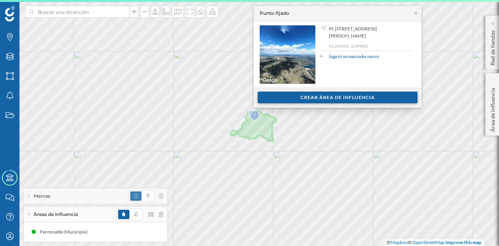
click at [342, 95] on div "Crear área de influencia" at bounding box center [337, 98] width 160 height 12
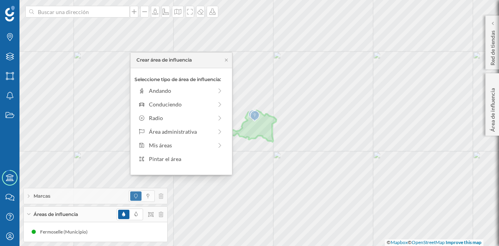
click at [184, 97] on div "Seleccione tipo de área de influencia: Andando Conduciendo Radio Área administr…" at bounding box center [181, 121] width 101 height 106
click at [185, 92] on div "Andando" at bounding box center [180, 90] width 63 height 8
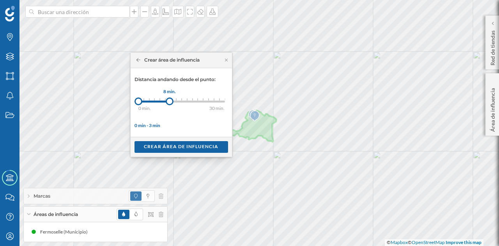
drag, startPoint x: 143, startPoint y: 102, endPoint x: 169, endPoint y: 104, distance: 26.5
click at [169, 104] on div at bounding box center [170, 101] width 8 height 8
click at [166, 142] on div "Crear área de influencia" at bounding box center [180, 147] width 93 height 12
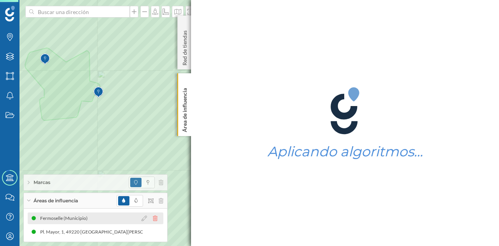
click at [157, 217] on icon at bounding box center [155, 217] width 5 height 5
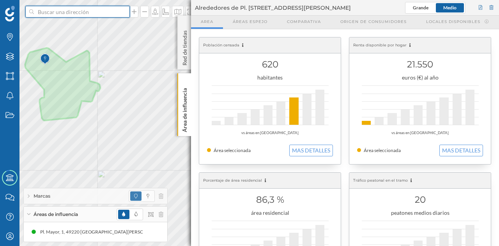
click at [86, 12] on input at bounding box center [77, 12] width 87 height 12
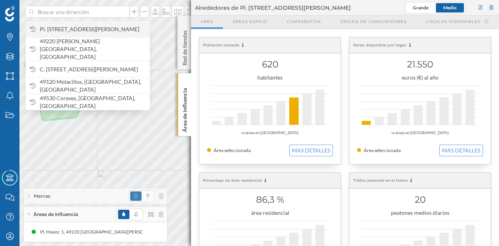
drag, startPoint x: 86, startPoint y: 12, endPoint x: 63, endPoint y: 24, distance: 25.4
click at [63, 25] on span "Pl. Mayor, 1, 49220 Fermoselle, Zamora, España" at bounding box center [93, 29] width 106 height 8
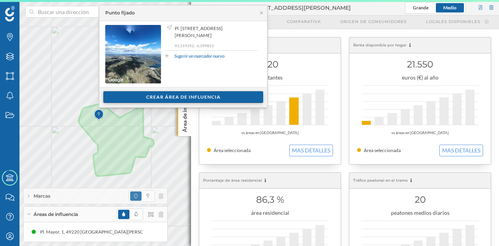
click at [148, 96] on div "Crear área de influencia" at bounding box center [183, 97] width 160 height 12
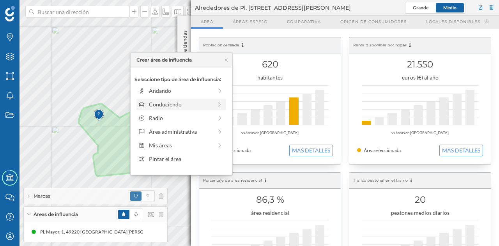
click at [156, 102] on div "Conduciendo" at bounding box center [180, 104] width 63 height 8
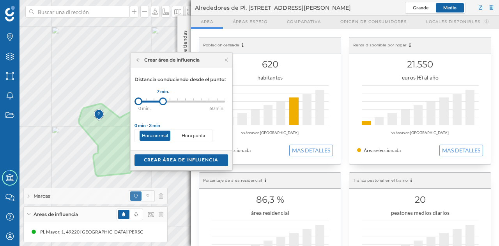
drag, startPoint x: 146, startPoint y: 103, endPoint x: 163, endPoint y: 103, distance: 17.1
click at [163, 103] on div at bounding box center [163, 101] width 8 height 8
click at [170, 157] on div "Crear área de influencia" at bounding box center [180, 160] width 93 height 12
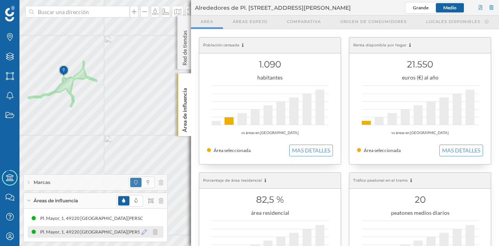
click at [143, 232] on icon at bounding box center [143, 231] width 5 height 5
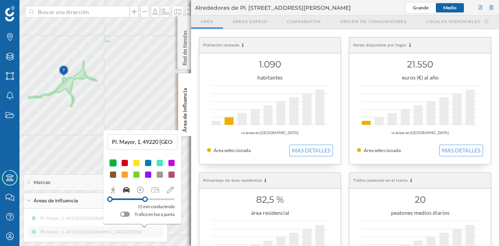
drag, startPoint x: 126, startPoint y: 199, endPoint x: 145, endPoint y: 202, distance: 19.0
click at [145, 202] on div "15 min conduciendo Tráfico en hora punta" at bounding box center [142, 207] width 65 height 23
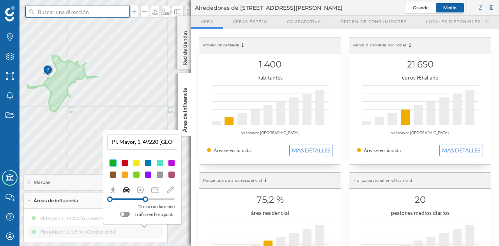
click at [45, 14] on input at bounding box center [77, 12] width 87 height 12
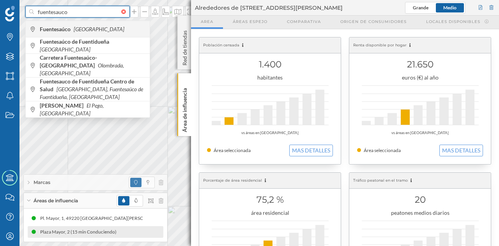
type input "fuentesauco"
click at [60, 27] on b "Fuentesaúco" at bounding box center [56, 29] width 33 height 7
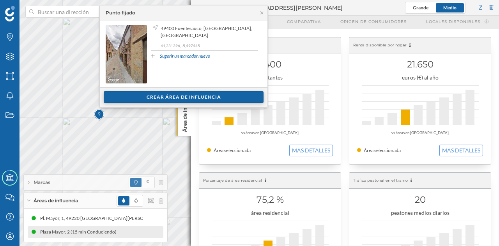
click at [146, 97] on div "Crear área de influencia" at bounding box center [184, 97] width 160 height 12
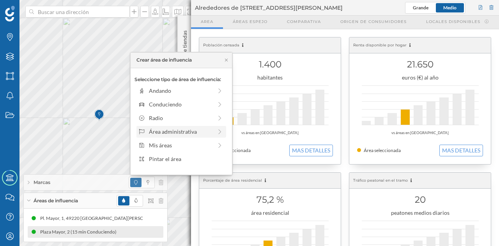
click at [162, 127] on div "Área administrativa" at bounding box center [180, 131] width 63 height 8
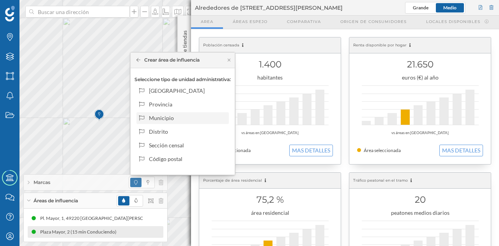
click at [162, 116] on div "Municipio" at bounding box center [187, 118] width 77 height 8
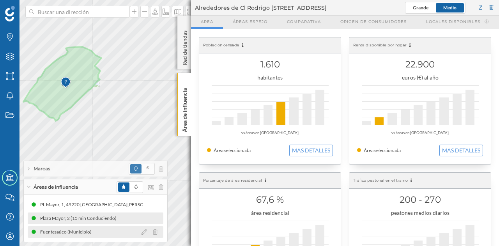
click at [101, 231] on div "Fuentesaúco (Municipio)" at bounding box center [96, 232] width 136 height 12
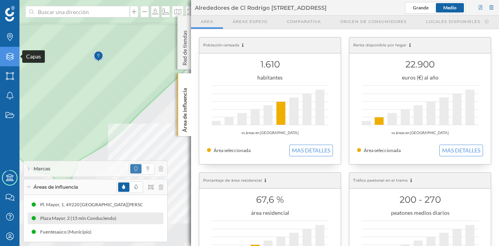
click at [0, 58] on div "Marcas Capas Áreas Notificaciones Estados Academy Contacta con nosotros Centro …" at bounding box center [249, 123] width 499 height 246
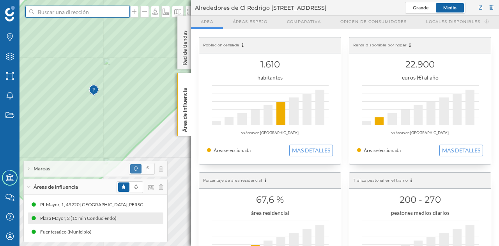
click at [96, 12] on input at bounding box center [77, 12] width 87 height 12
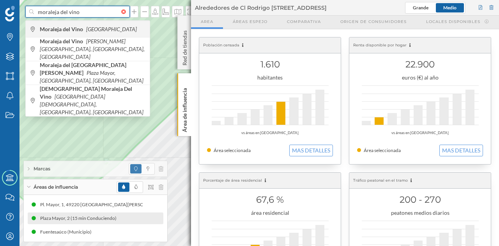
type input "moraleja del vino"
click at [84, 34] on div "Moraleja del Vino España" at bounding box center [88, 29] width 124 height 16
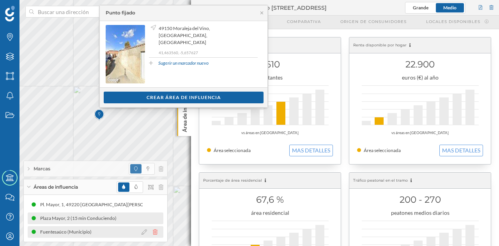
click at [156, 234] on icon at bounding box center [155, 231] width 5 height 5
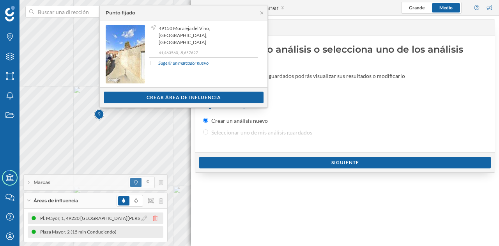
click at [156, 219] on icon at bounding box center [155, 217] width 5 height 5
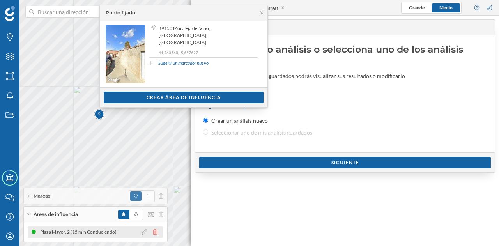
click at [155, 233] on icon at bounding box center [155, 231] width 5 height 5
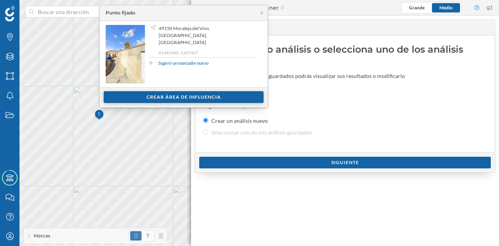
click at [158, 95] on div "Crear área de influencia" at bounding box center [184, 97] width 160 height 12
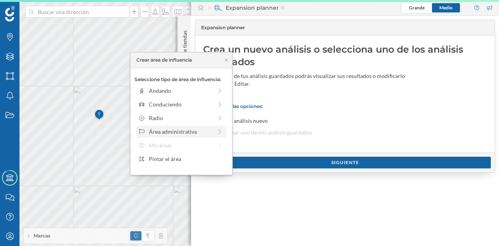
click at [164, 132] on div "Área administrativa" at bounding box center [180, 131] width 63 height 8
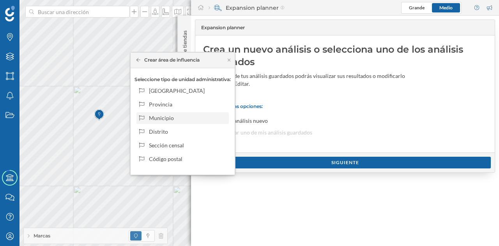
click at [162, 116] on div "Municipio" at bounding box center [187, 118] width 77 height 8
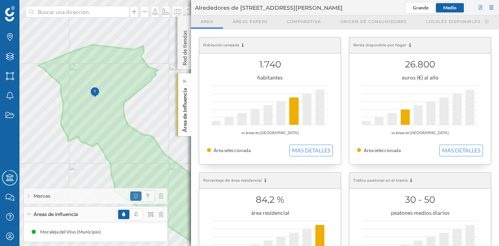
click at [180, 111] on div "Área de influencia" at bounding box center [184, 104] width 14 height 63
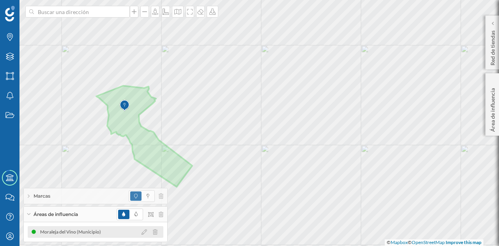
click at [112, 232] on div "Moraleja del Vino (Municipio)" at bounding box center [96, 232] width 136 height 12
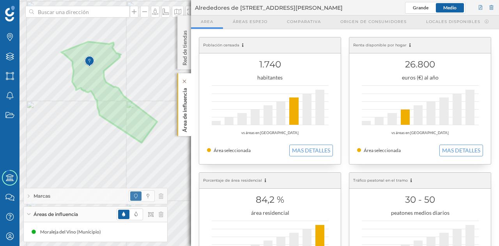
click at [182, 104] on p "Área de influencia" at bounding box center [185, 108] width 8 height 47
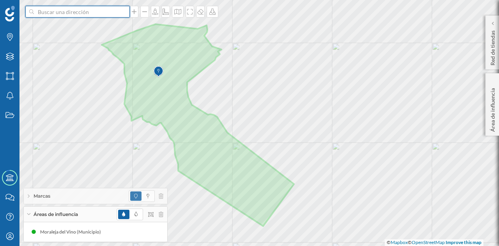
click at [84, 14] on input at bounding box center [77, 12] width 87 height 12
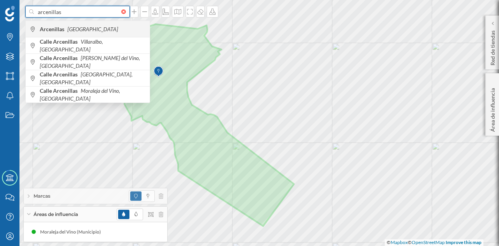
type input "arcenillas"
click at [86, 27] on span "Arcenillas España" at bounding box center [93, 29] width 106 height 8
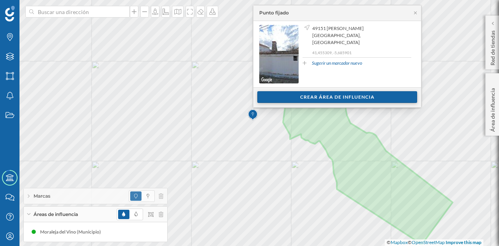
click at [317, 102] on div "Crear área de influencia" at bounding box center [337, 97] width 160 height 12
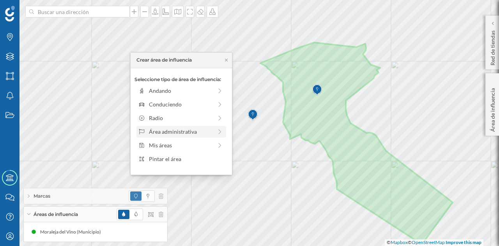
click at [178, 134] on div "Área administrativa" at bounding box center [180, 131] width 63 height 8
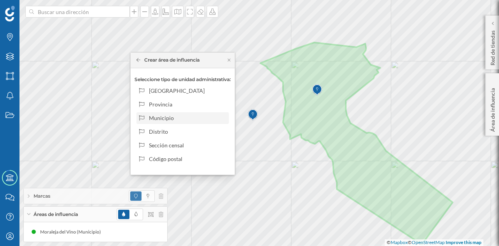
click at [186, 117] on div "Municipio" at bounding box center [187, 118] width 77 height 8
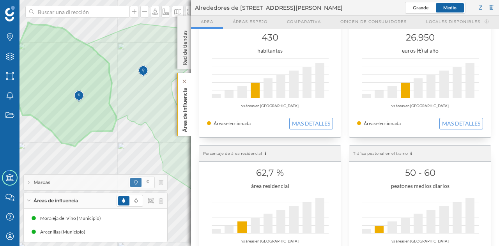
scroll to position [39, 0]
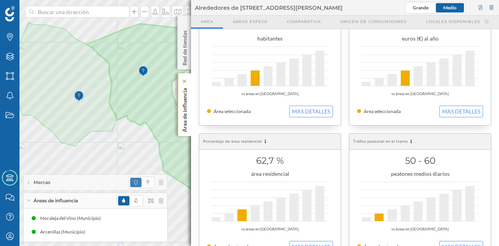
click at [184, 119] on p "Área de influencia" at bounding box center [185, 108] width 8 height 47
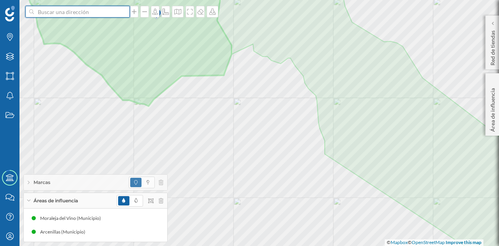
click at [106, 14] on input at bounding box center [77, 12] width 87 height 12
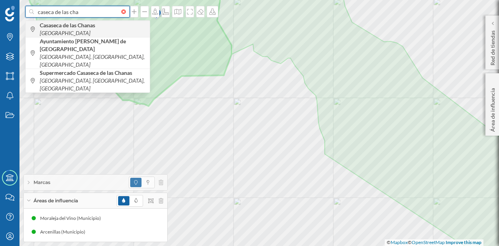
type input "caseca de las cha"
click at [97, 28] on b "Casaseca de las Chanas" at bounding box center [68, 25] width 57 height 7
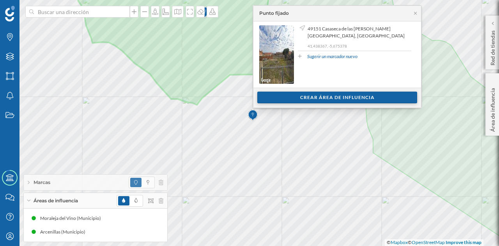
click at [290, 95] on div "Crear área de influencia" at bounding box center [337, 98] width 160 height 12
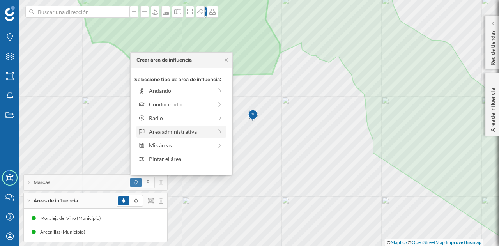
click at [183, 129] on div "Área administrativa" at bounding box center [180, 131] width 63 height 8
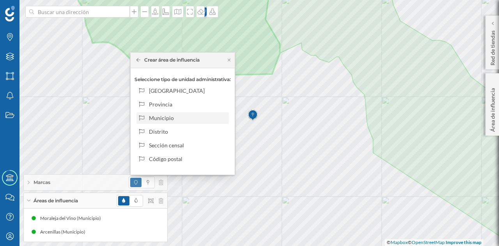
click at [175, 116] on div "Municipio" at bounding box center [187, 118] width 77 height 8
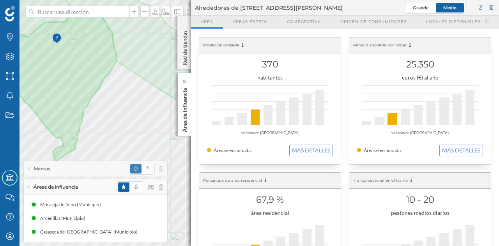
click at [183, 114] on p "Área de influencia" at bounding box center [185, 108] width 8 height 47
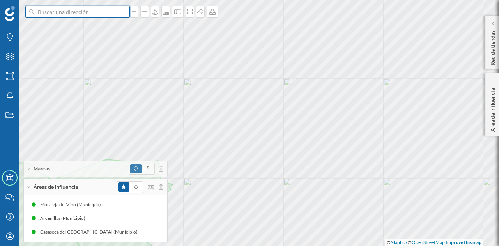
click at [115, 15] on input at bounding box center [77, 12] width 87 height 12
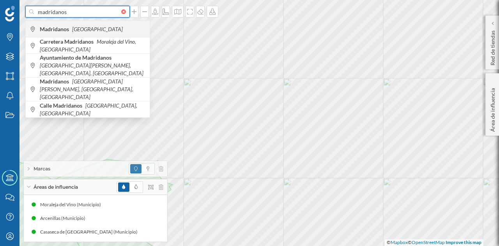
type input "madridanos"
click at [93, 28] on span "Madridanos España" at bounding box center [93, 29] width 106 height 8
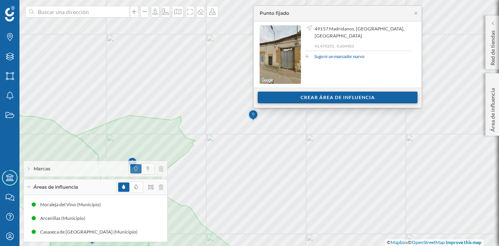
click at [319, 97] on div "Crear área de influencia" at bounding box center [337, 98] width 160 height 12
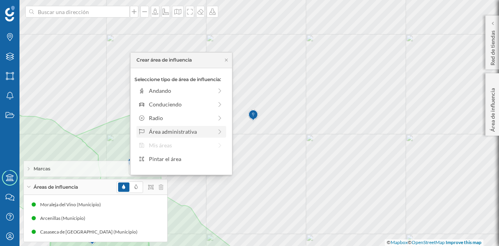
click at [194, 129] on div "Área administrativa" at bounding box center [180, 131] width 63 height 8
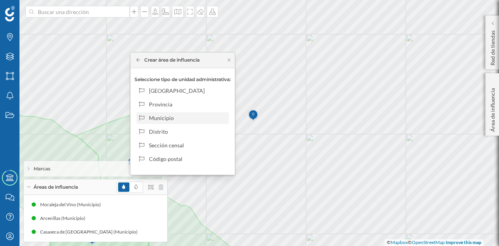
click at [181, 116] on div "Municipio" at bounding box center [187, 118] width 77 height 8
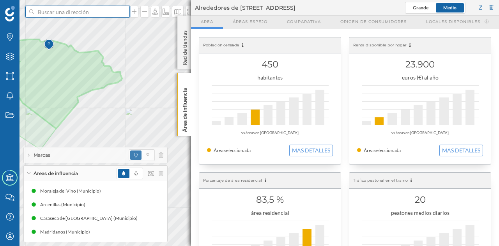
click at [74, 10] on input at bounding box center [77, 12] width 87 height 12
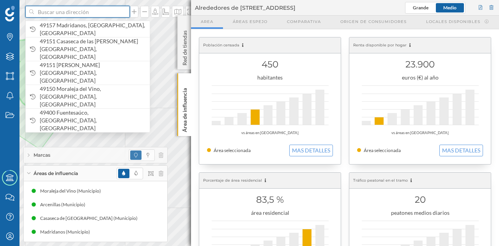
paste input "Pl. Mayor, 1, 49150 Moraleja del Vino, Zamora"
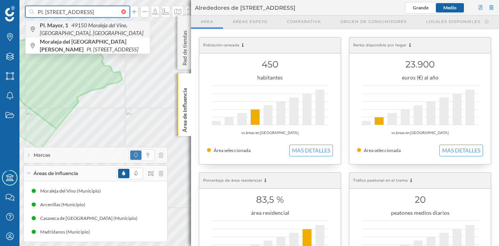
type input "Pl. Mayor, 1, 49150 Moraleja del Vino, Zamora"
click at [106, 28] on icon "49150 Moraleja del Vino, Zamora, España" at bounding box center [92, 29] width 104 height 14
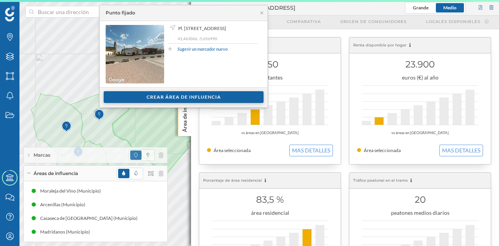
click at [165, 102] on div "Crear área de influencia" at bounding box center [184, 97] width 160 height 12
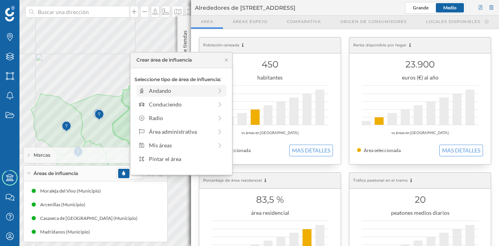
click at [179, 92] on div "Andando" at bounding box center [180, 90] width 63 height 8
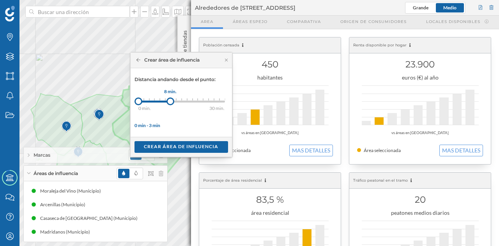
drag, startPoint x: 143, startPoint y: 102, endPoint x: 170, endPoint y: 103, distance: 26.5
click at [170, 103] on div at bounding box center [170, 101] width 8 height 8
click at [168, 145] on div "Crear área de influencia" at bounding box center [180, 147] width 93 height 12
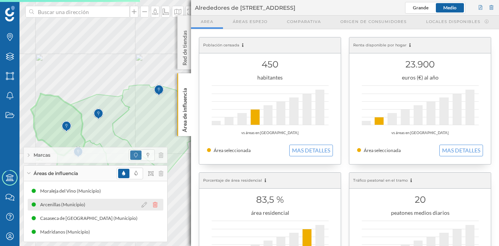
click at [155, 205] on icon at bounding box center [155, 204] width 5 height 5
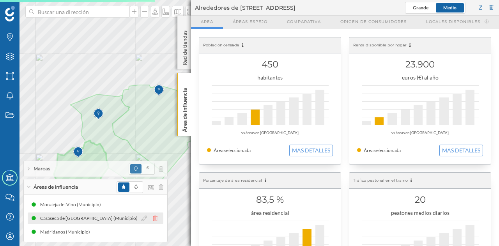
click at [155, 220] on icon at bounding box center [155, 217] width 5 height 5
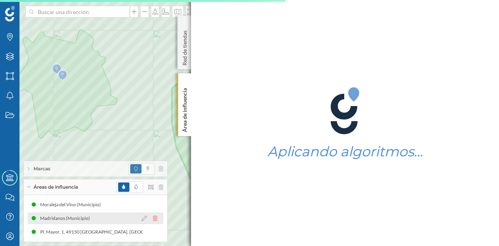
click at [155, 219] on icon at bounding box center [155, 217] width 5 height 5
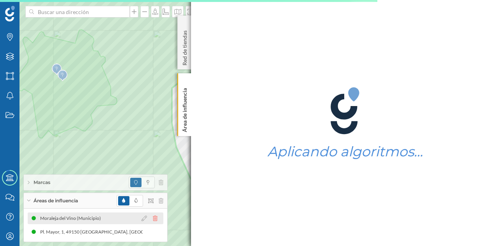
click at [155, 220] on icon at bounding box center [155, 217] width 5 height 5
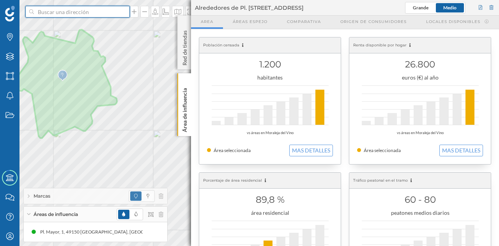
click at [85, 14] on input at bounding box center [77, 12] width 87 height 12
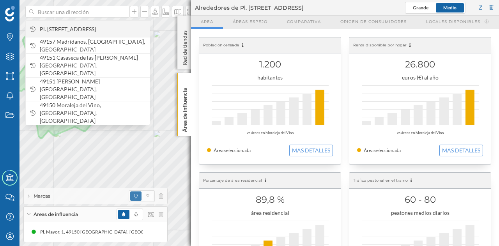
click at [87, 33] on span "Pl. Mayor, 1, 49150 Moraleja del Vino, Zamora, España" at bounding box center [93, 29] width 106 height 8
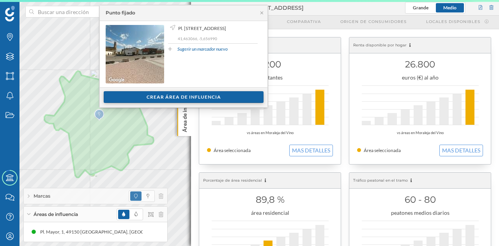
click at [182, 97] on div "Crear área de influencia" at bounding box center [184, 97] width 160 height 12
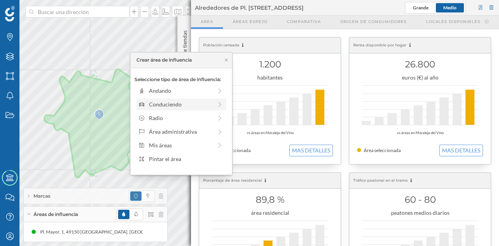
click at [183, 101] on div "Conduciendo" at bounding box center [180, 104] width 63 height 8
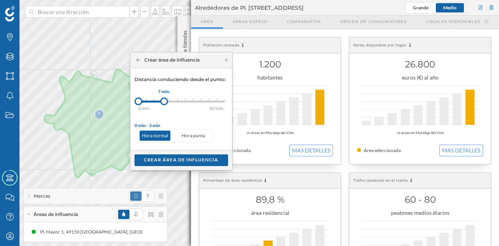
drag, startPoint x: 149, startPoint y: 101, endPoint x: 164, endPoint y: 102, distance: 15.2
click at [164, 102] on div at bounding box center [164, 101] width 8 height 8
click at [169, 157] on div "Crear área de influencia" at bounding box center [180, 160] width 93 height 12
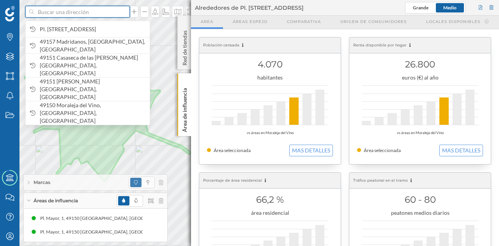
click at [94, 15] on input at bounding box center [77, 12] width 87 height 12
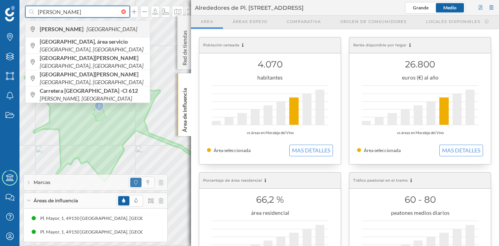
type input "villalpando"
click at [97, 30] on span "Villalpando España" at bounding box center [93, 29] width 106 height 8
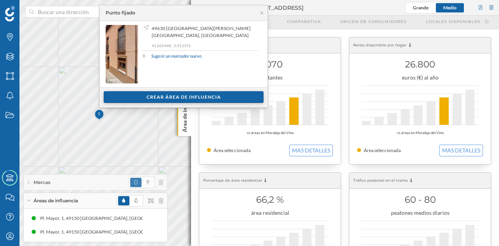
click at [181, 97] on div "Crear área de influencia" at bounding box center [184, 97] width 160 height 12
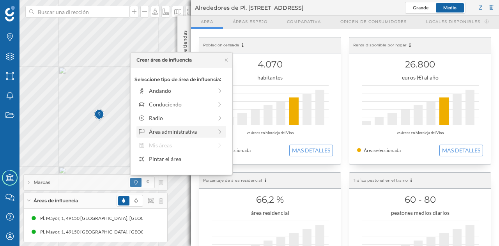
click at [164, 131] on div "Área administrativa" at bounding box center [180, 131] width 63 height 8
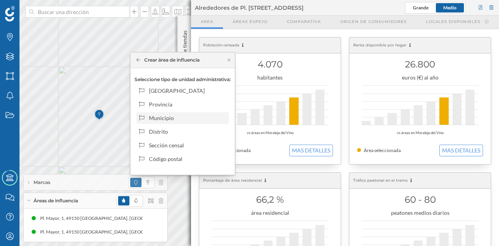
click at [171, 113] on div "Municipio" at bounding box center [182, 118] width 92 height 12
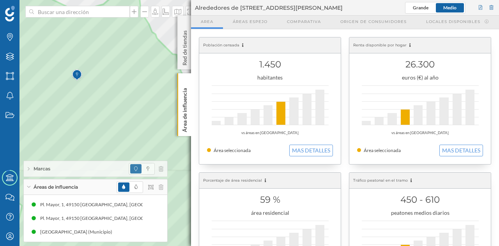
click at [49, 44] on div at bounding box center [49, 44] width 0 height 0
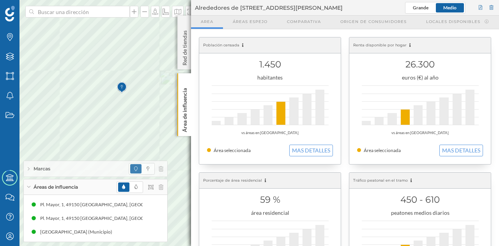
click at [88, 69] on div at bounding box center [88, 69] width 0 height 0
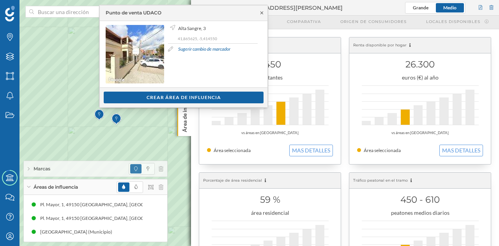
click at [263, 11] on icon at bounding box center [262, 13] width 6 height 5
